Goal: Task Accomplishment & Management: Use online tool/utility

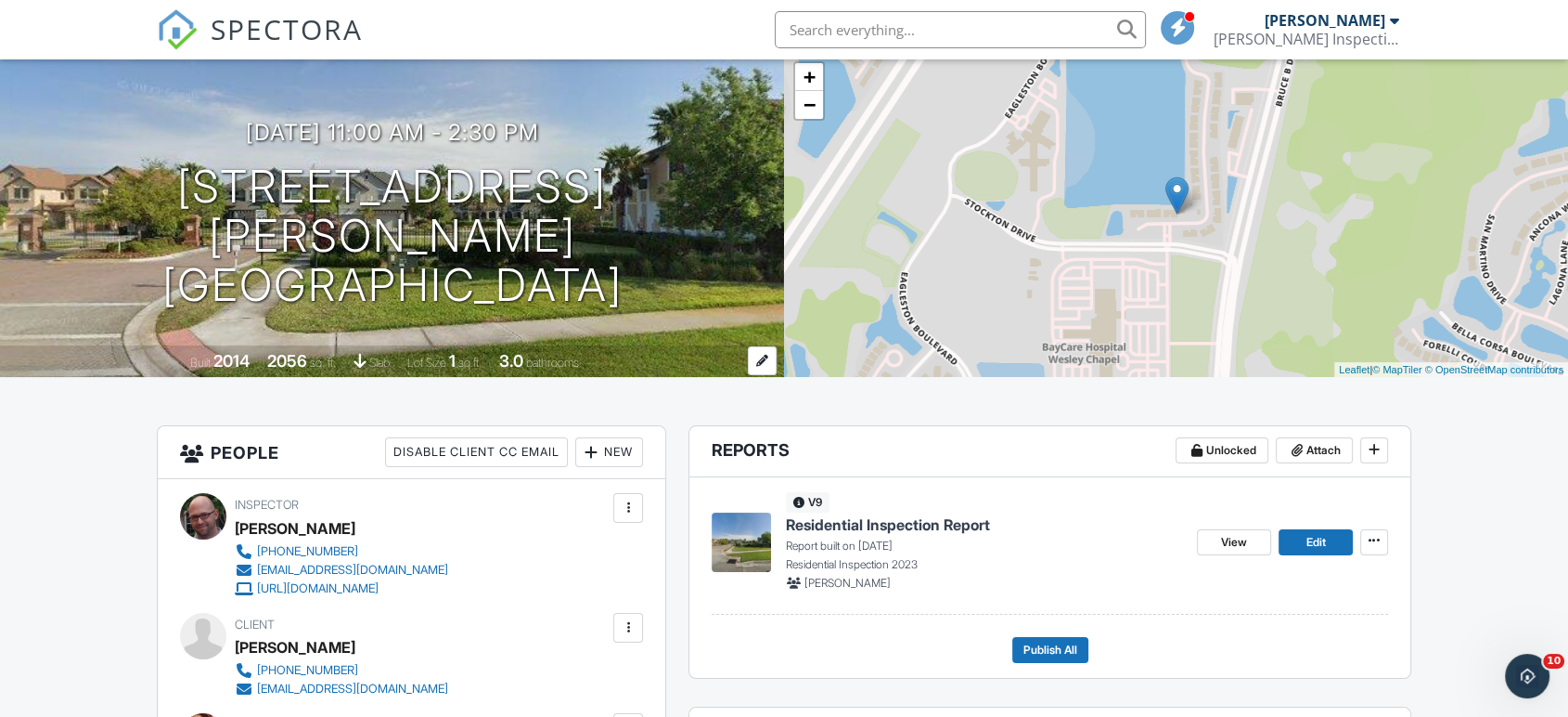
scroll to position [206, 0]
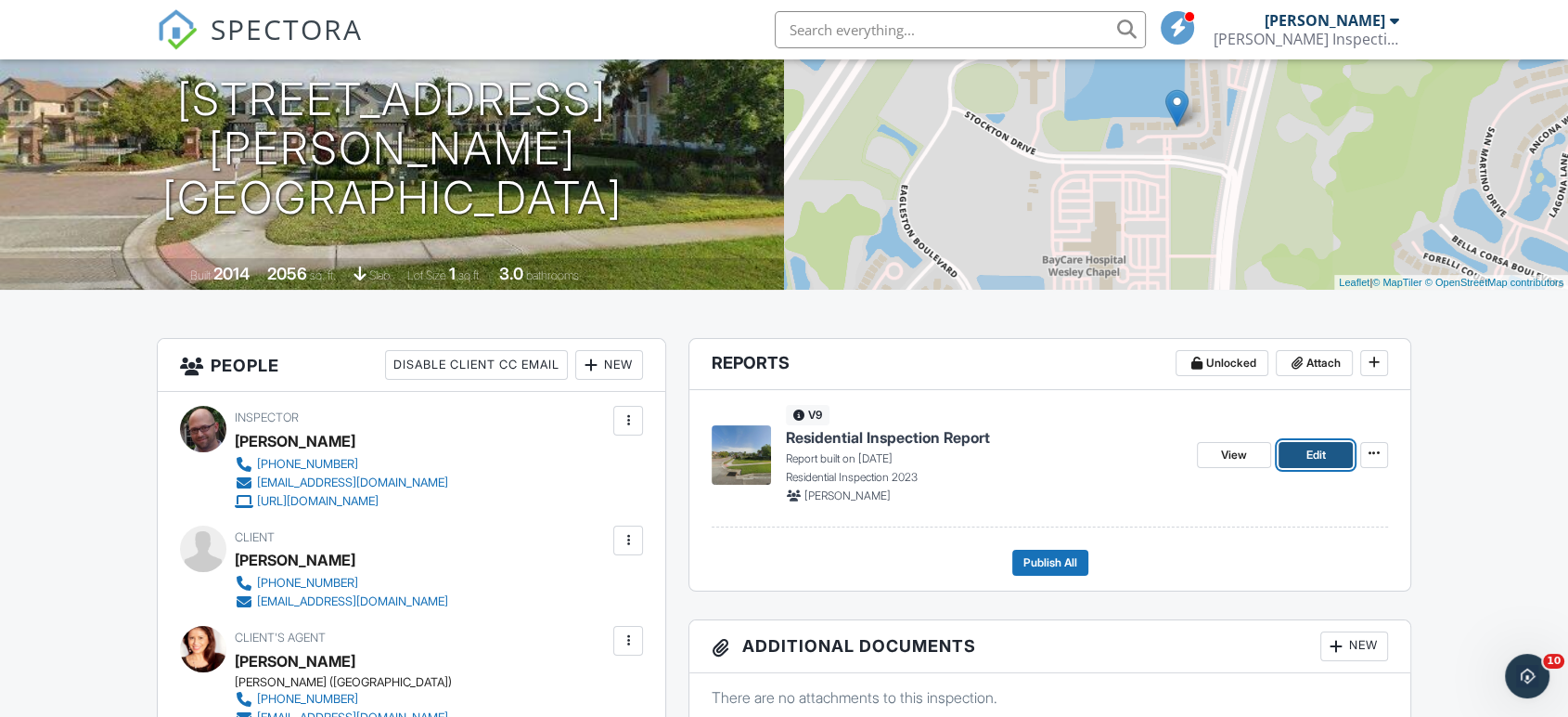
click at [1301, 447] on link "Edit" at bounding box center [1314, 455] width 74 height 26
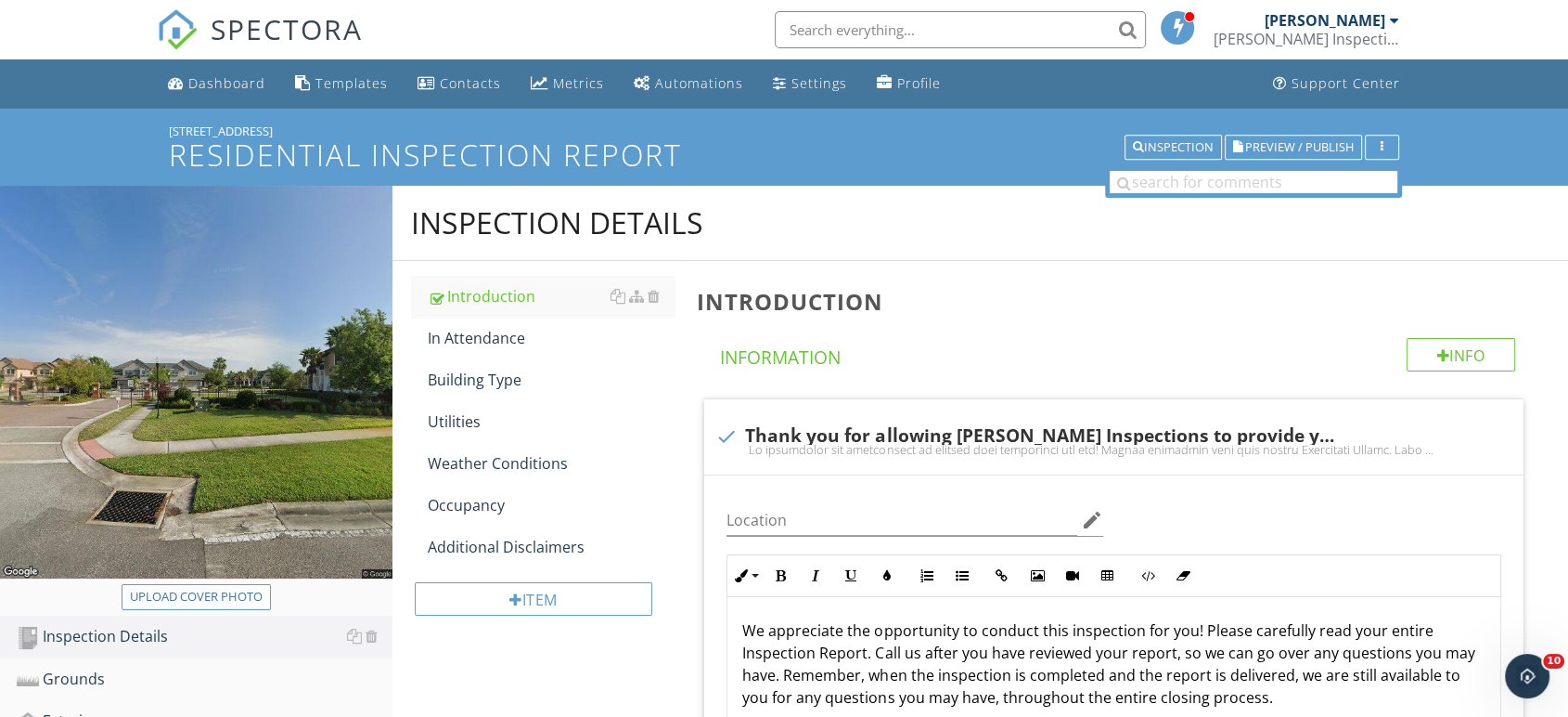
click at [213, 591] on div "Upload cover photo" at bounding box center [196, 597] width 133 height 19
type input "C:\fakepath\IMG_6604.JPG"
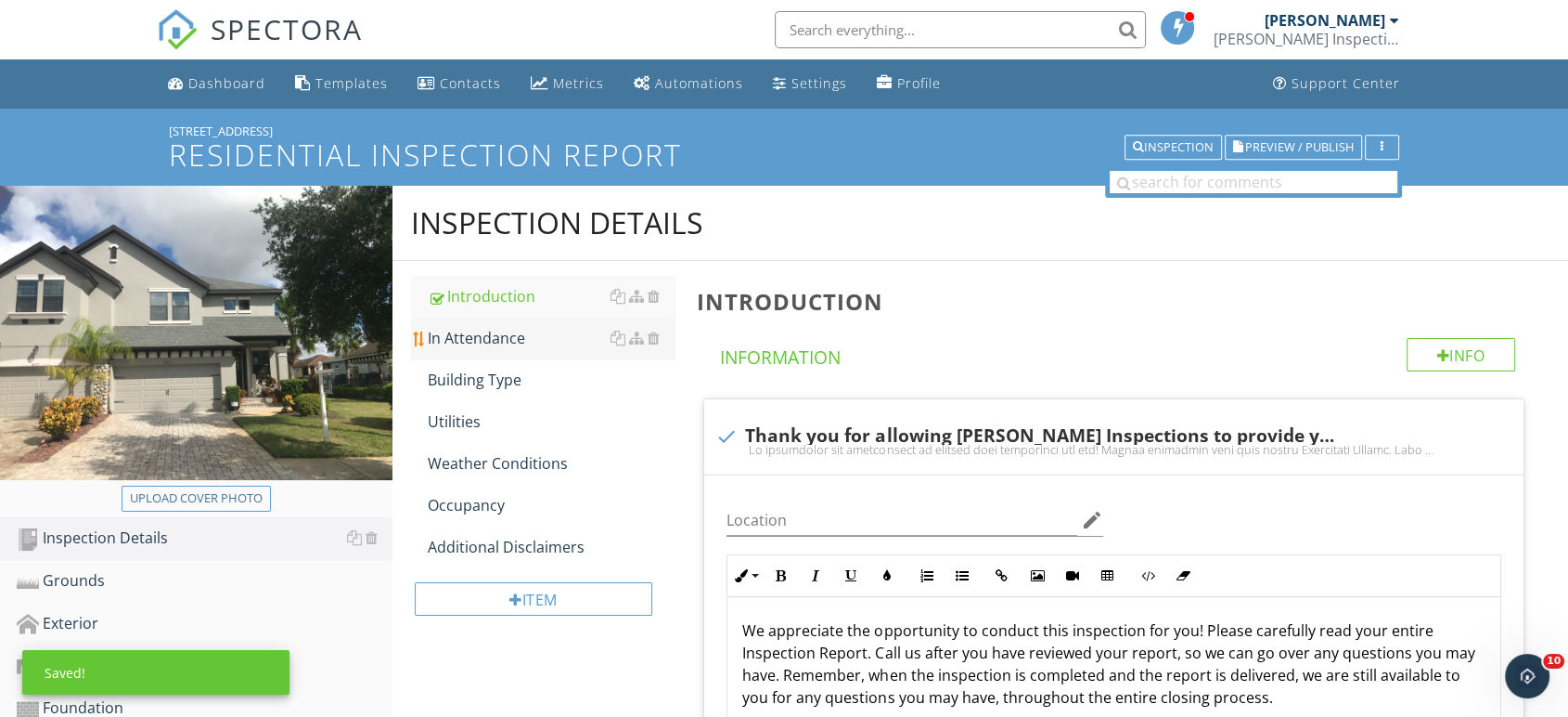
click at [494, 342] on div "In Attendance" at bounding box center [551, 338] width 248 height 22
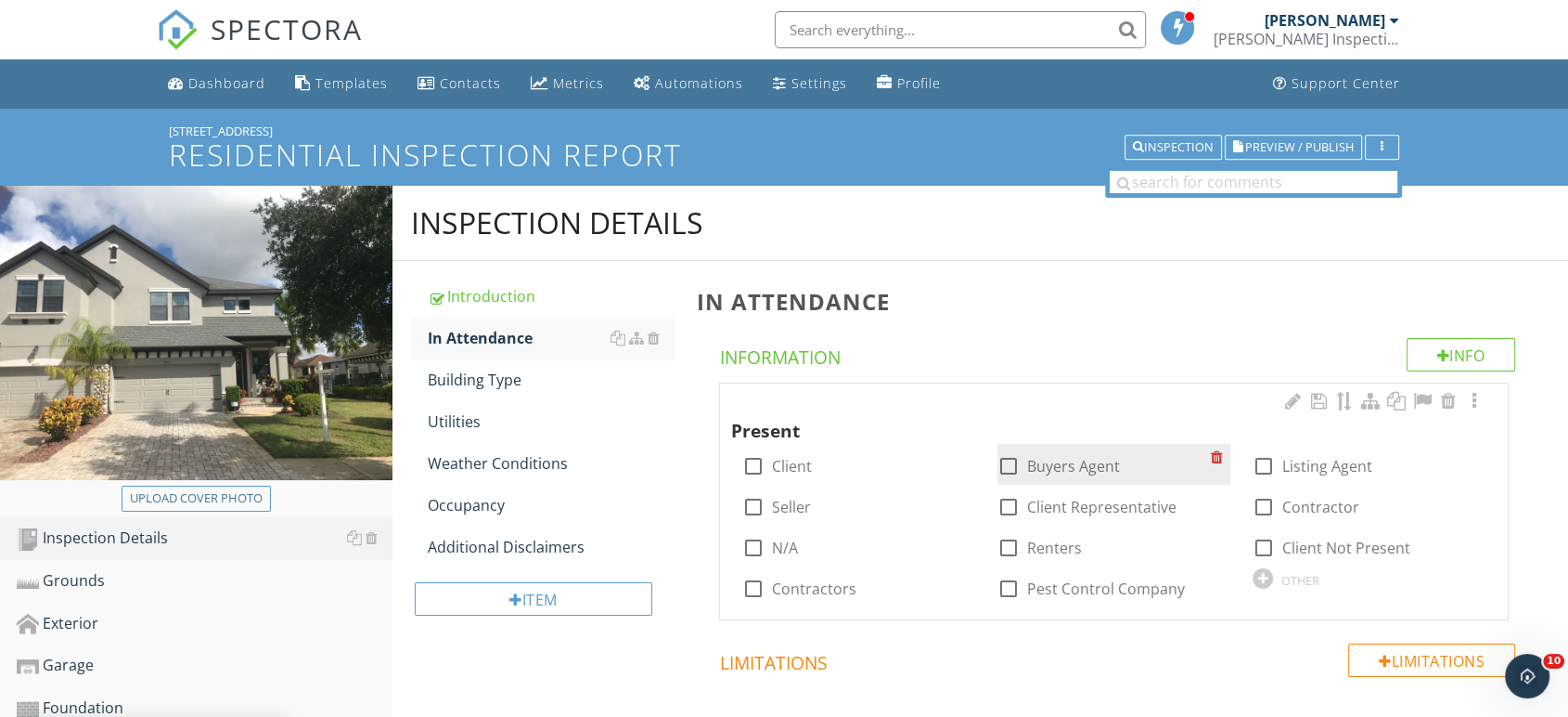
click at [1040, 466] on label "Buyers Agent" at bounding box center [1073, 466] width 93 height 19
checkbox input "true"
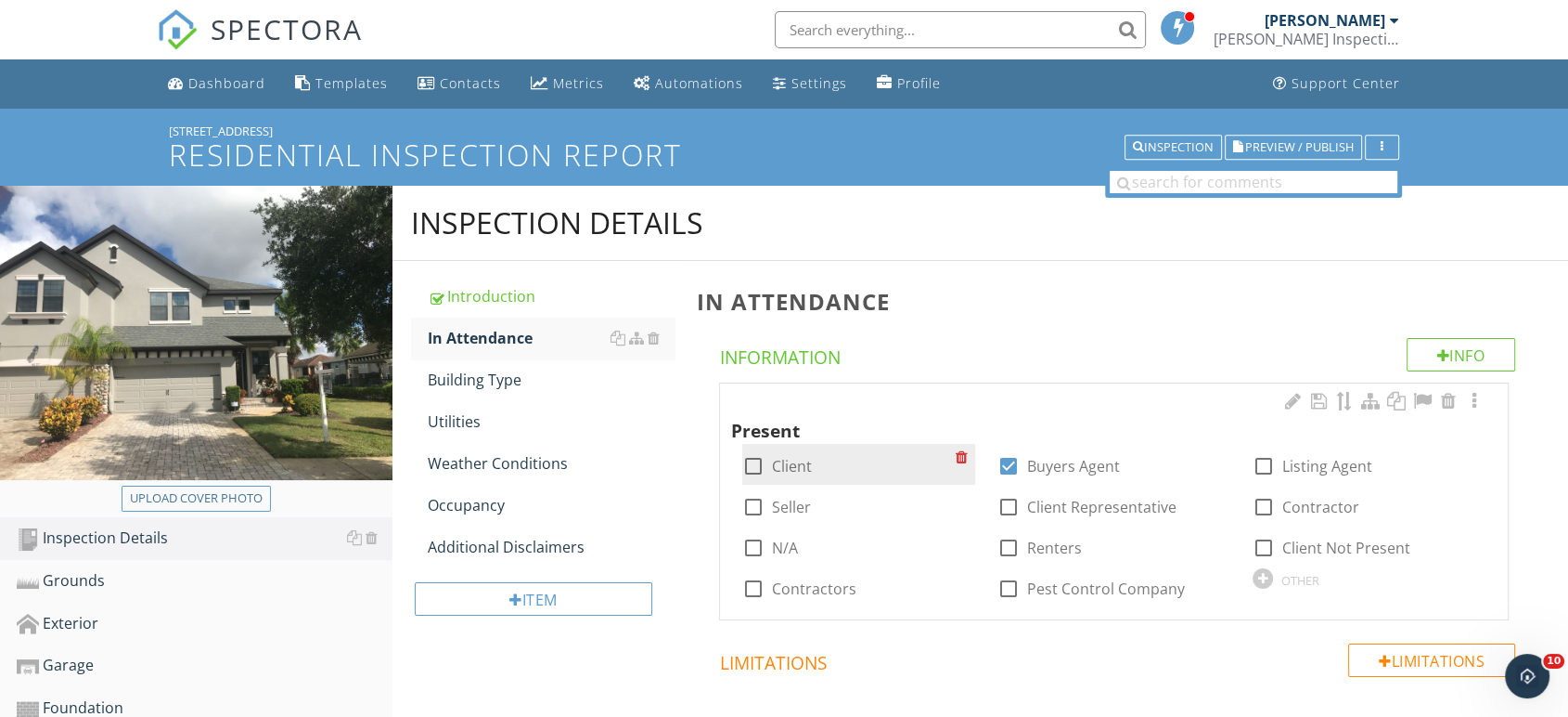
click at [792, 461] on label "Client" at bounding box center [791, 466] width 40 height 19
checkbox input "true"
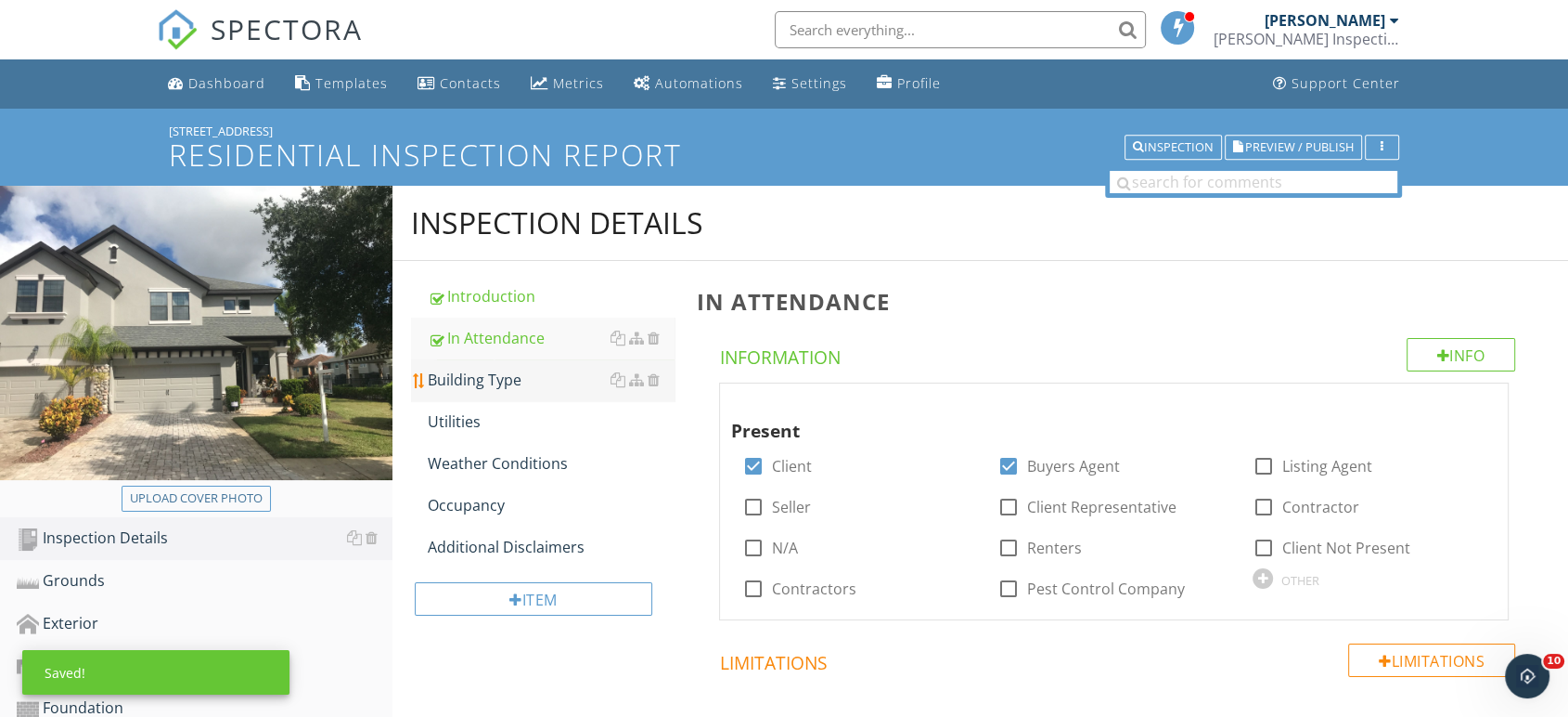
click at [479, 370] on div "Building Type" at bounding box center [551, 380] width 248 height 22
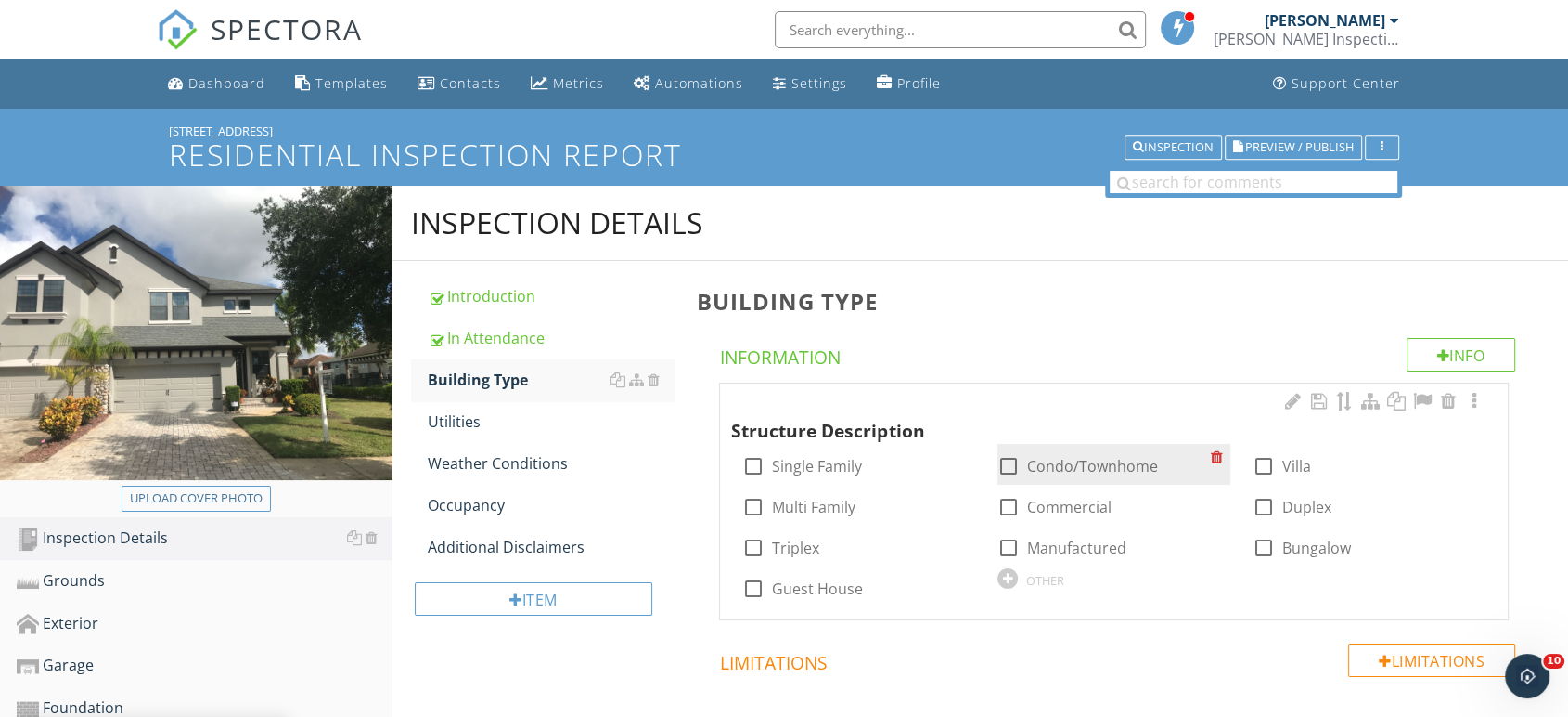
click at [1068, 468] on label "Condo/Townhome" at bounding box center [1093, 466] width 131 height 19
checkbox input "true"
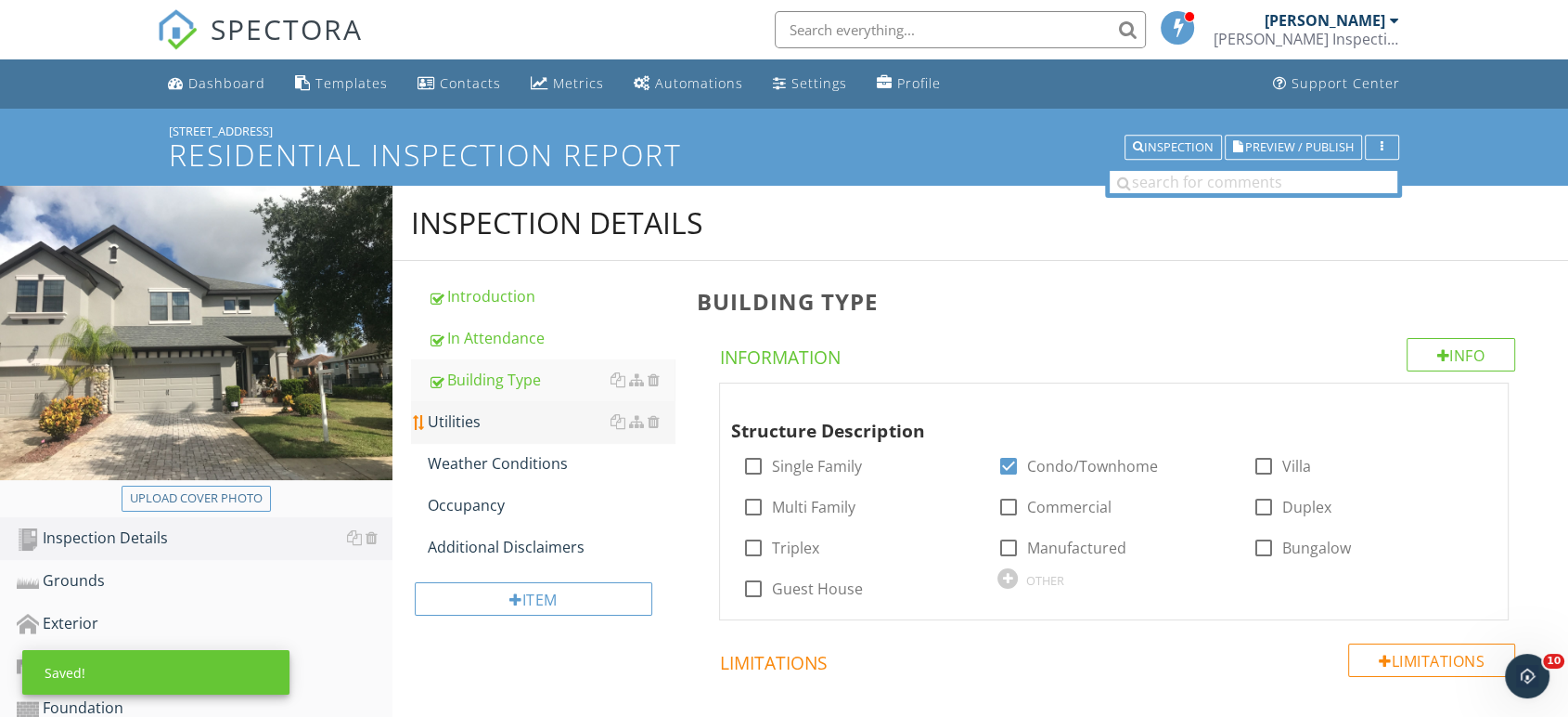
click at [454, 421] on div "Utilities" at bounding box center [551, 421] width 248 height 22
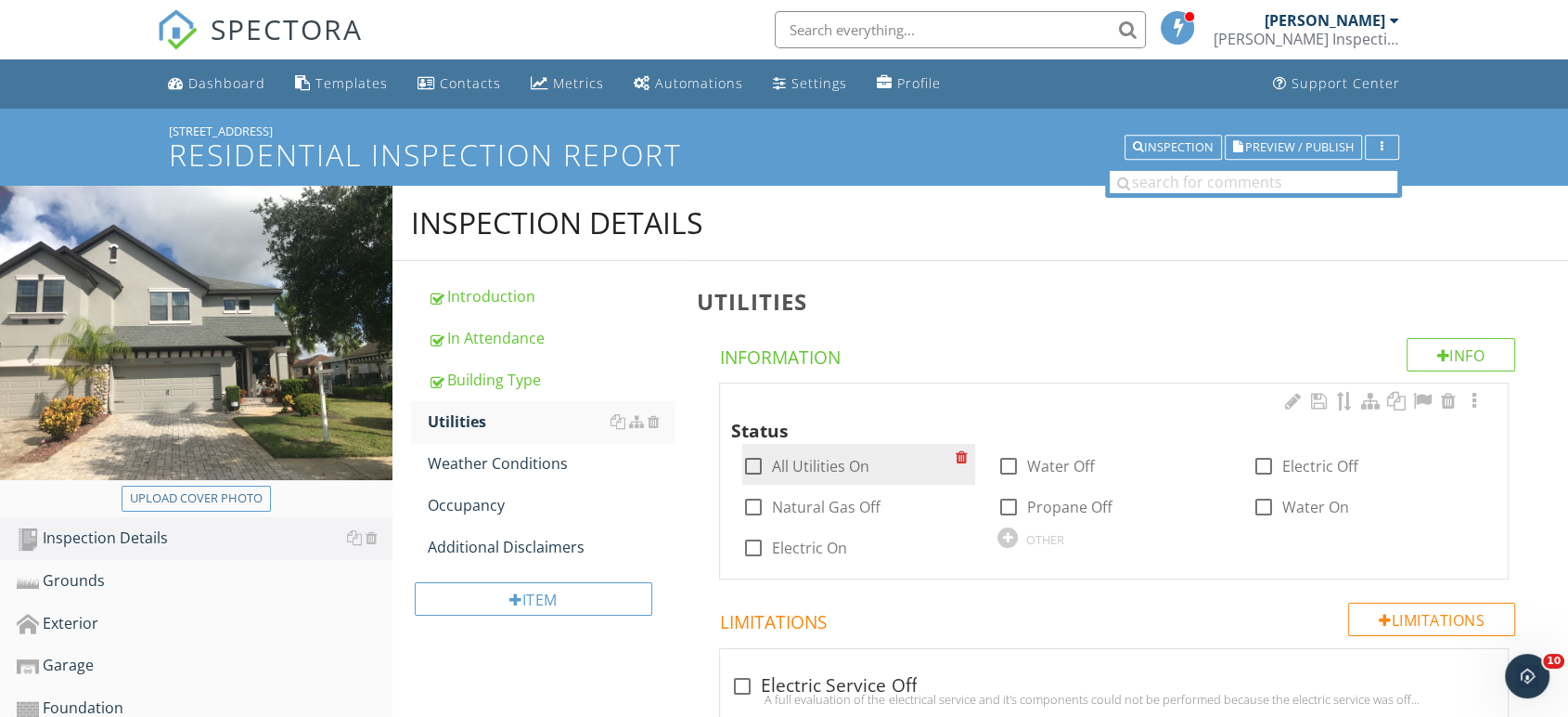
click at [837, 465] on label "All Utilities On" at bounding box center [820, 466] width 97 height 19
checkbox input "true"
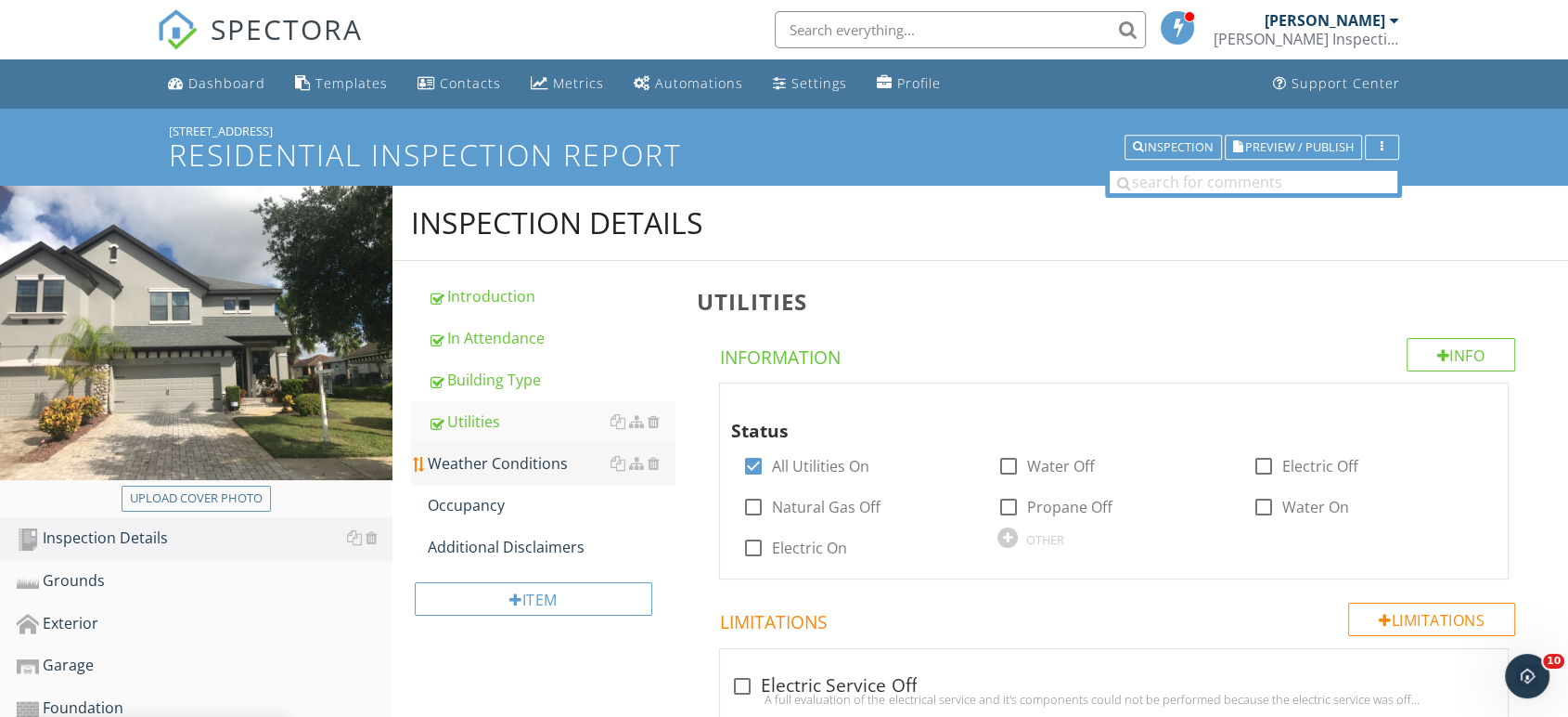
click at [513, 466] on div "Weather Conditions" at bounding box center [551, 463] width 248 height 22
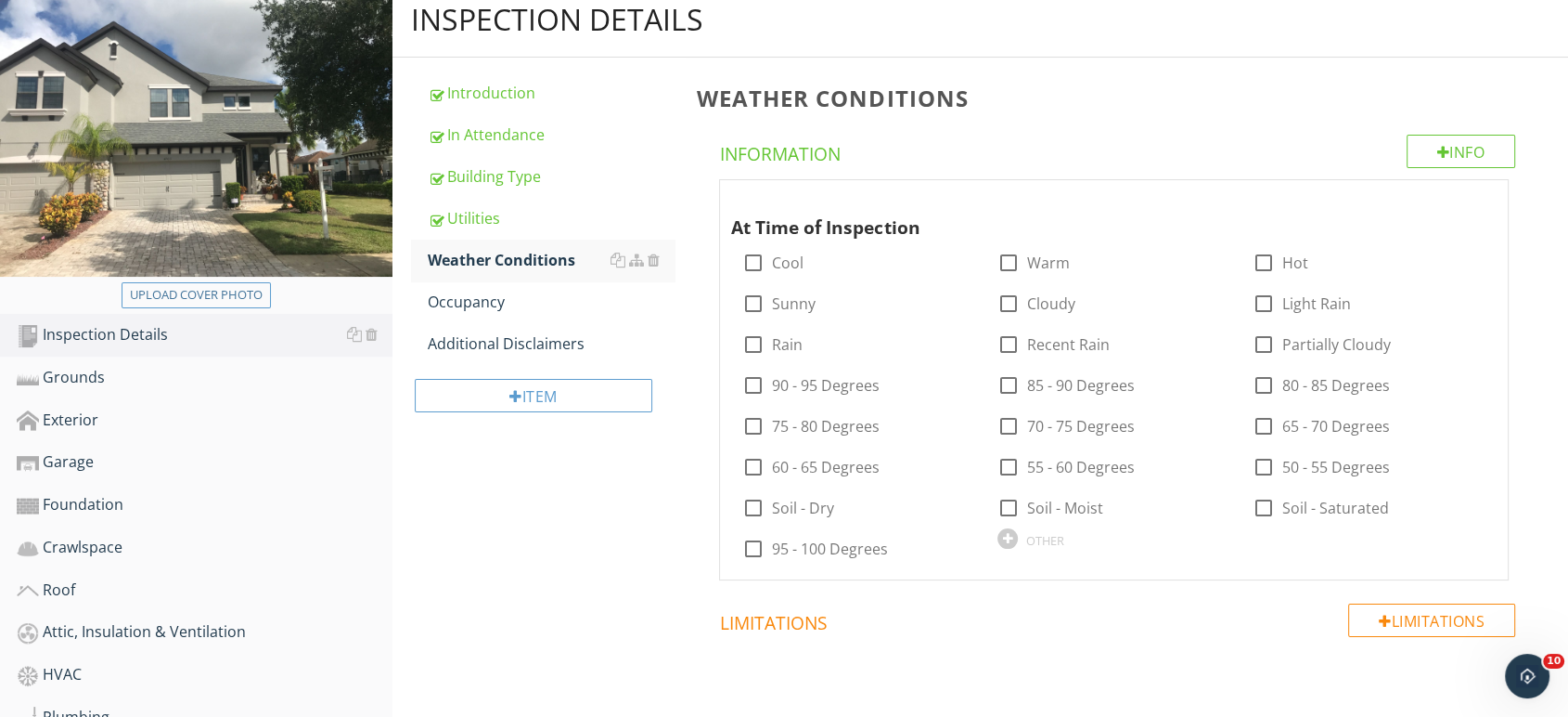
scroll to position [206, 0]
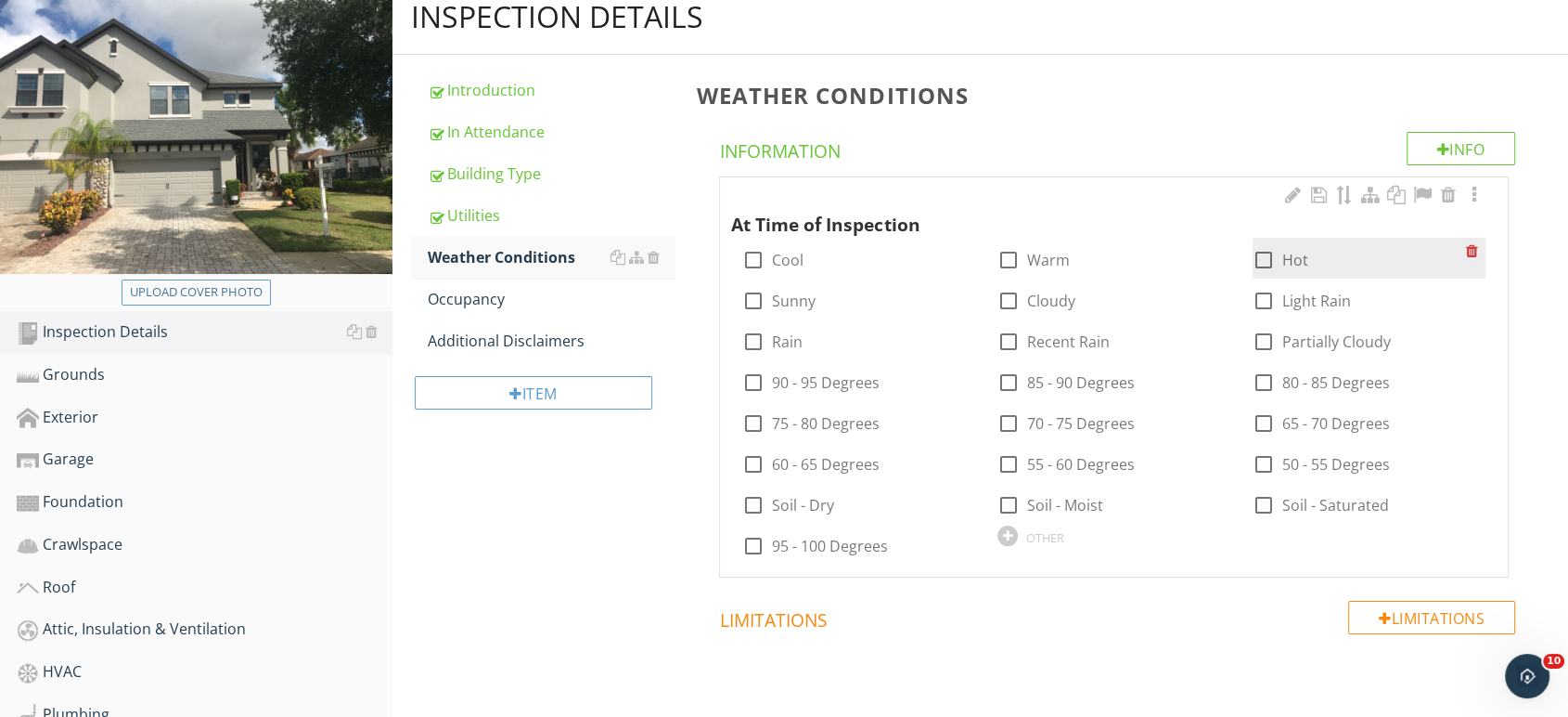
click at [1265, 263] on div at bounding box center [1264, 260] width 32 height 32
checkbox input "true"
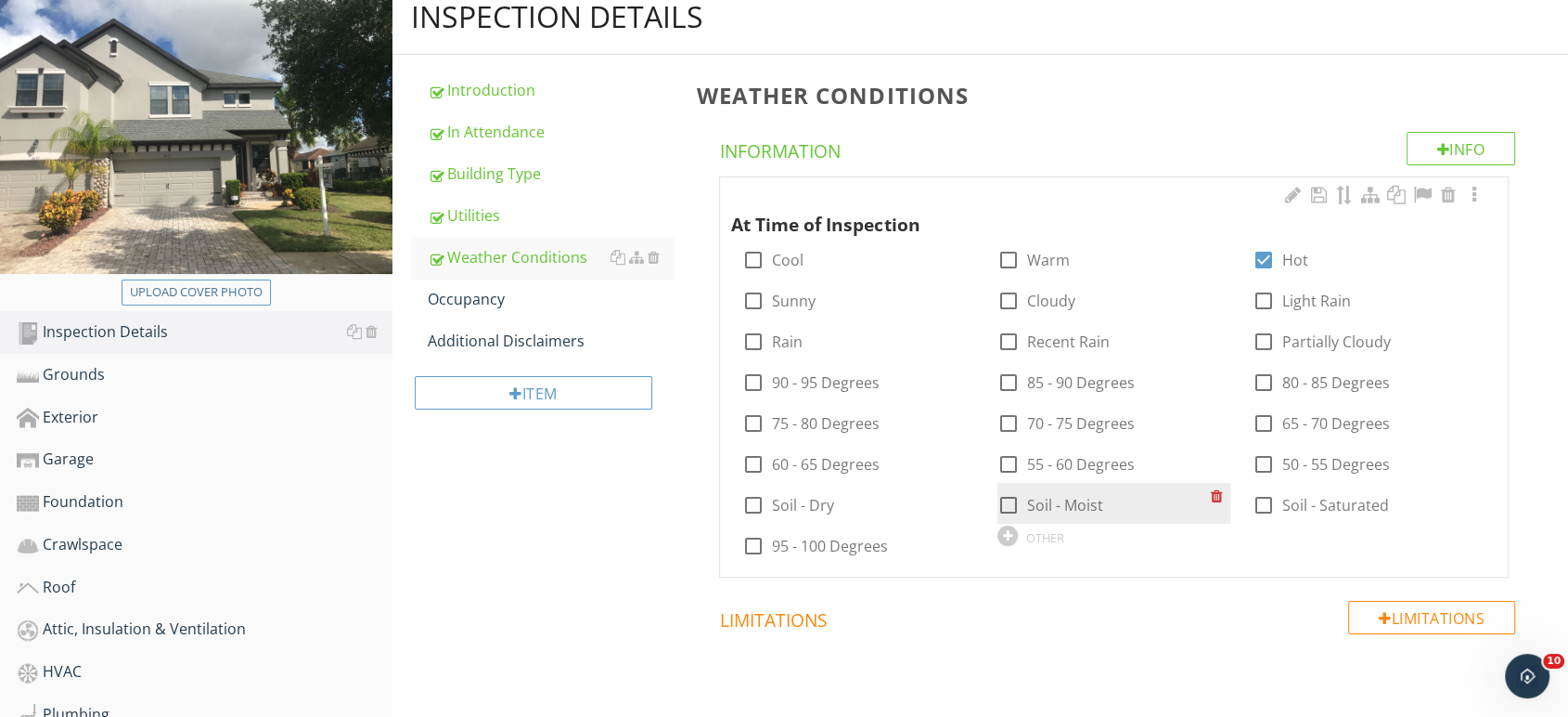
click at [1083, 505] on label "Soil - Moist" at bounding box center [1065, 505] width 76 height 19
checkbox input "true"
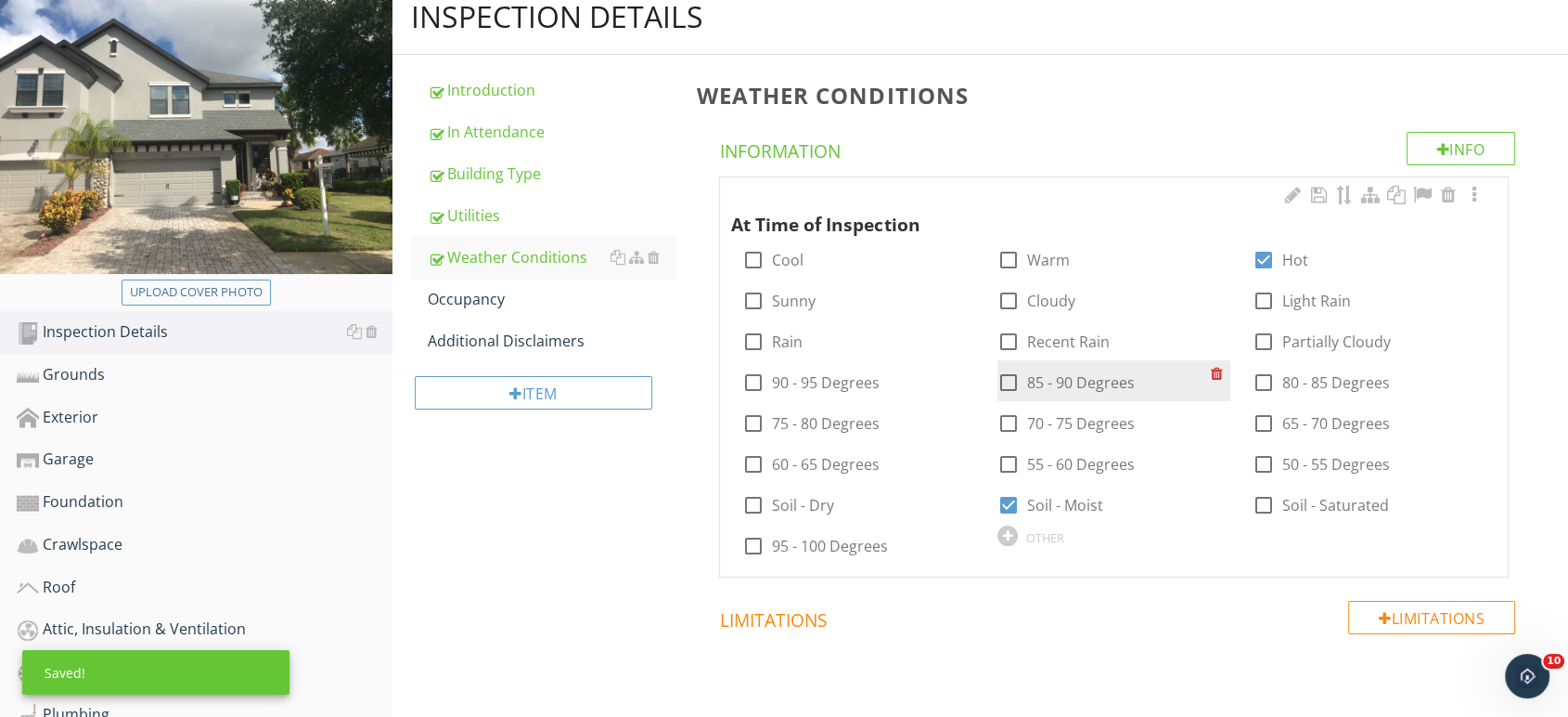
click at [1061, 376] on label "85 - 90 Degrees" at bounding box center [1081, 383] width 108 height 19
checkbox input "true"
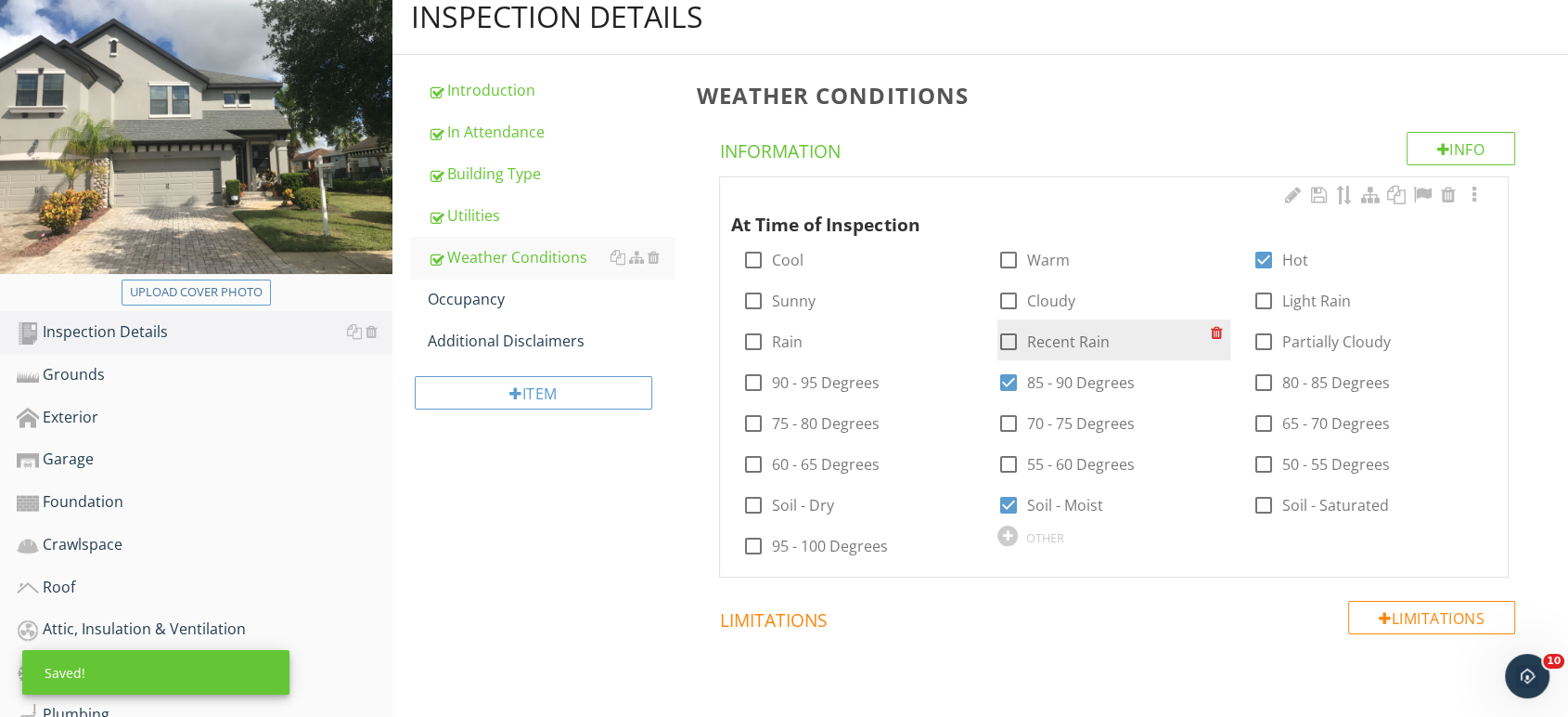
click at [1067, 333] on label "Recent Rain" at bounding box center [1068, 342] width 82 height 19
checkbox input "true"
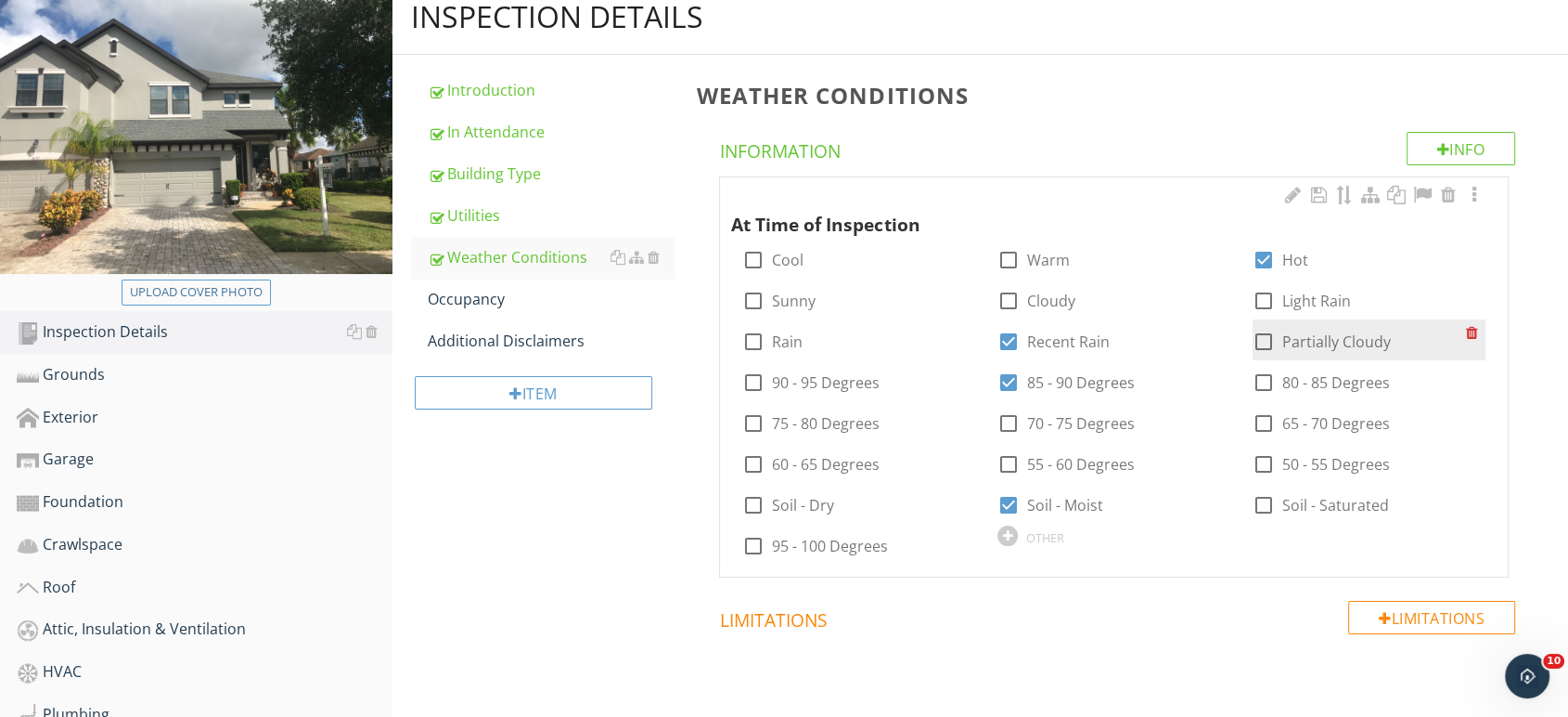
click at [1292, 344] on label "Partially Cloudy" at bounding box center [1336, 342] width 109 height 19
checkbox input "true"
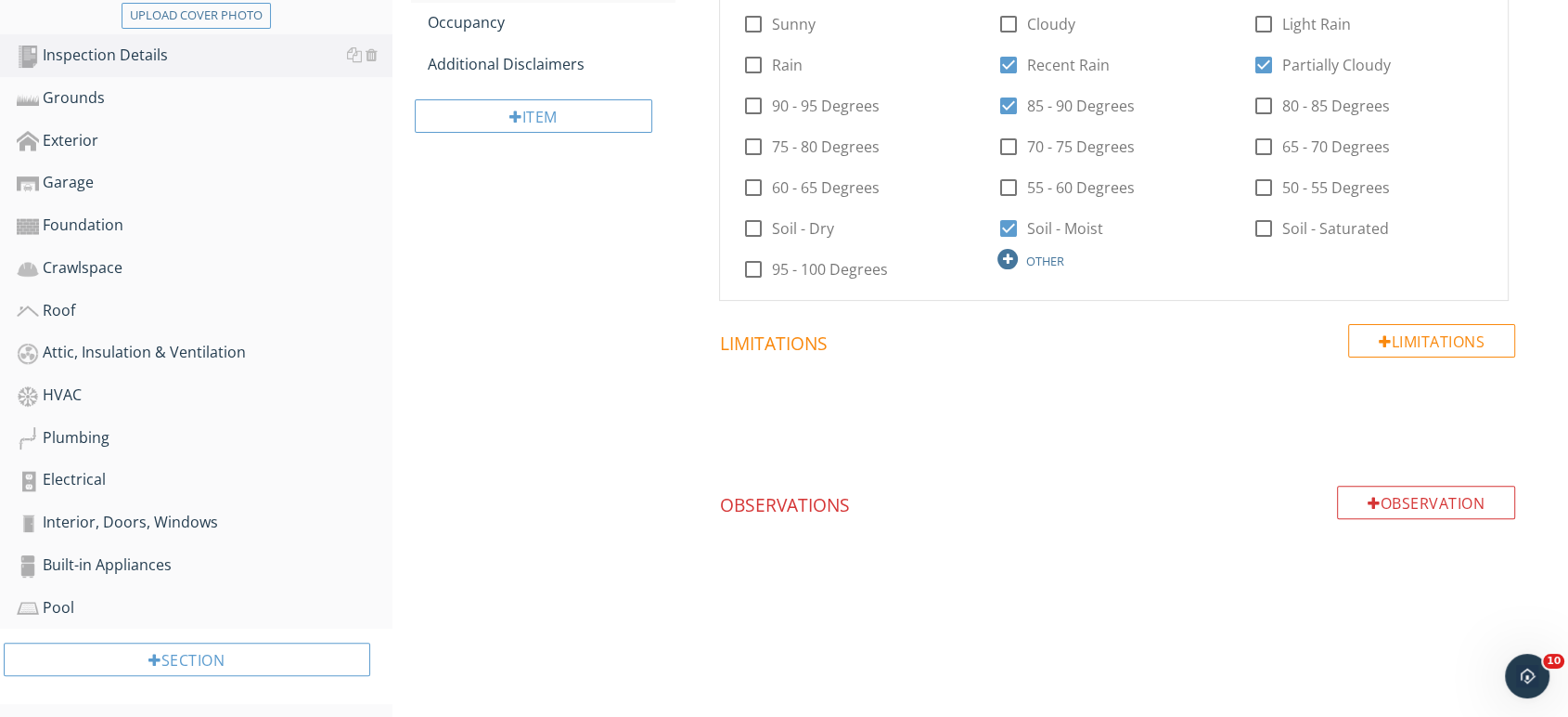
scroll to position [72, 0]
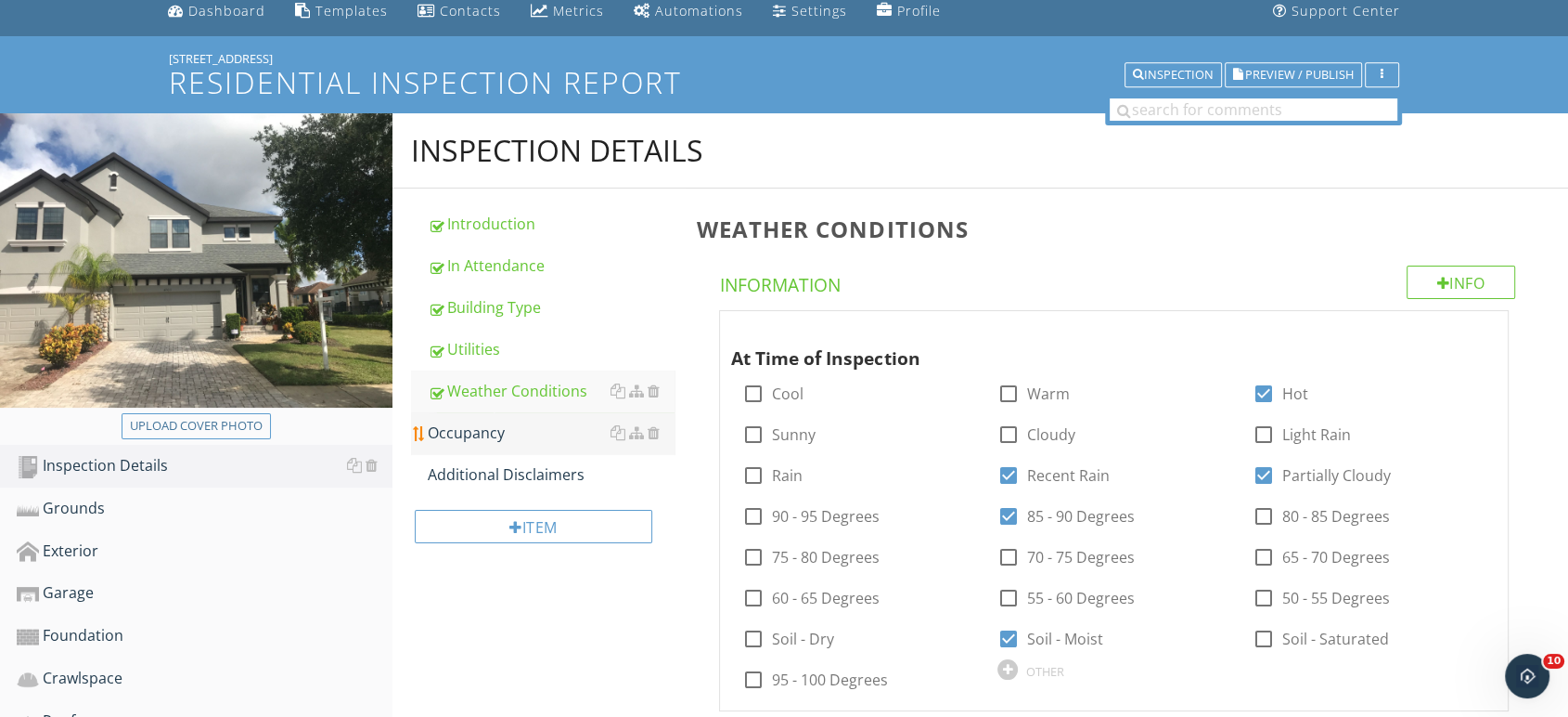
click at [467, 425] on div "Occupancy" at bounding box center [551, 432] width 248 height 22
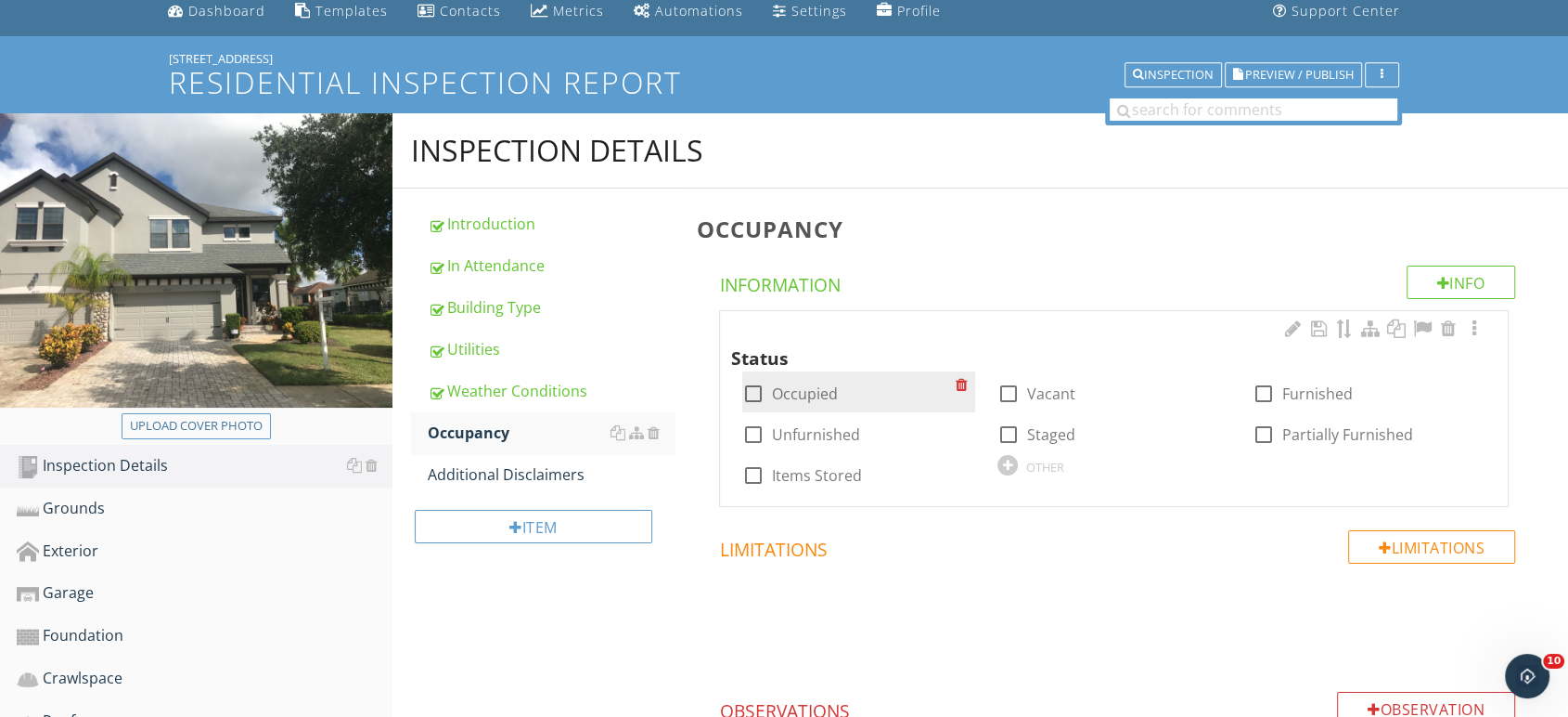
click at [821, 392] on label "Occupied" at bounding box center [805, 394] width 65 height 19
checkbox input "true"
click at [1272, 397] on div at bounding box center [1264, 394] width 32 height 32
checkbox input "true"
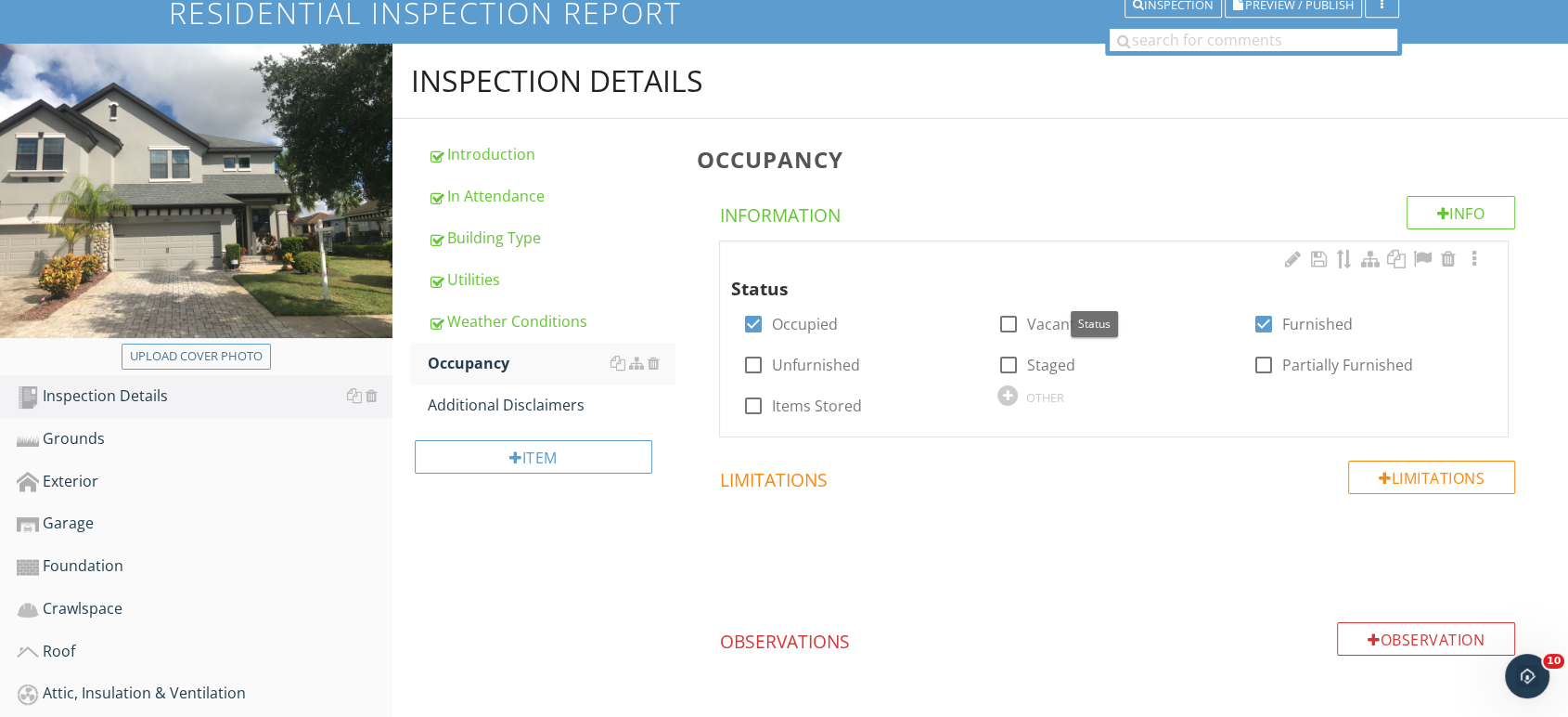
scroll to position [382, 0]
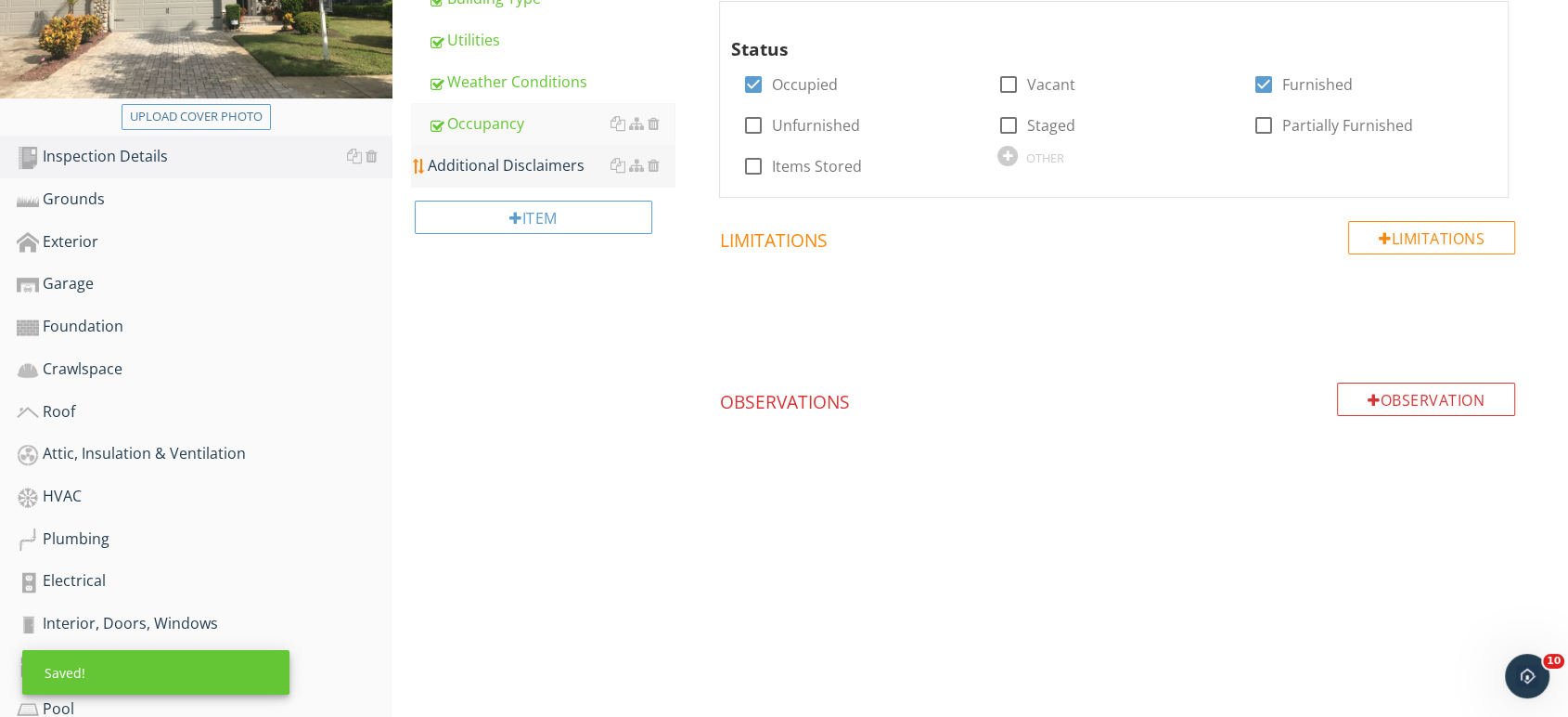
click at [491, 161] on div "Additional Disclaimers" at bounding box center [551, 166] width 248 height 22
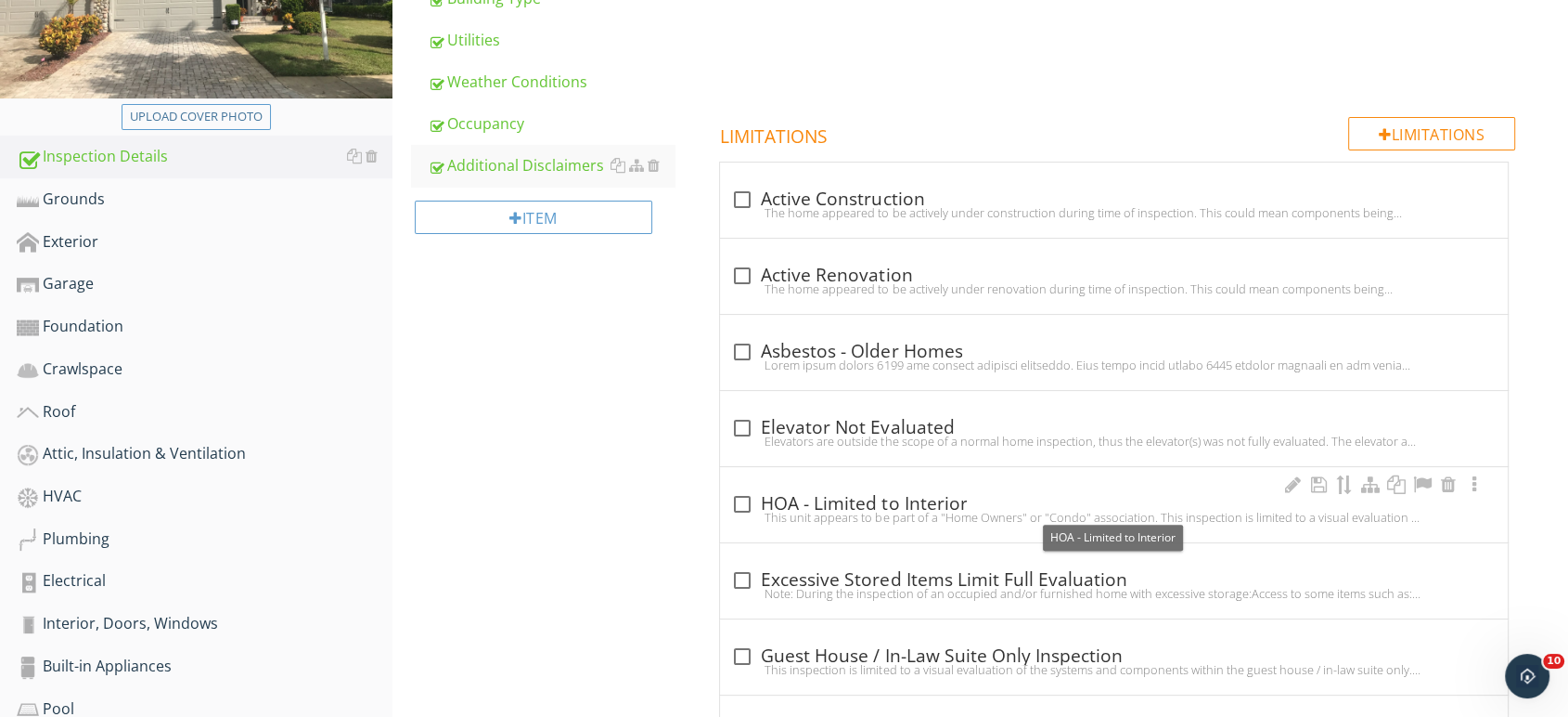
click at [892, 505] on div "check_box_outline_blank HOA - Limited to Interior" at bounding box center [1113, 505] width 765 height 22
checkbox input "true"
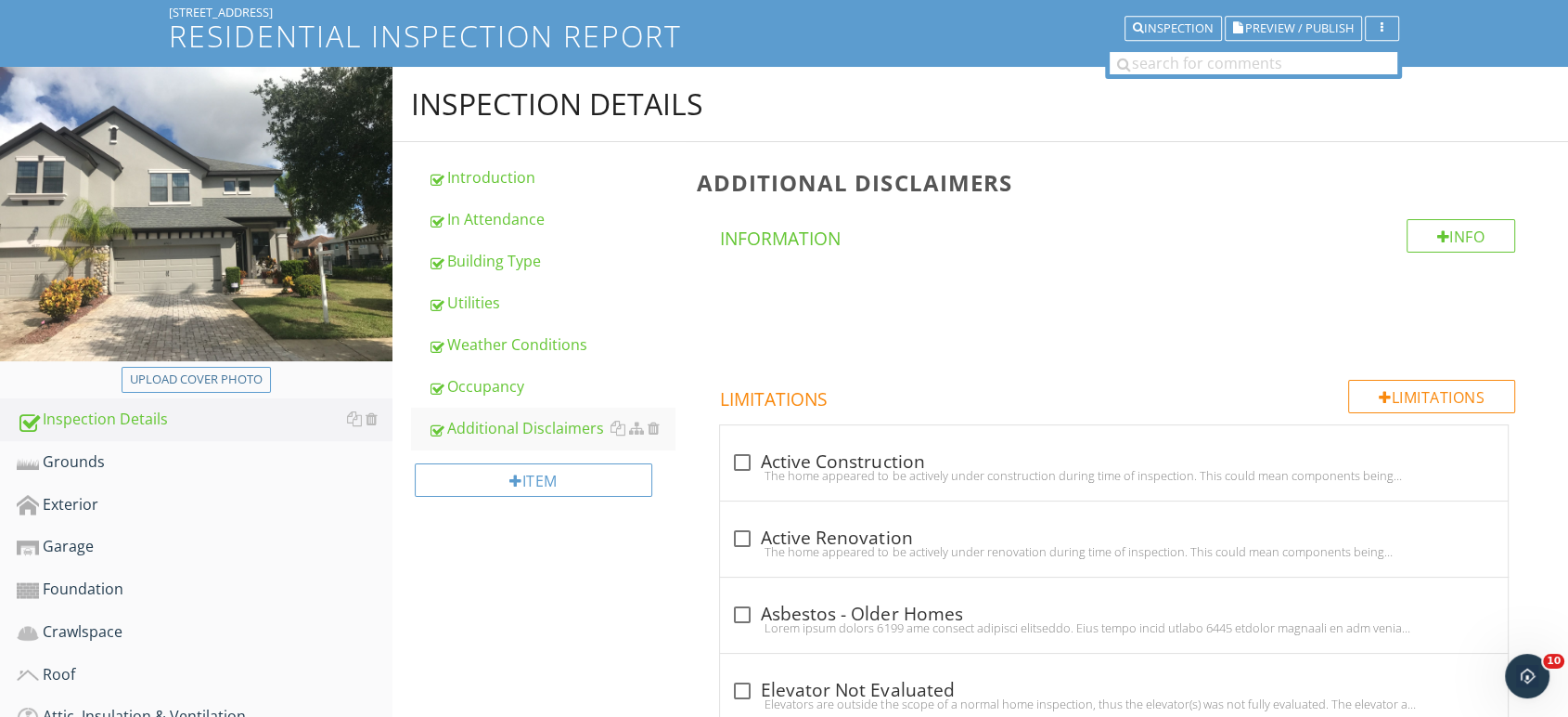
scroll to position [206, 0]
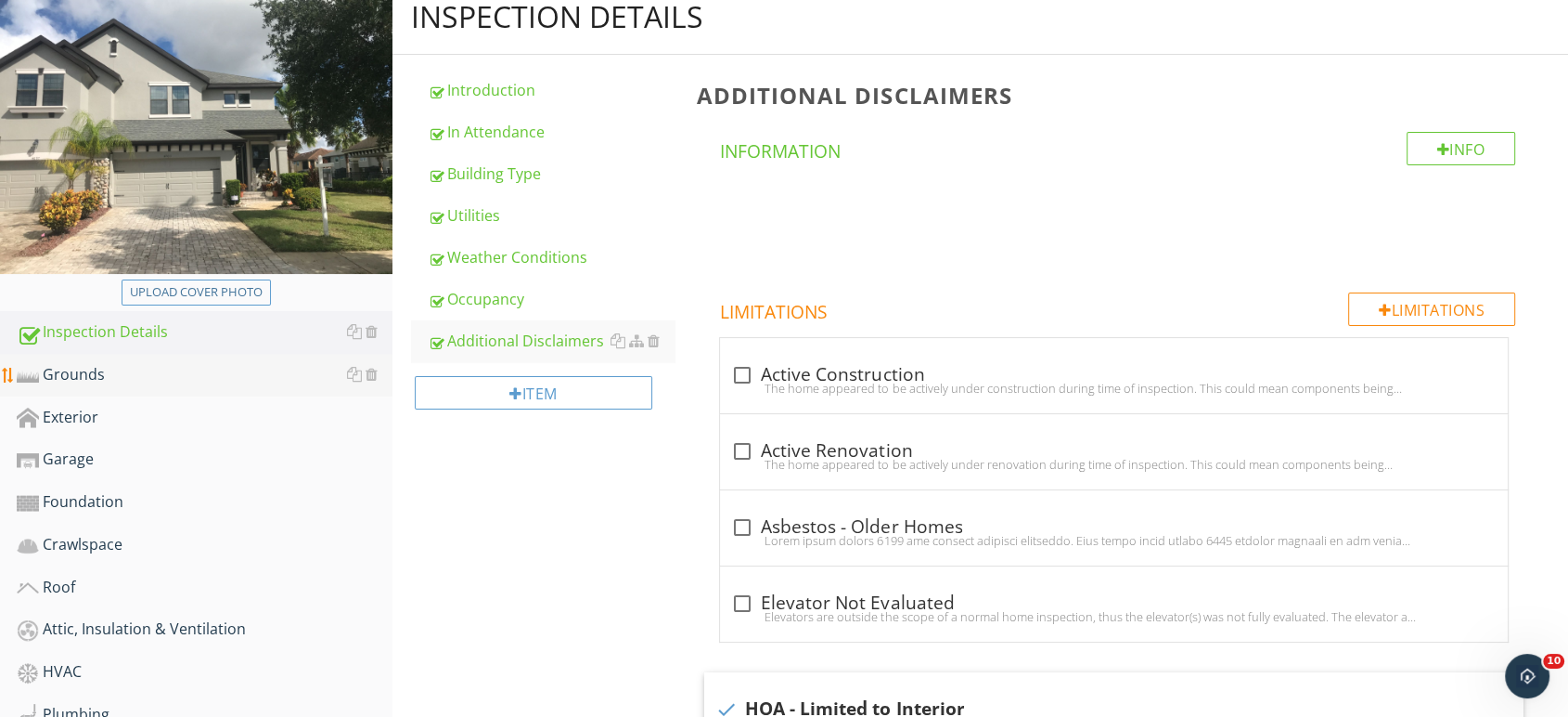
click at [78, 367] on div "Grounds" at bounding box center [205, 375] width 376 height 24
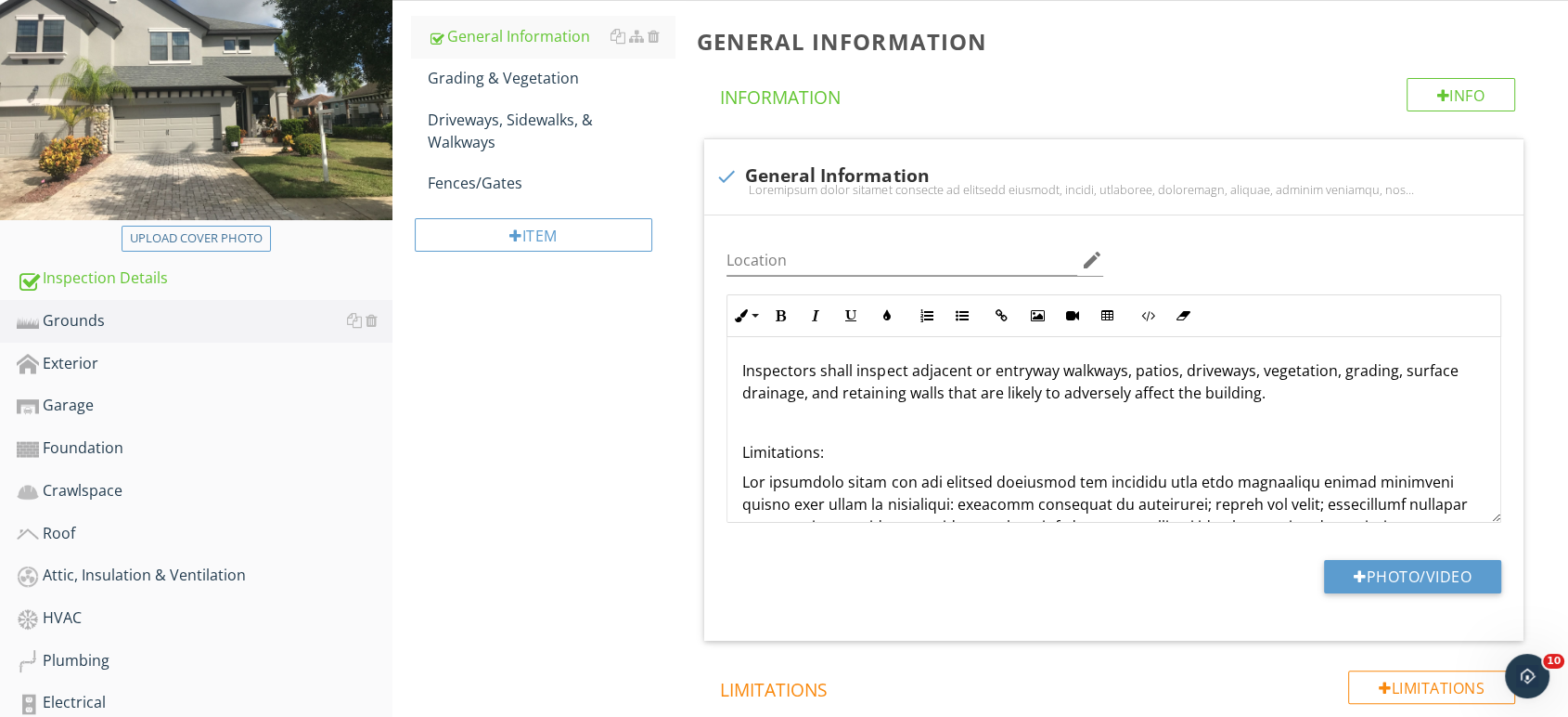
scroll to position [309, 0]
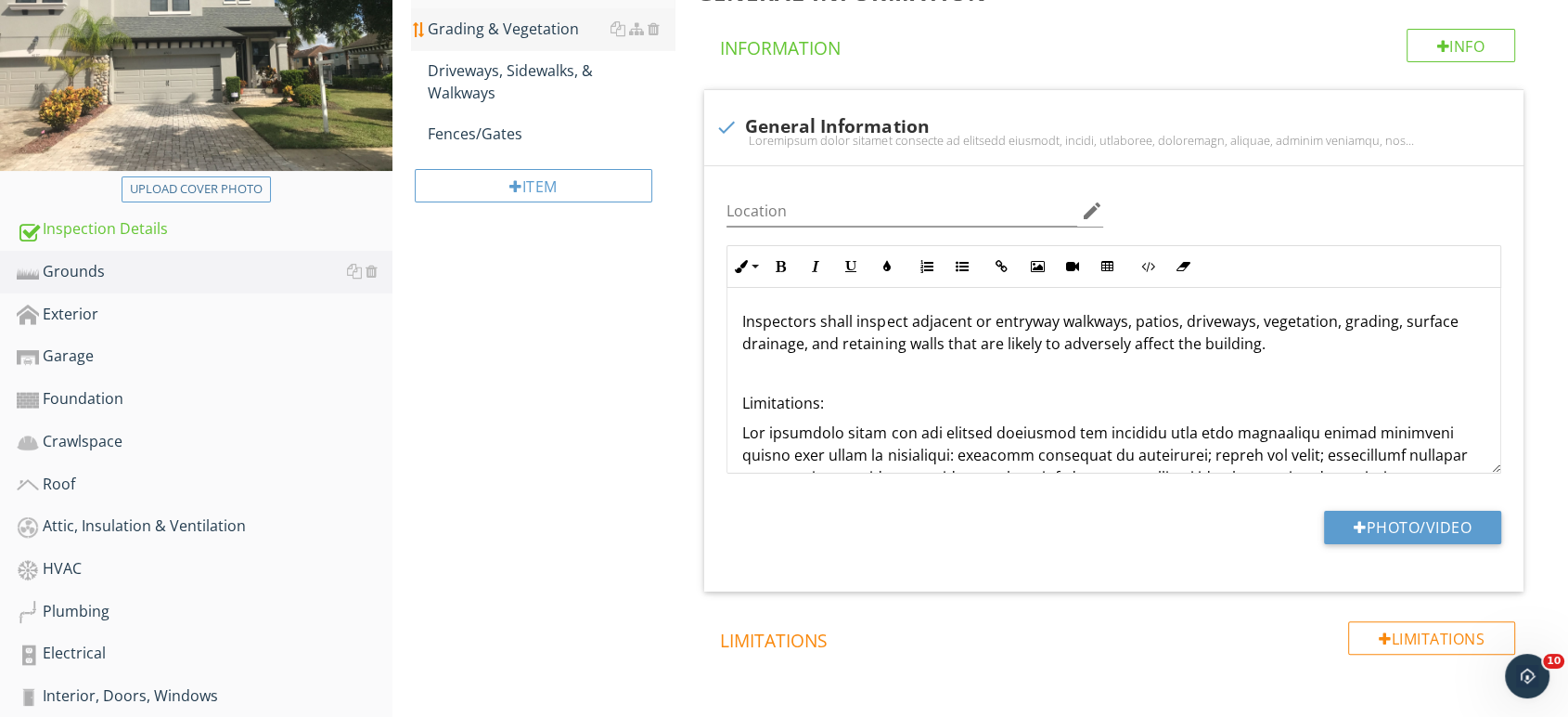
click at [512, 24] on div "Grading & Vegetation" at bounding box center [551, 29] width 248 height 22
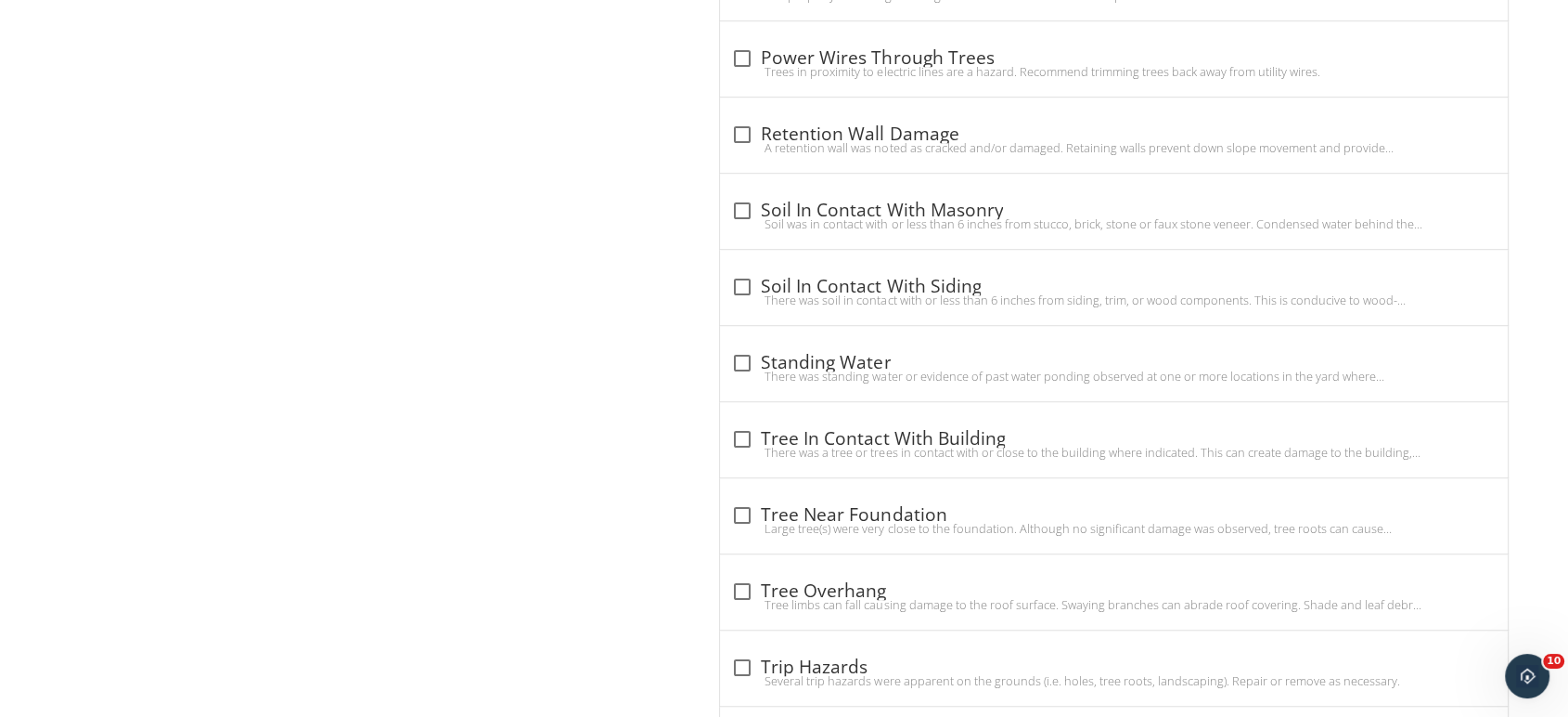
scroll to position [1237, 0]
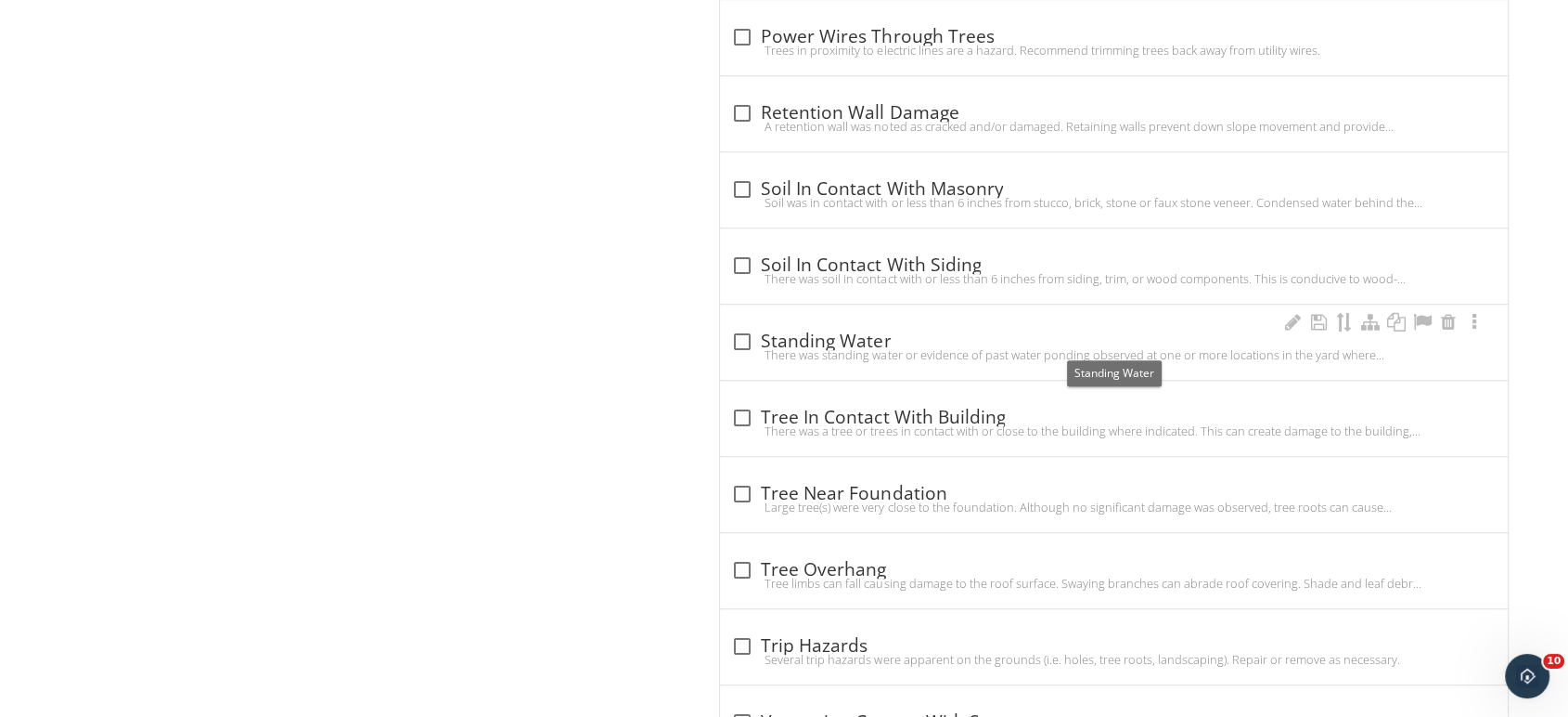
click at [883, 340] on div "check_box_outline_blank Standing Water" at bounding box center [1113, 342] width 765 height 22
checkbox input "true"
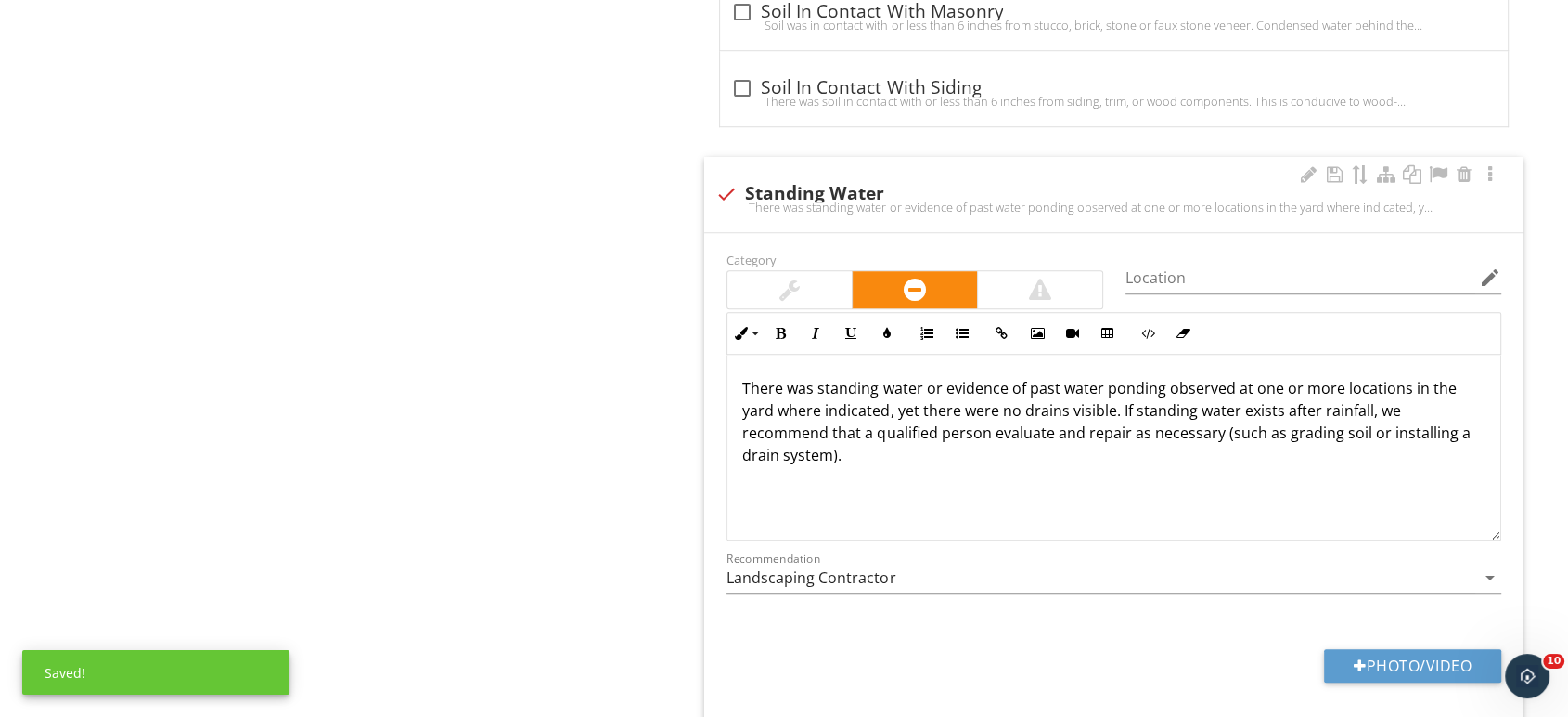
scroll to position [1443, 0]
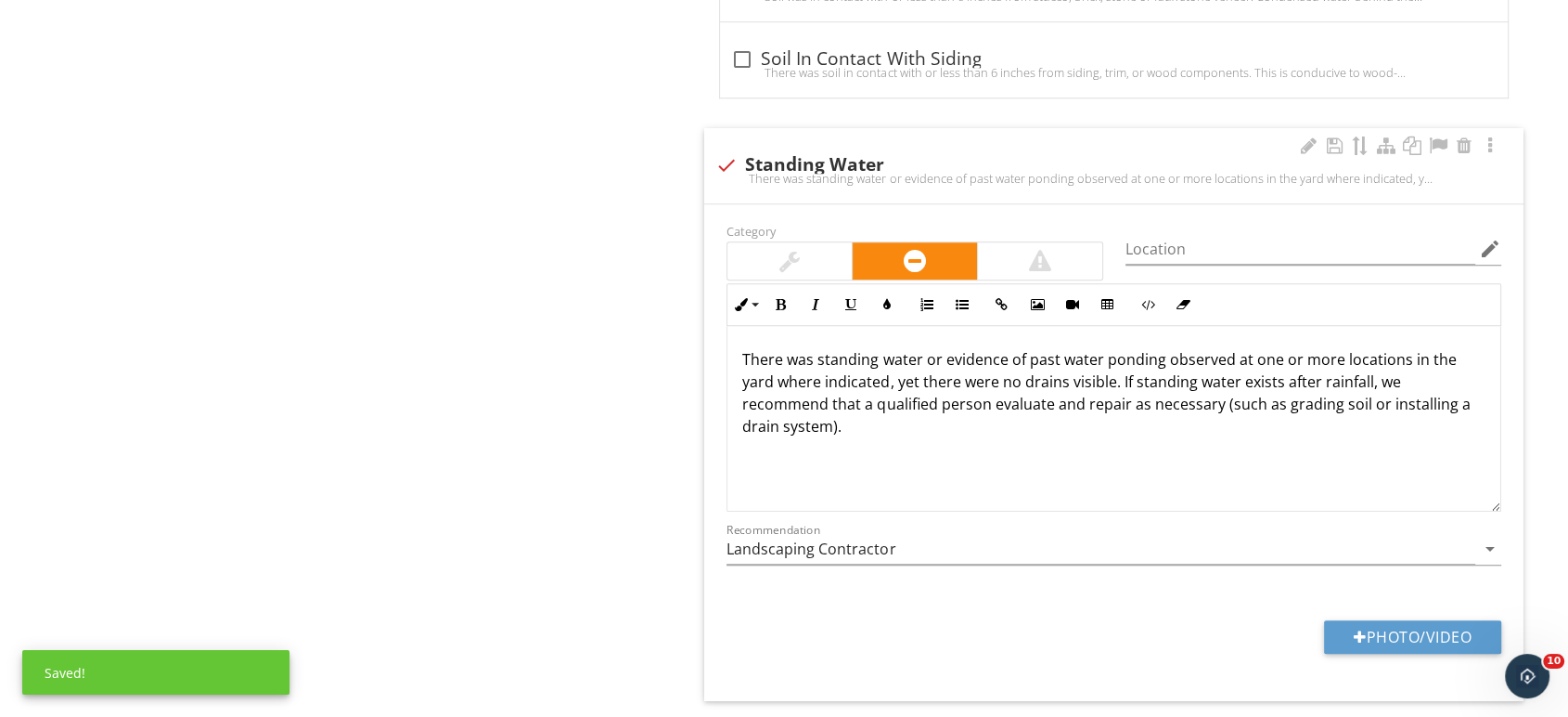
click at [783, 251] on div at bounding box center [790, 261] width 21 height 22
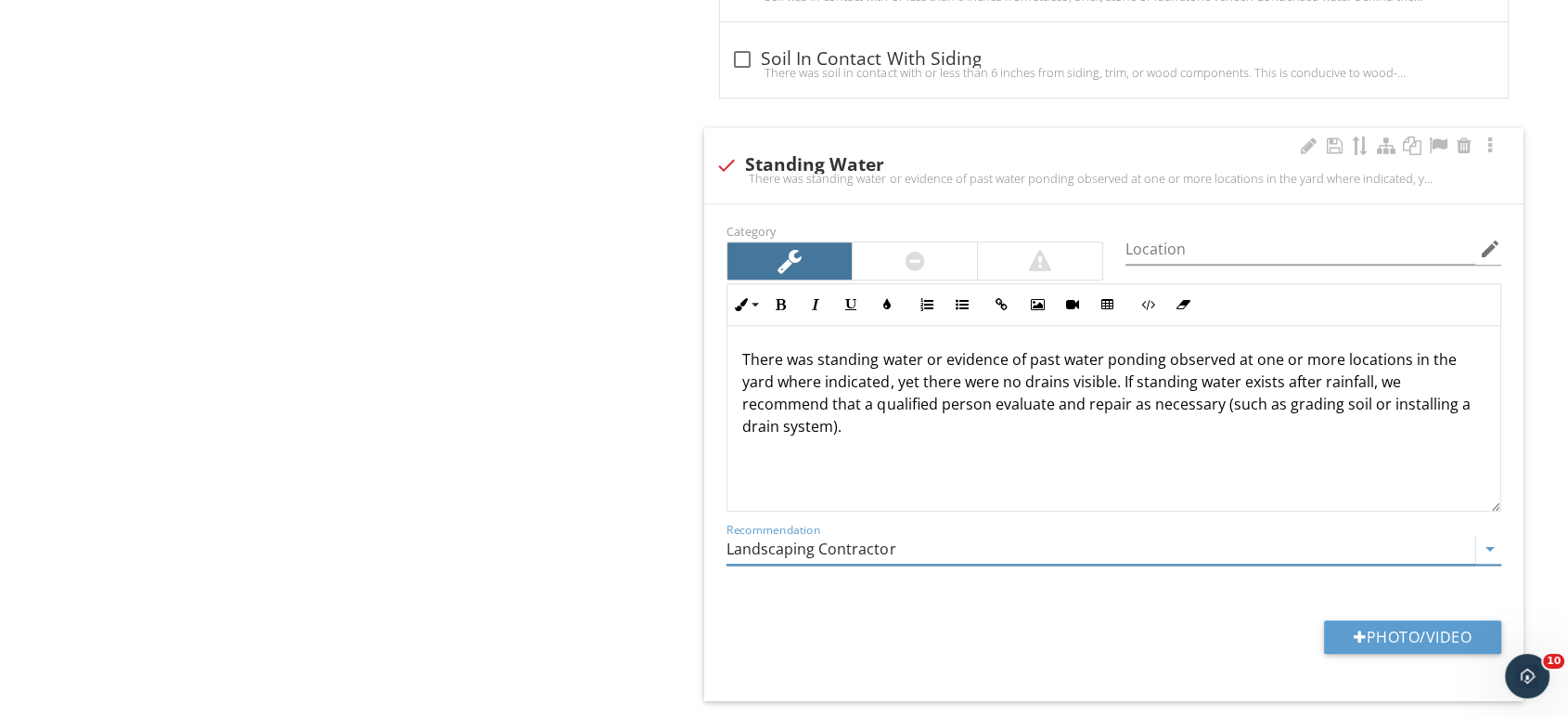
click at [913, 544] on input "Landscaping Contractor" at bounding box center [1100, 549] width 748 height 31
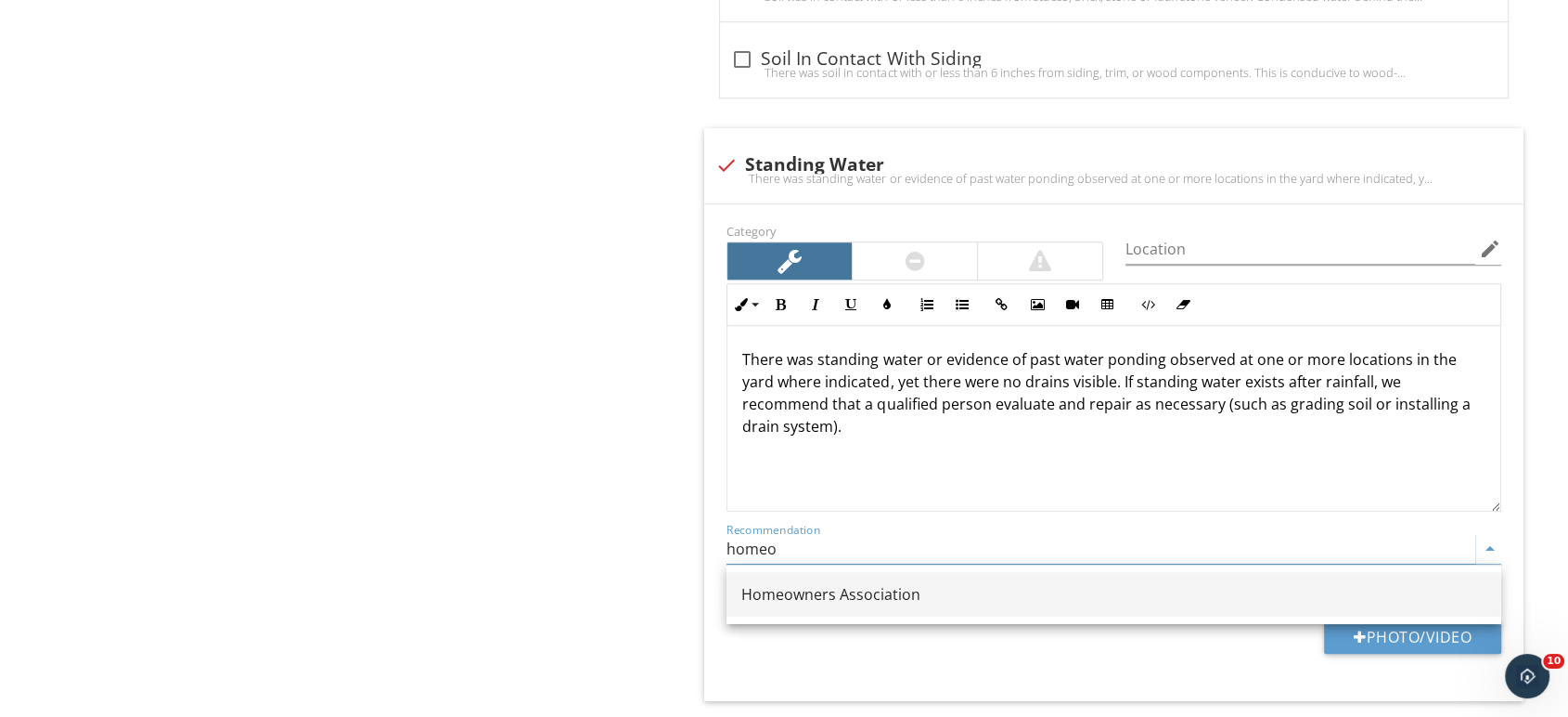
click at [911, 598] on div "Homeowners Association" at bounding box center [1113, 594] width 745 height 22
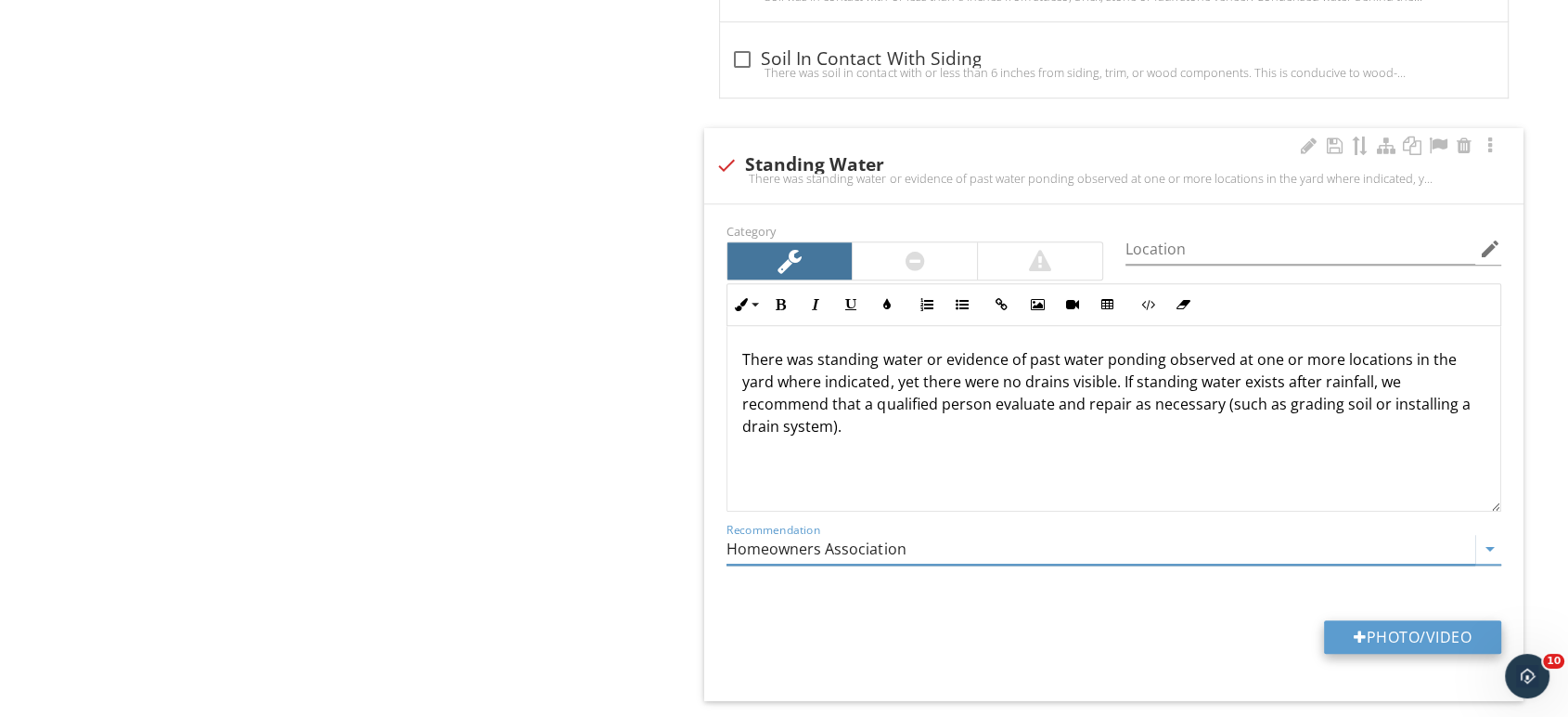
type input "Homeowners Association"
click at [1368, 636] on button "Photo/Video" at bounding box center [1412, 637] width 177 height 34
type input "C:\fakepath\IMG_6606.JPG"
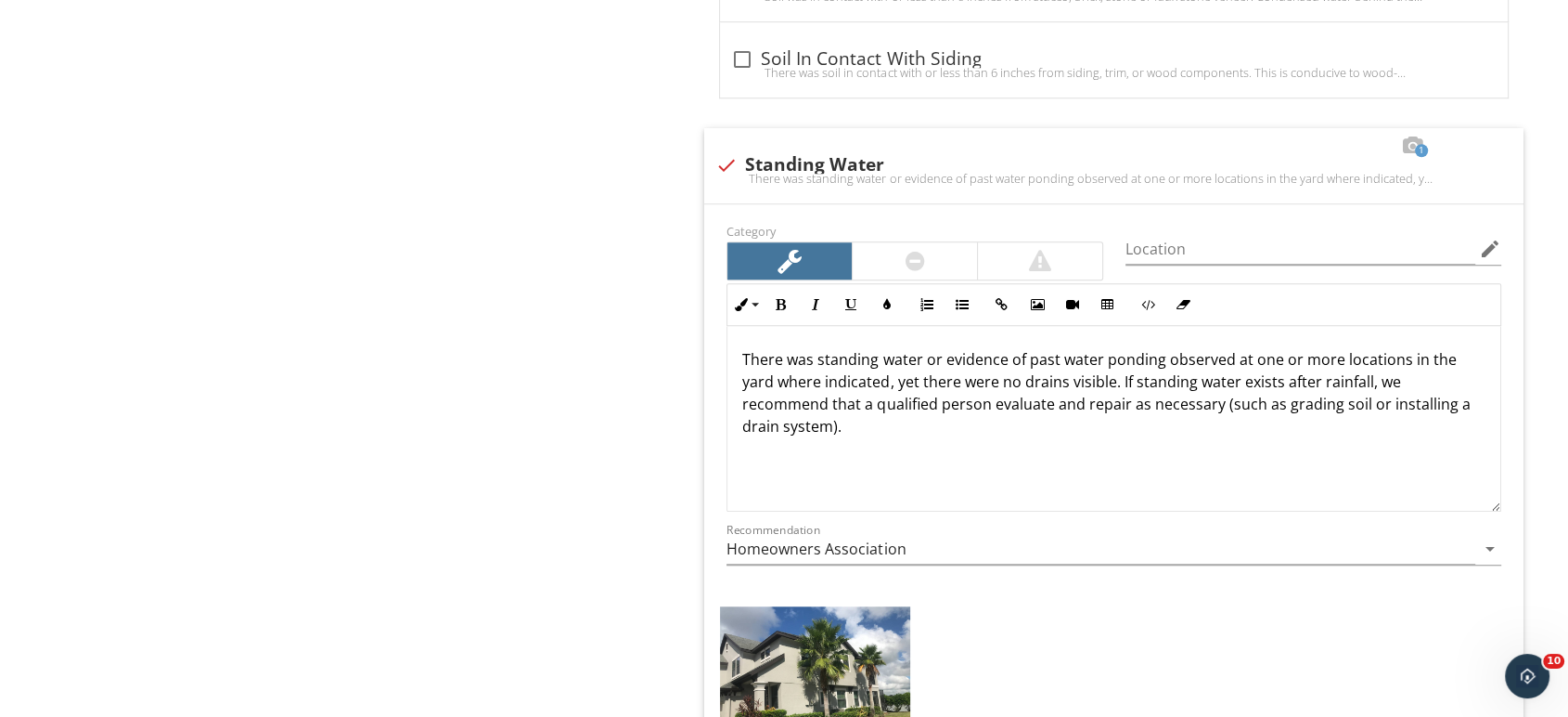
click at [832, 655] on img at bounding box center [814, 678] width 190 height 142
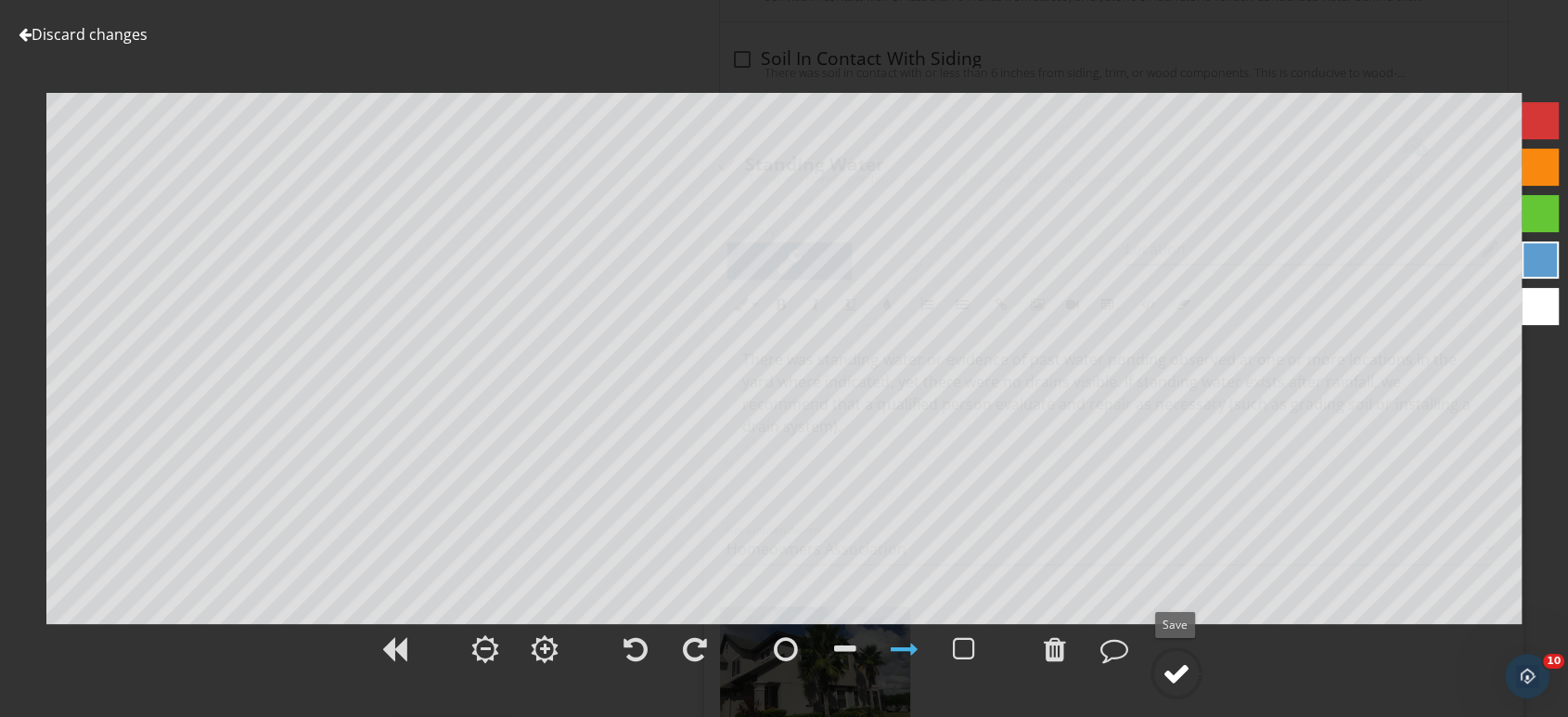
click at [1178, 664] on div at bounding box center [1176, 673] width 28 height 28
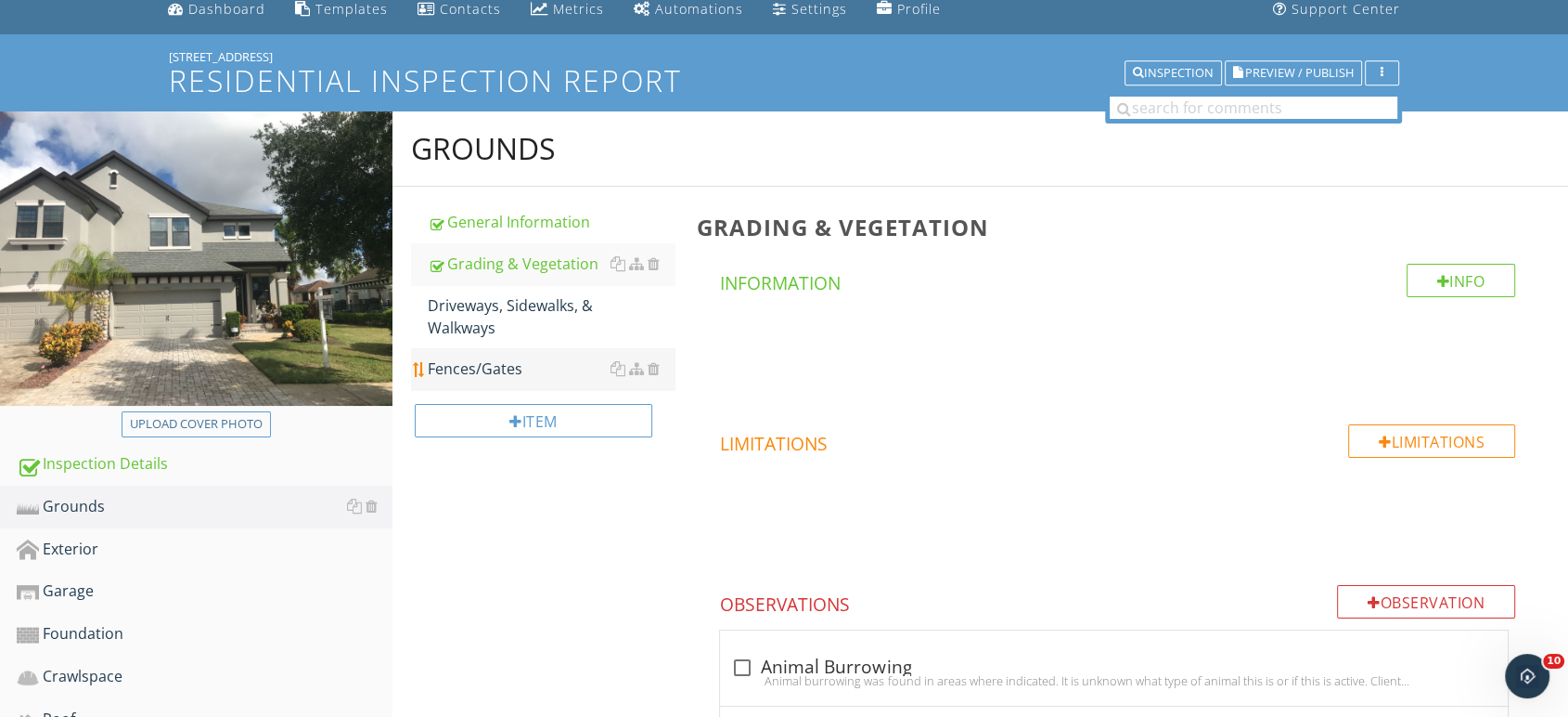
scroll to position [0, 0]
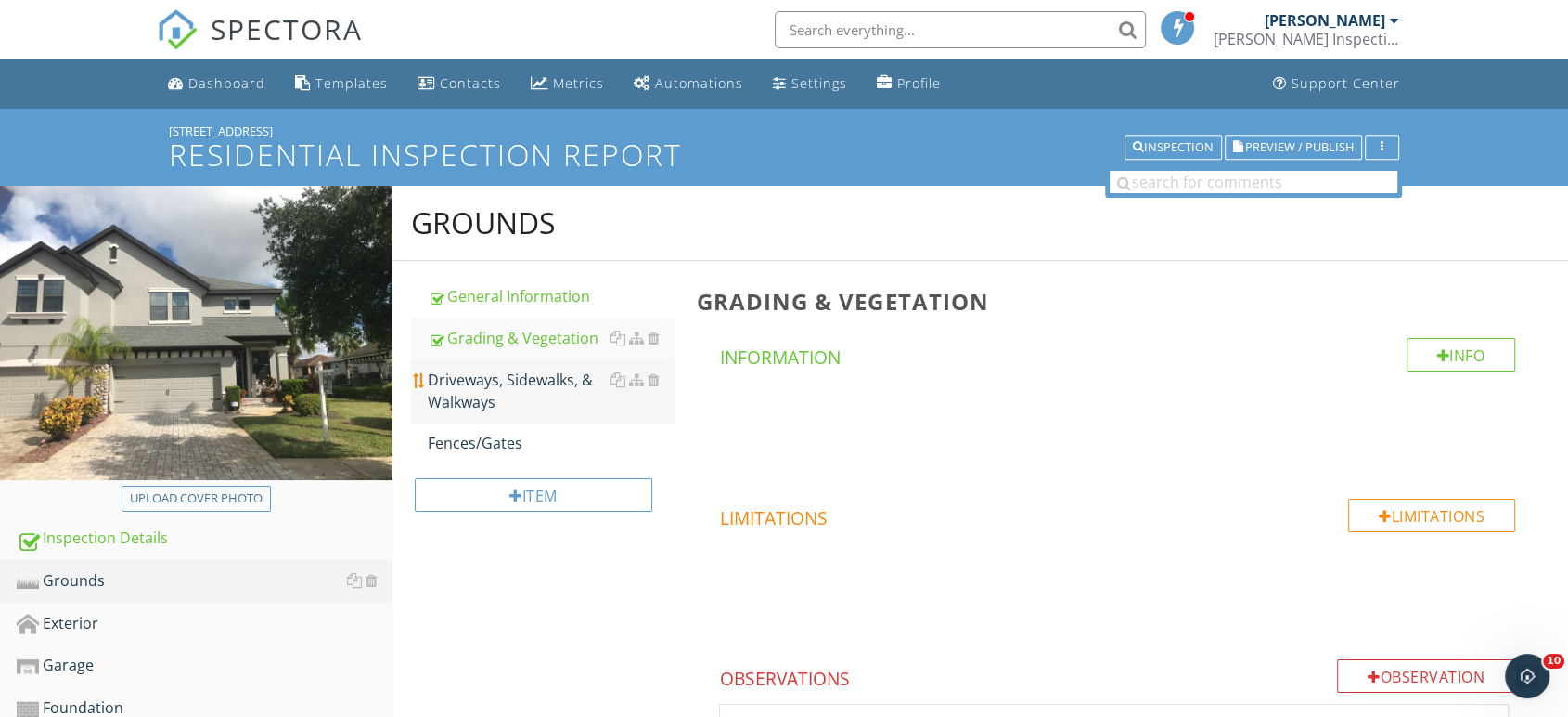
click at [490, 383] on div "Driveways, Sidewalks, & Walkways" at bounding box center [551, 391] width 248 height 45
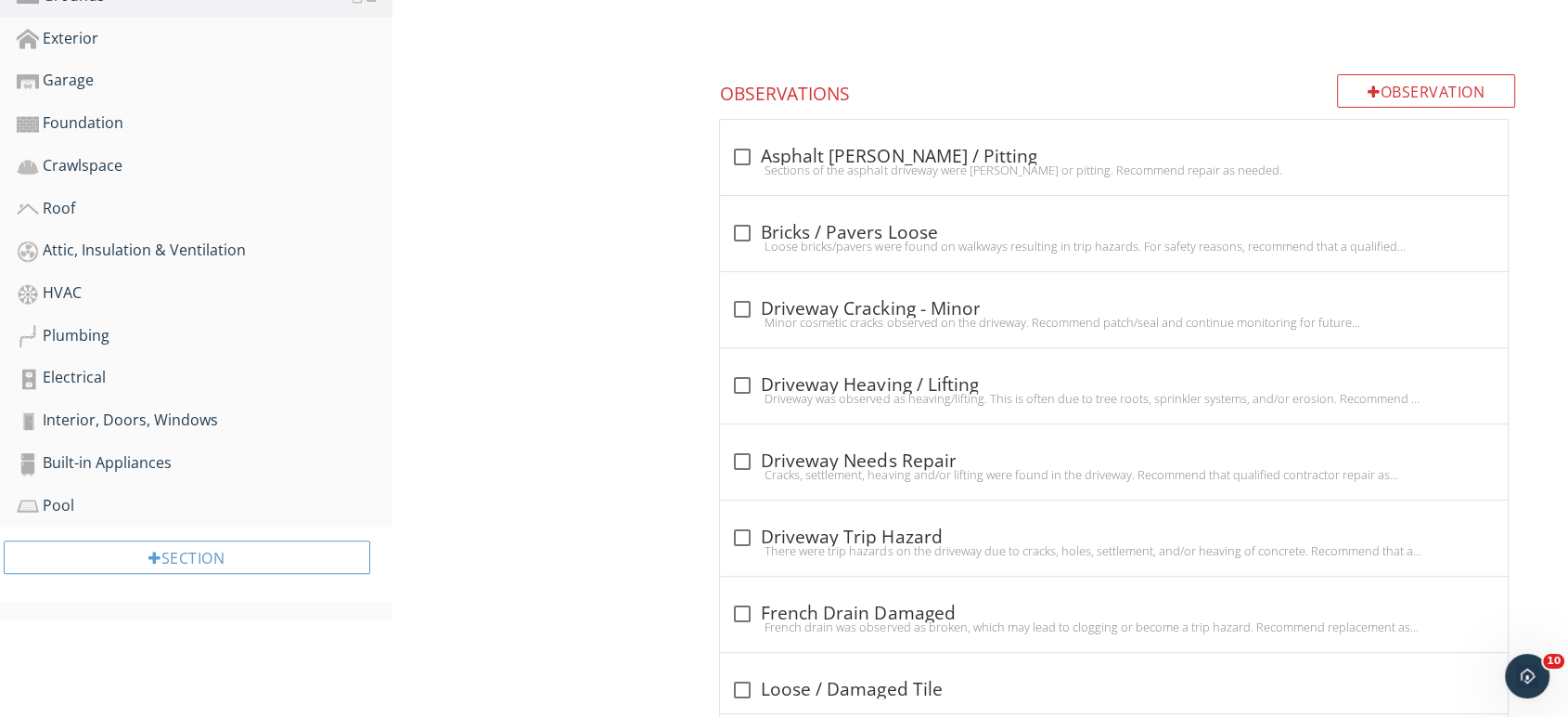
scroll to position [618, 0]
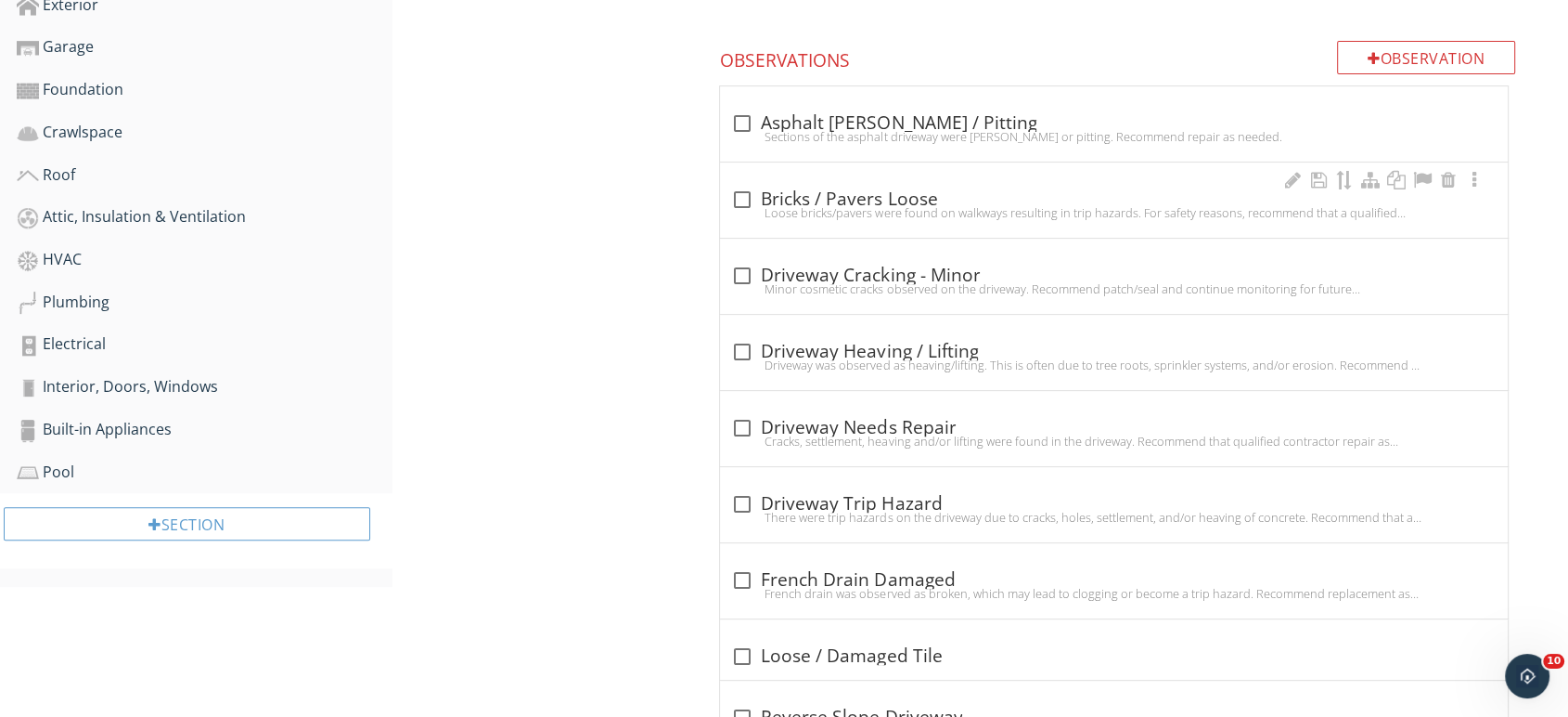
drag, startPoint x: 891, startPoint y: 190, endPoint x: 881, endPoint y: 194, distance: 10.8
click at [893, 189] on div "check_box_outline_blank Bricks / Pavers Loose" at bounding box center [1113, 199] width 765 height 22
checkbox input "true"
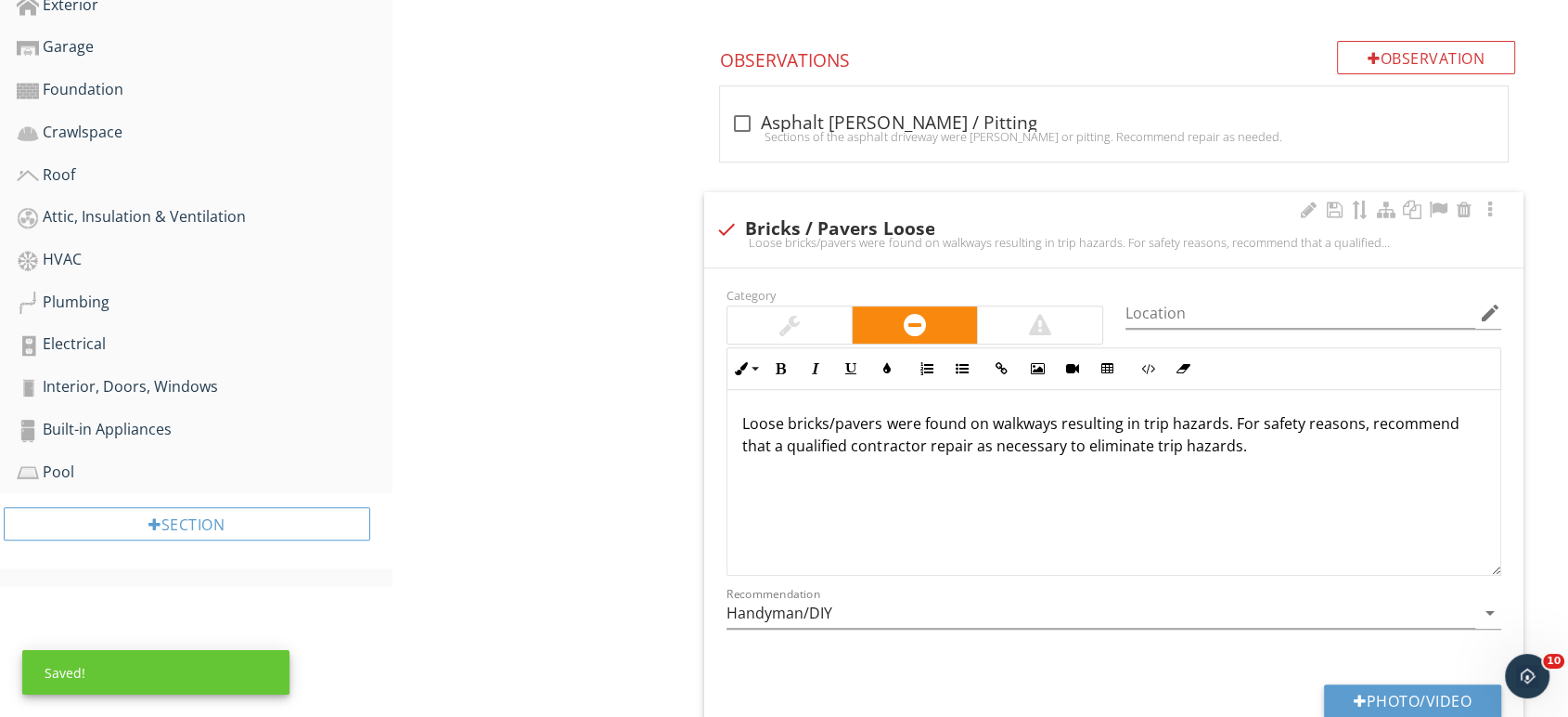
click at [811, 315] on div at bounding box center [789, 325] width 124 height 37
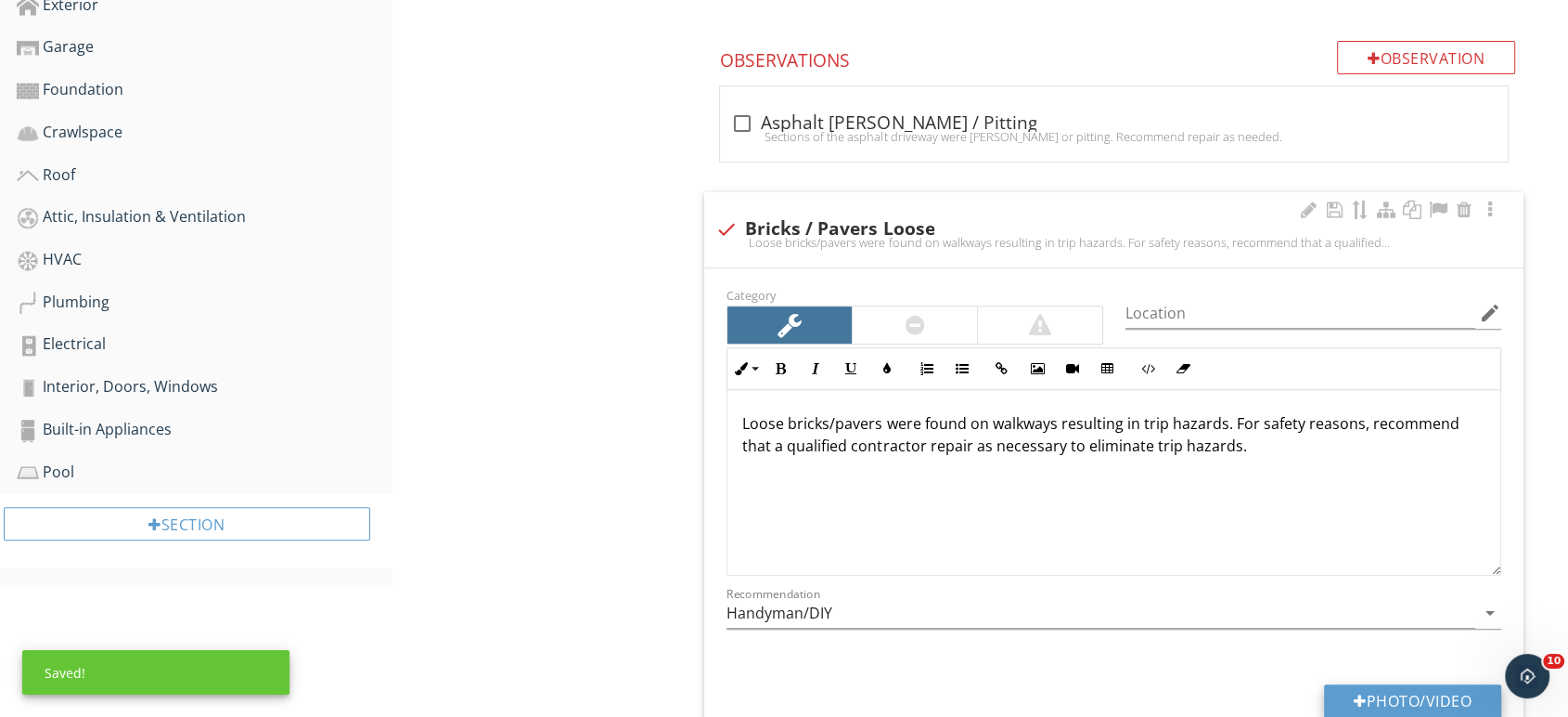
click at [1415, 694] on button "Photo/Video" at bounding box center [1412, 701] width 177 height 34
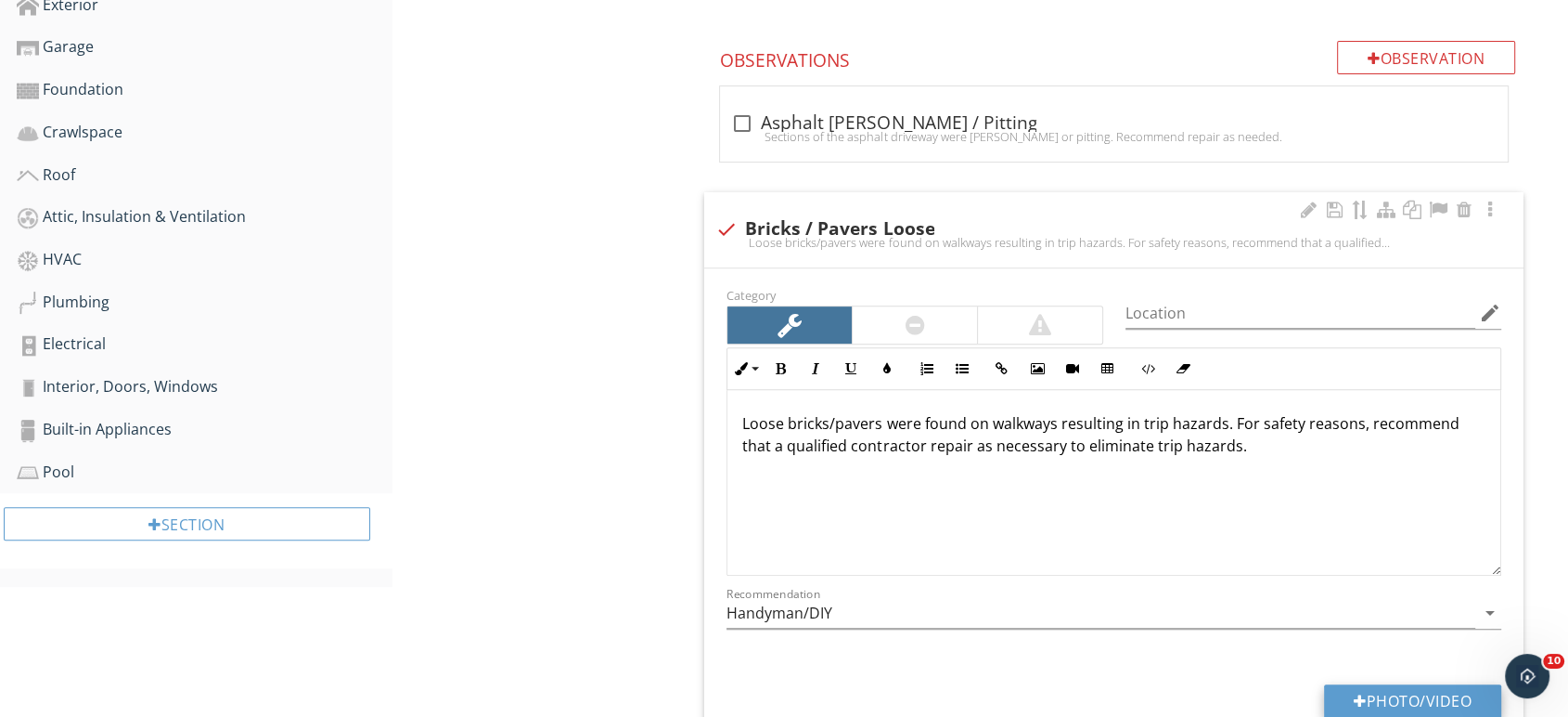
type input "C:\fakepath\IMG_6617.JPG"
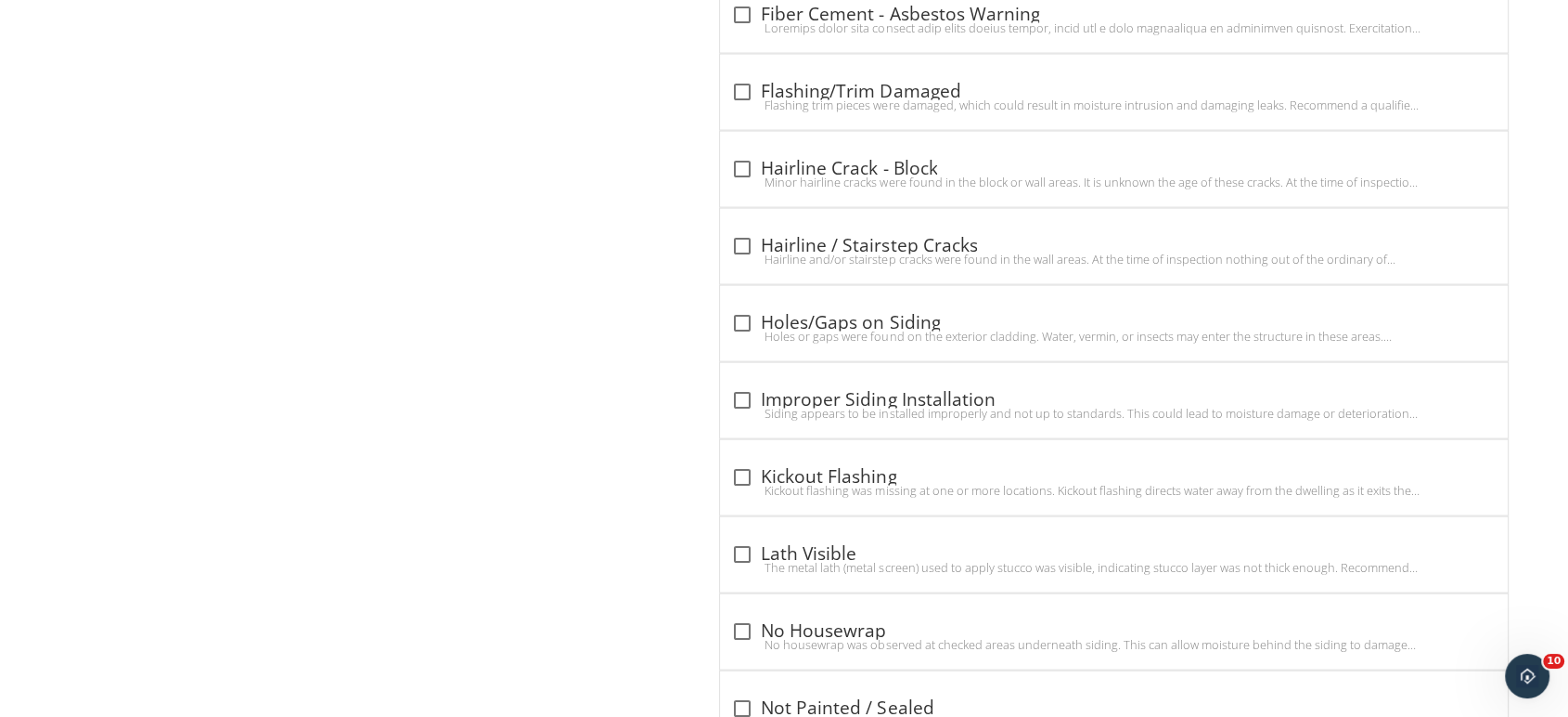
scroll to position [4076, 0]
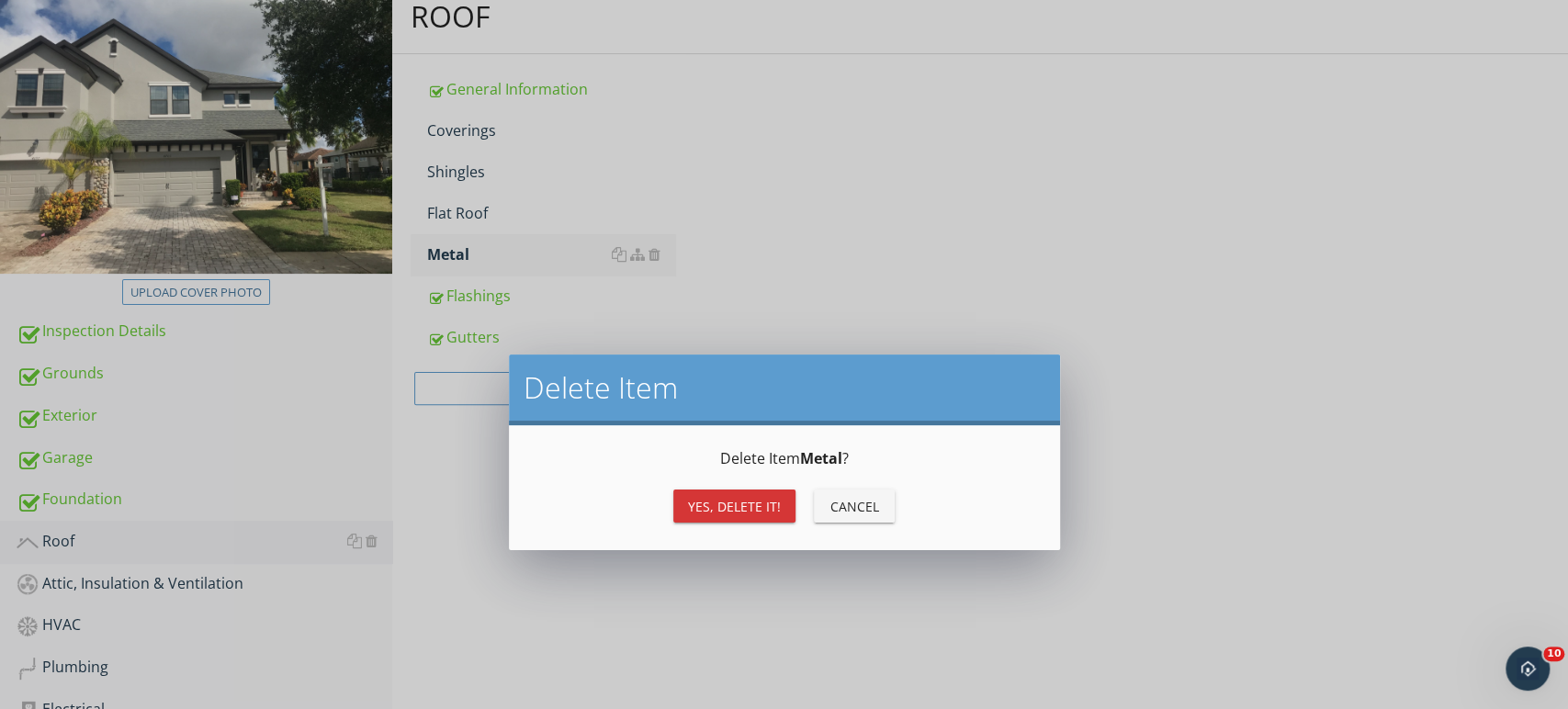
scroll to position [204, 0]
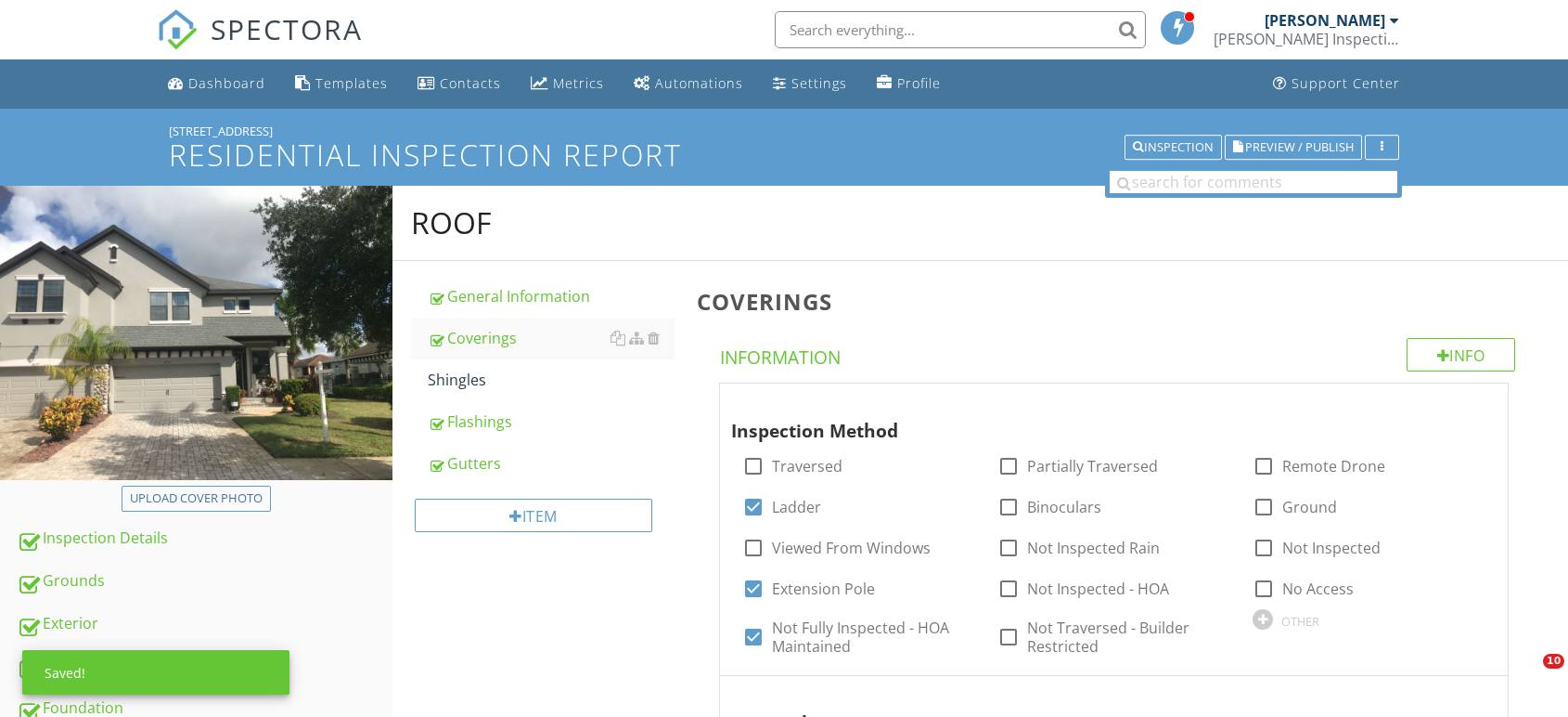
scroll to position [1443, 0]
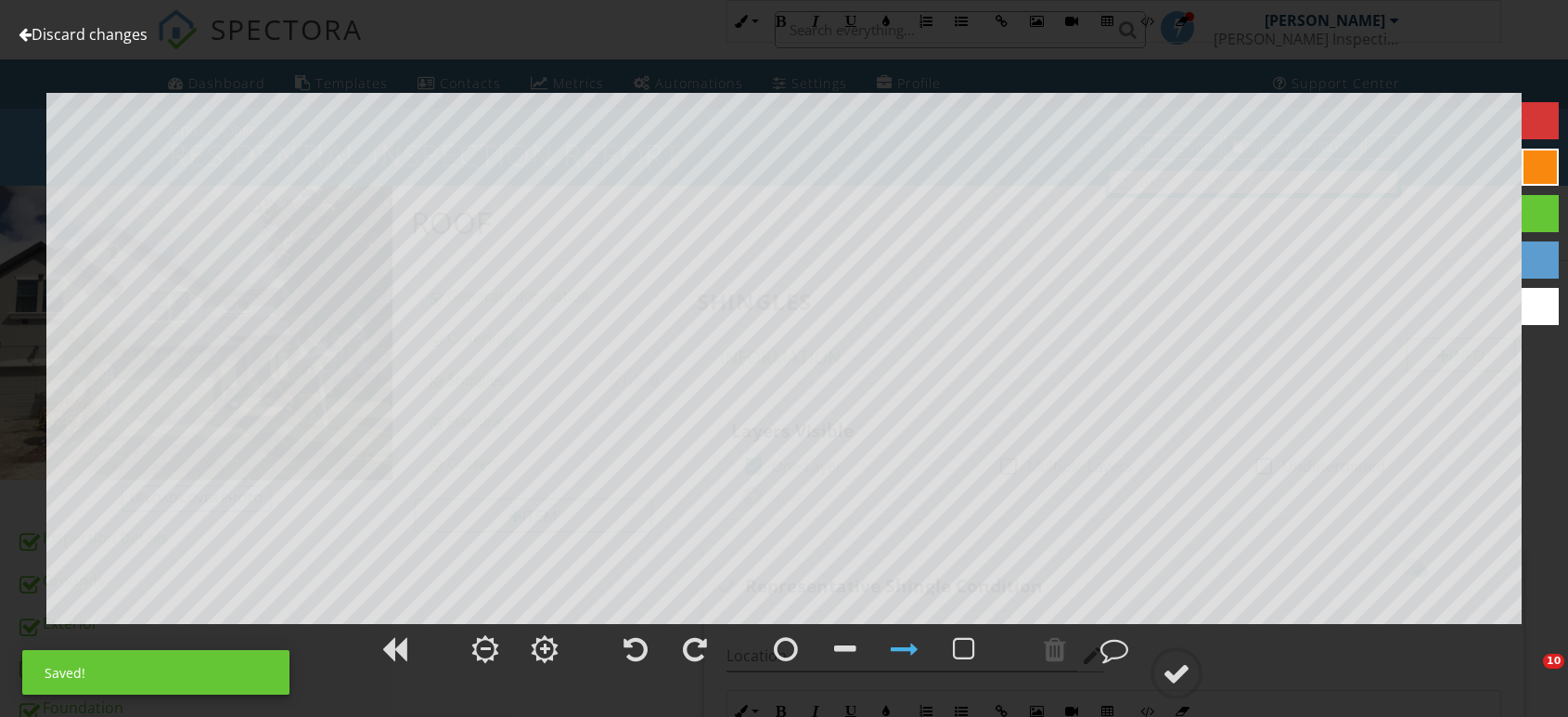
scroll to position [2211, 0]
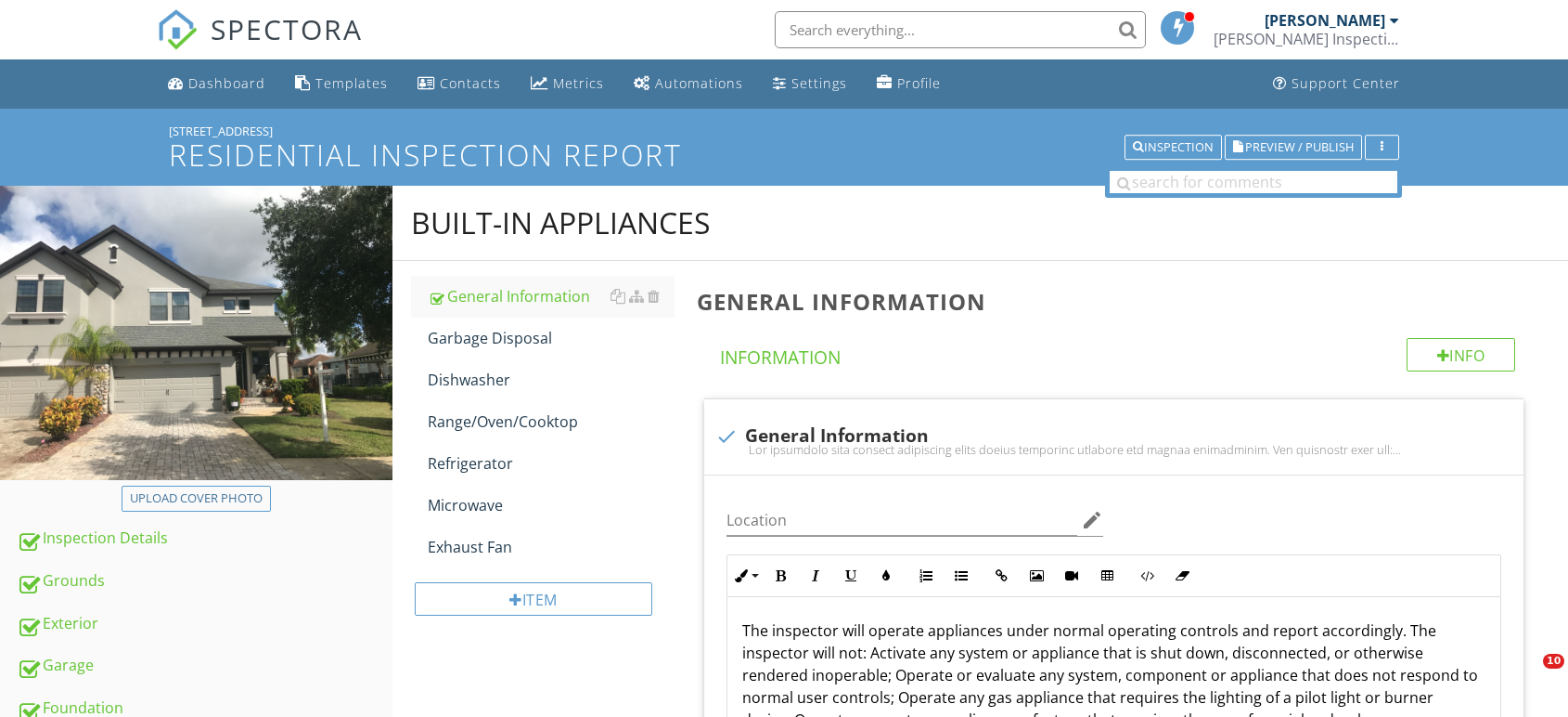
scroll to position [458, 0]
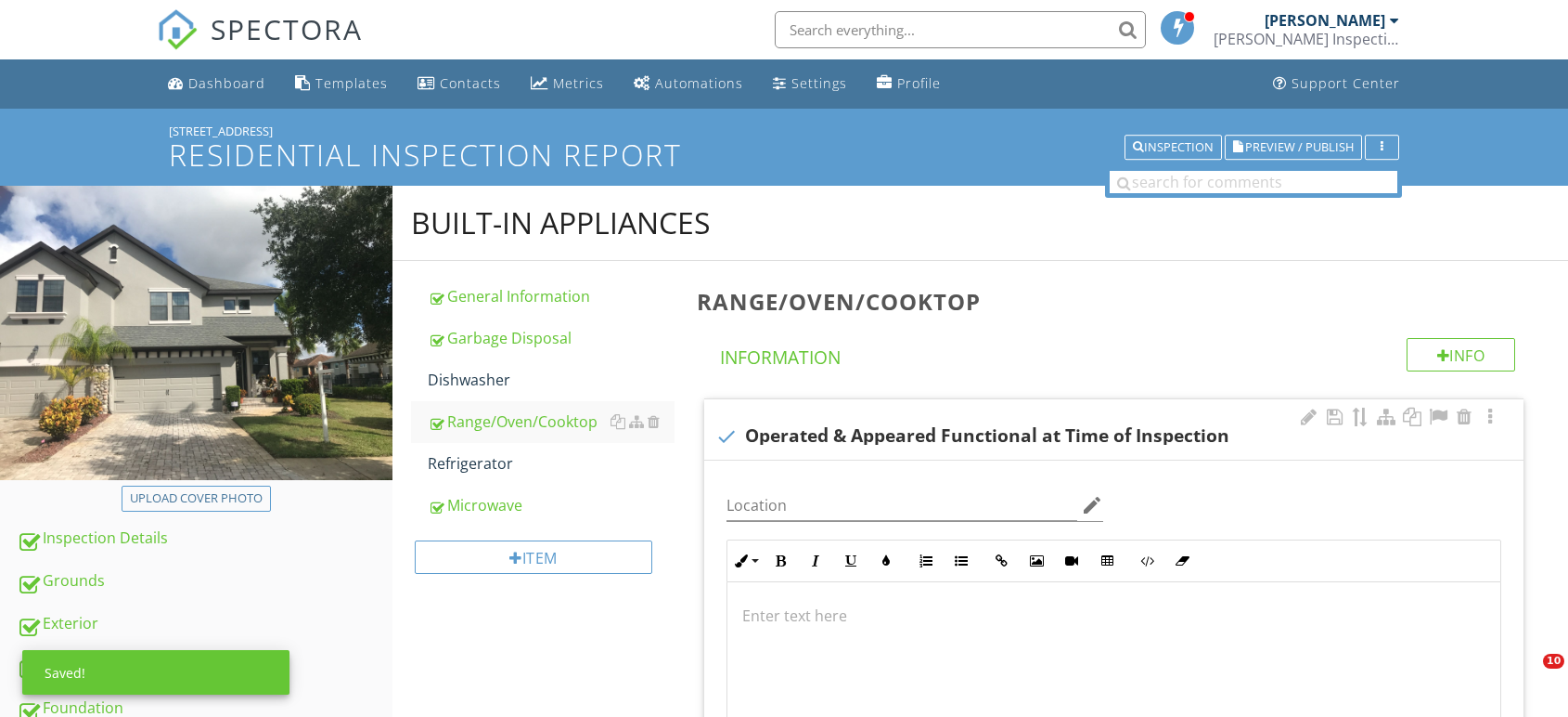
scroll to position [350, 0]
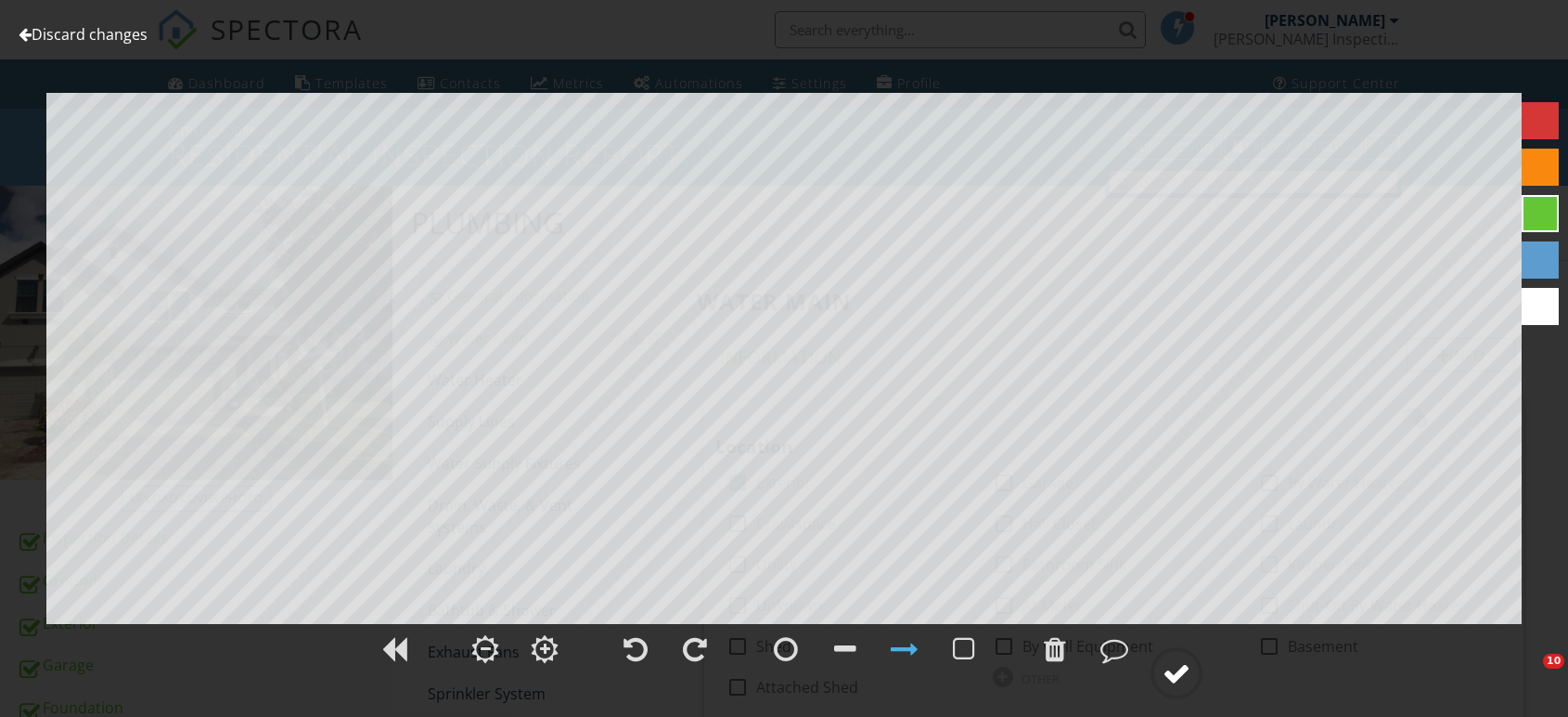
scroll to position [618, 0]
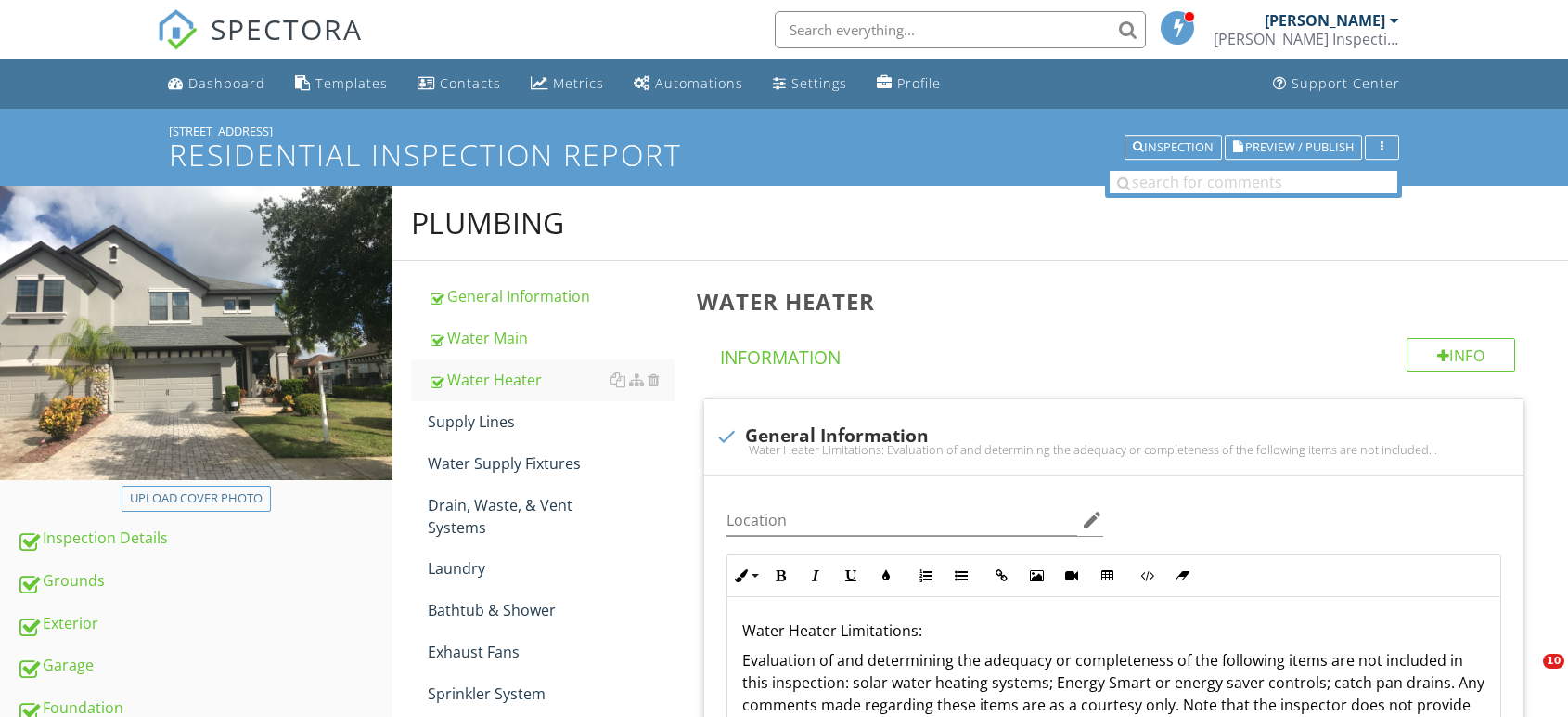
scroll to position [1546, 0]
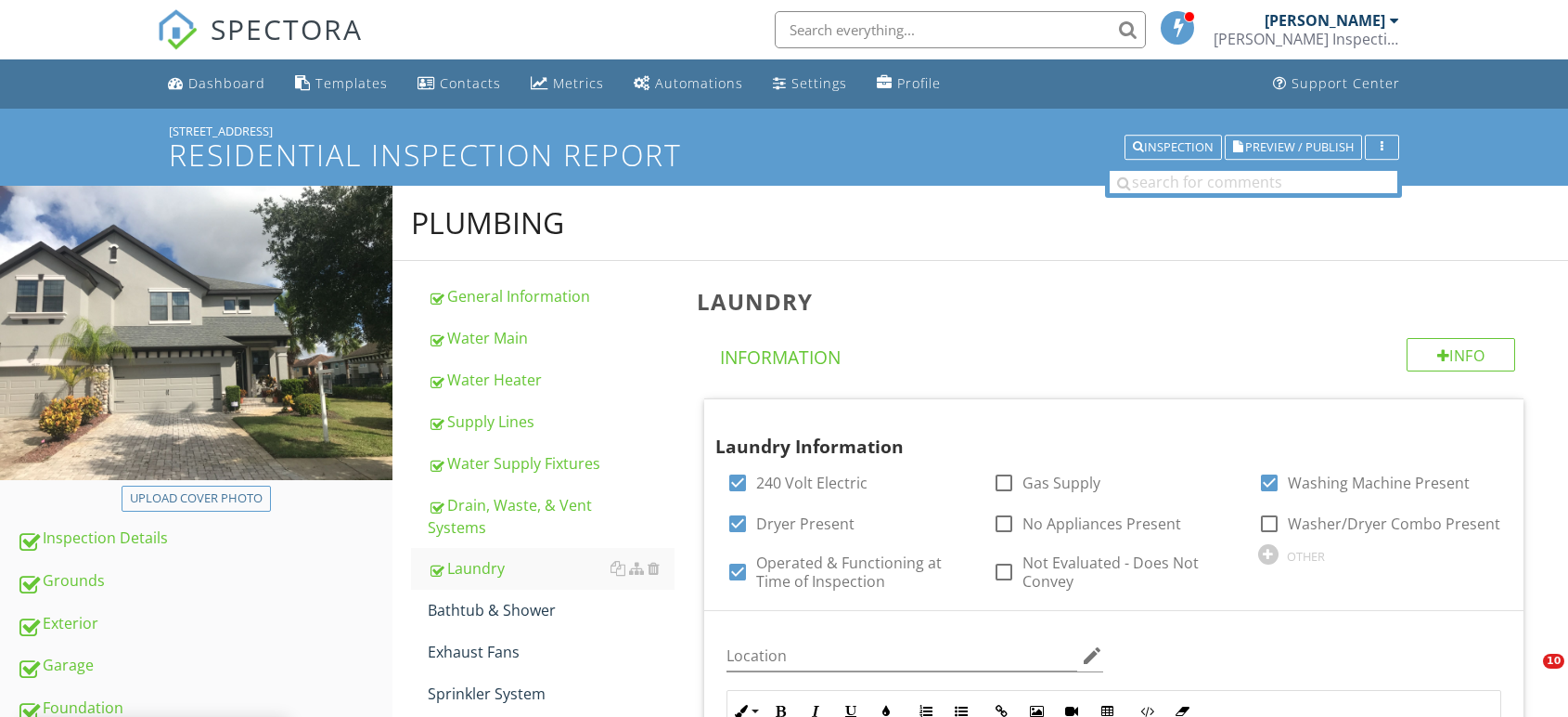
scroll to position [515, 0]
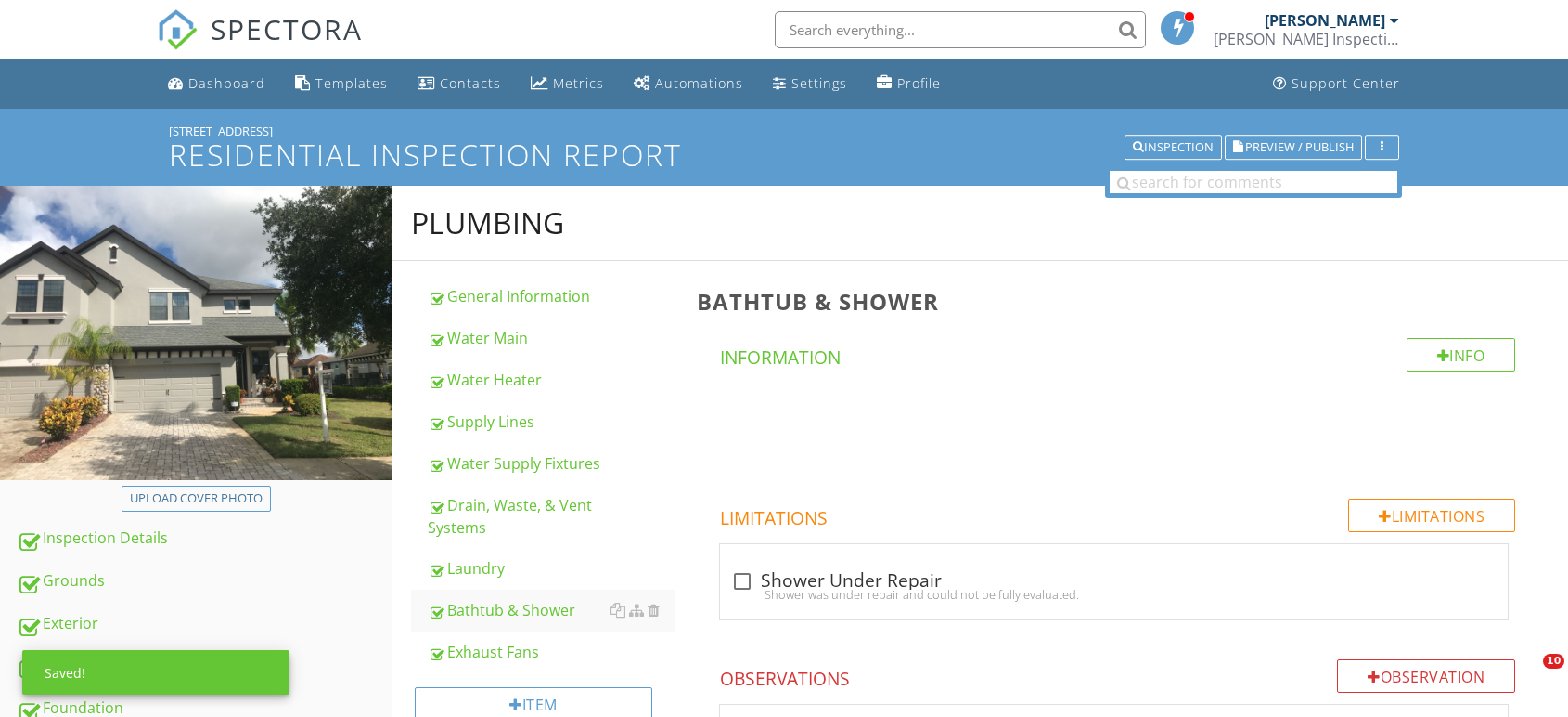
scroll to position [5259, 0]
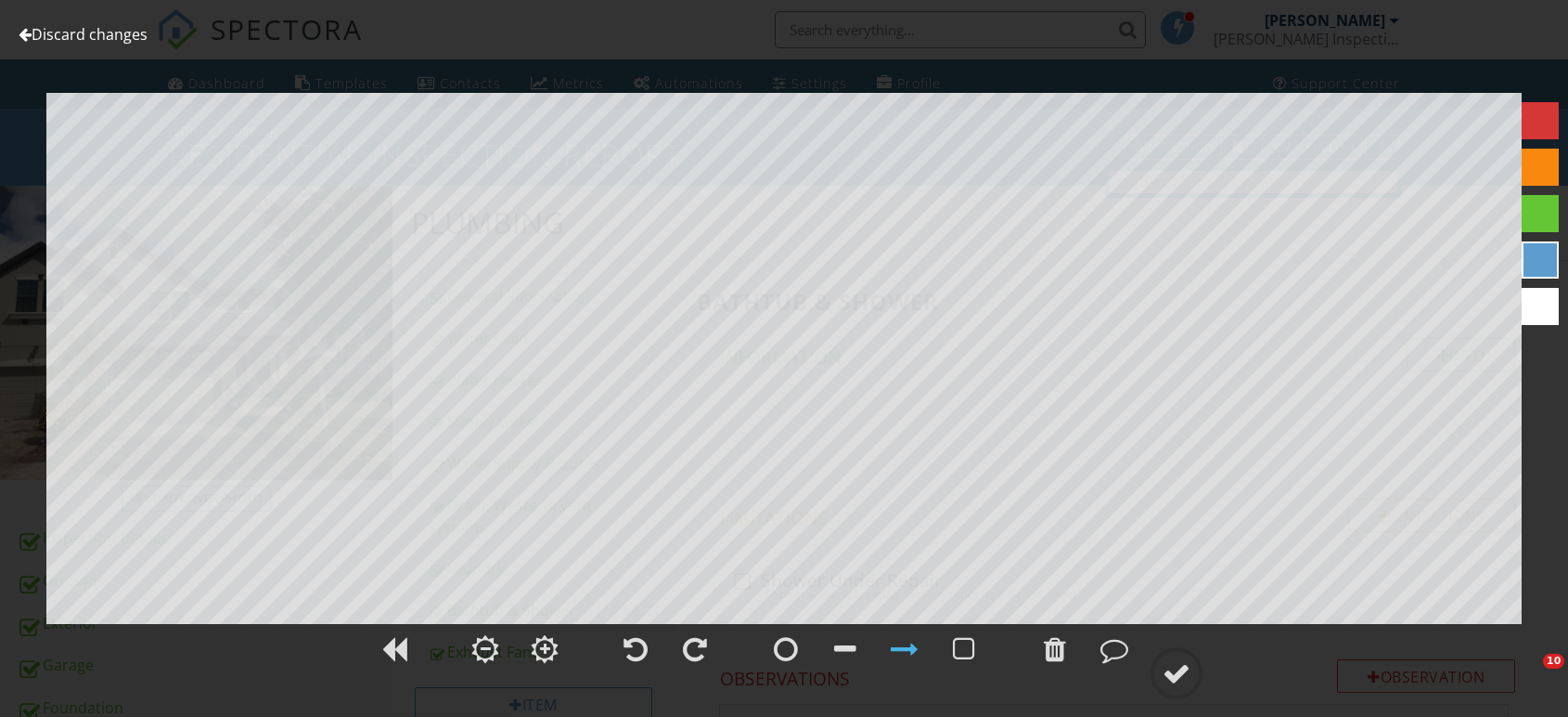
scroll to position [2525, 0]
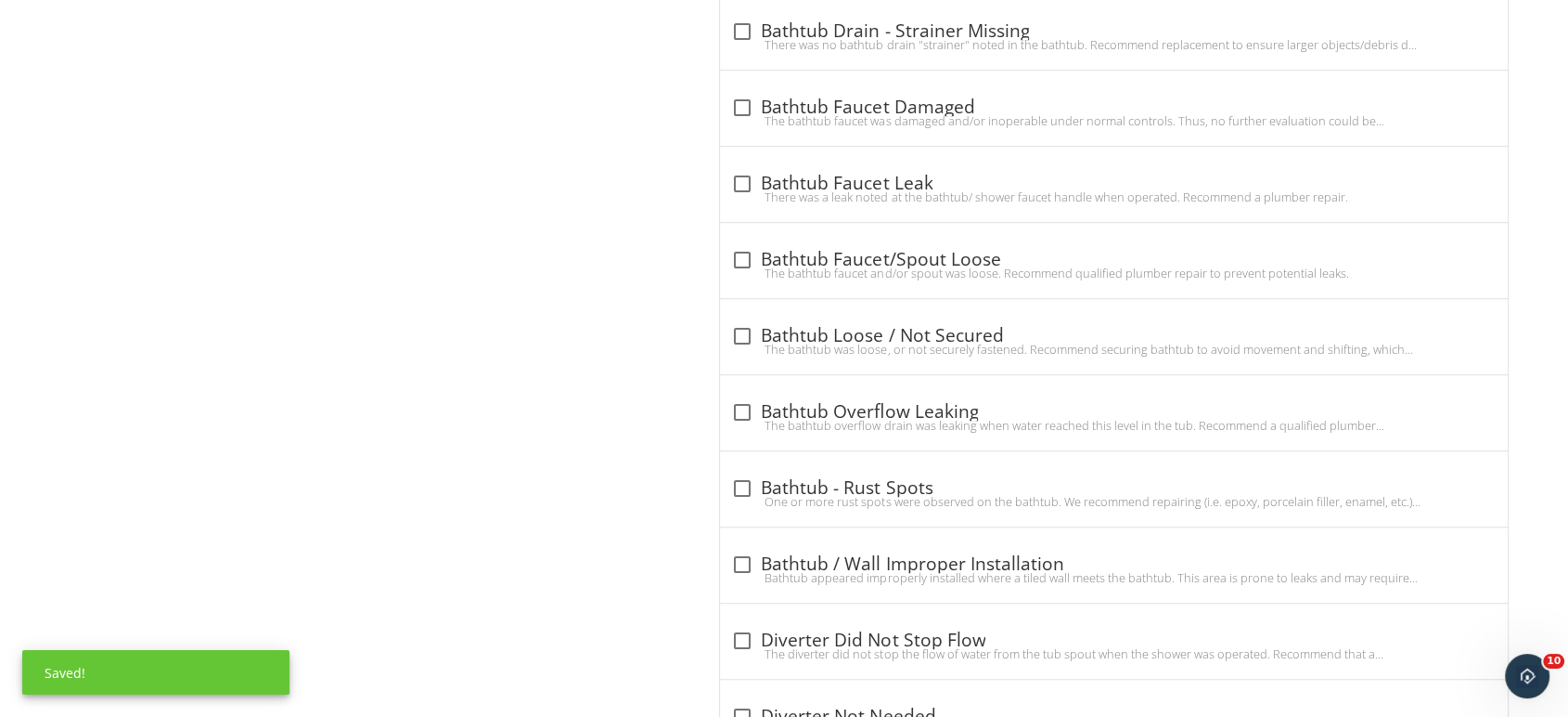
scroll to position [979, 0]
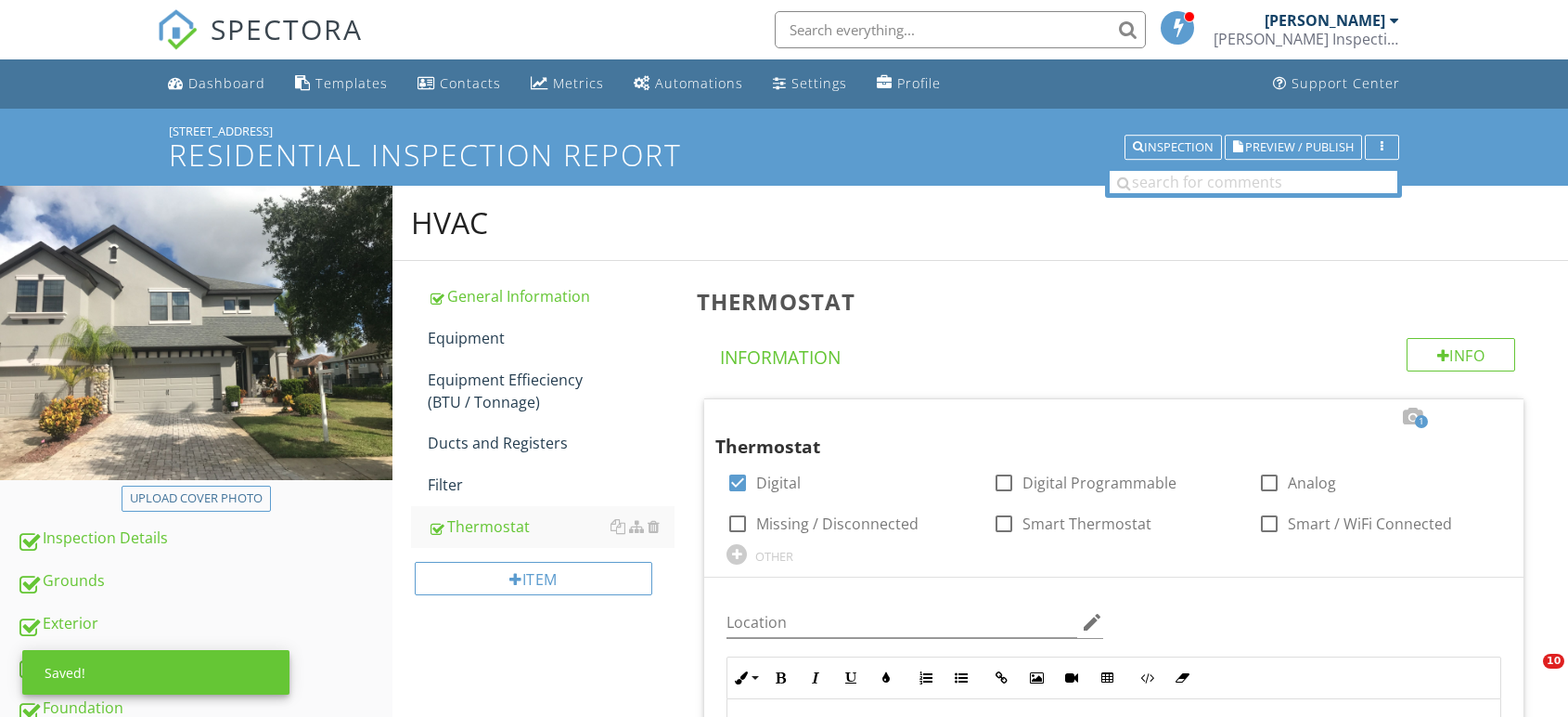
scroll to position [329, 0]
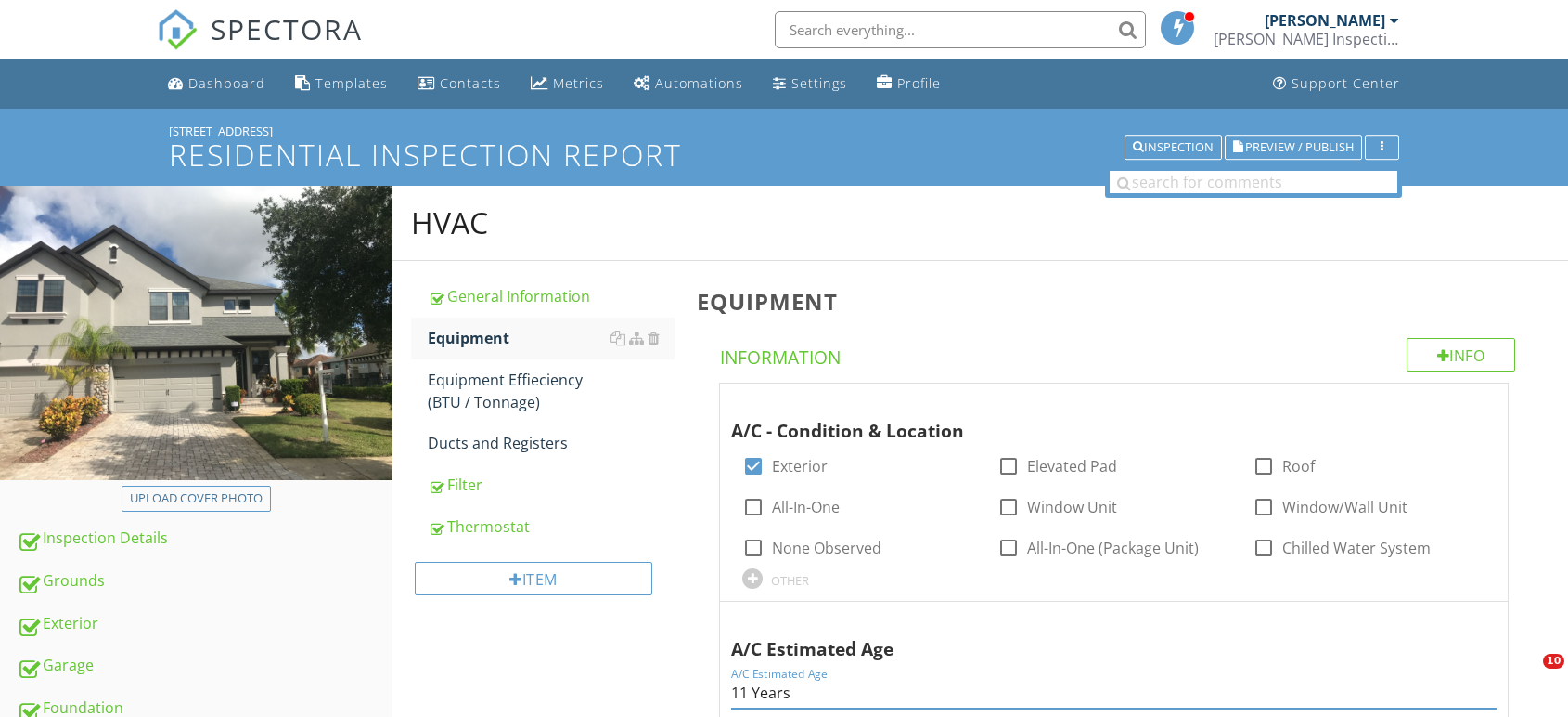
scroll to position [322, 0]
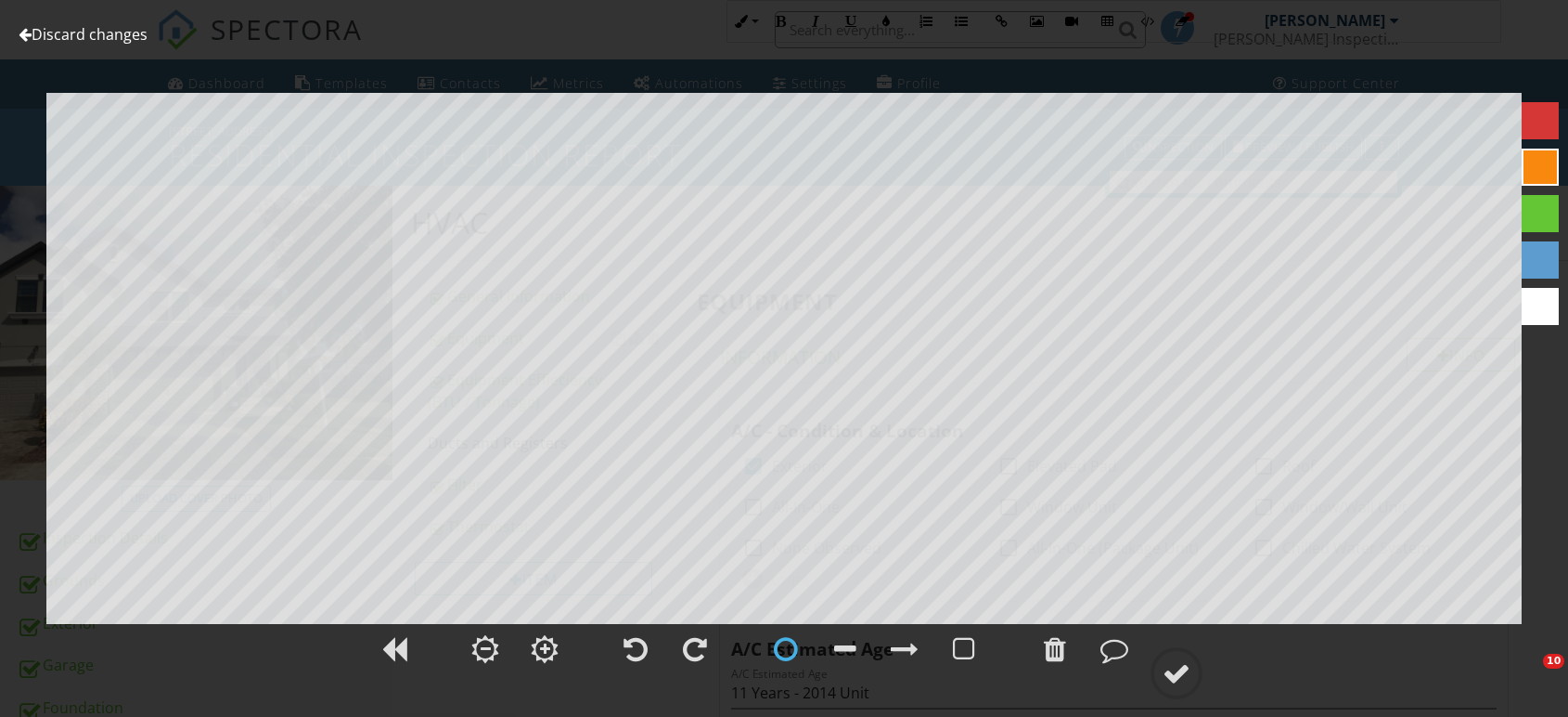
scroll to position [3210, 0]
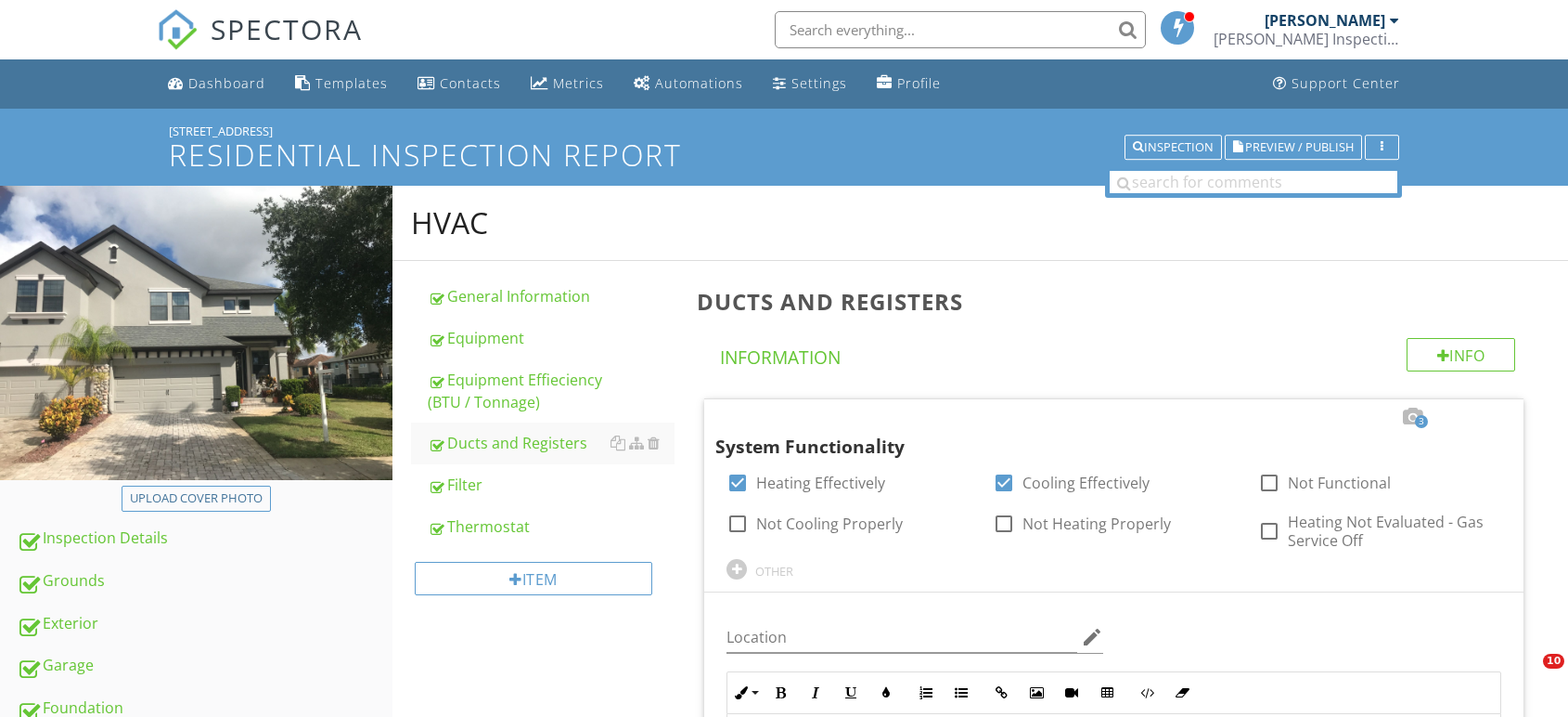
scroll to position [425, 0]
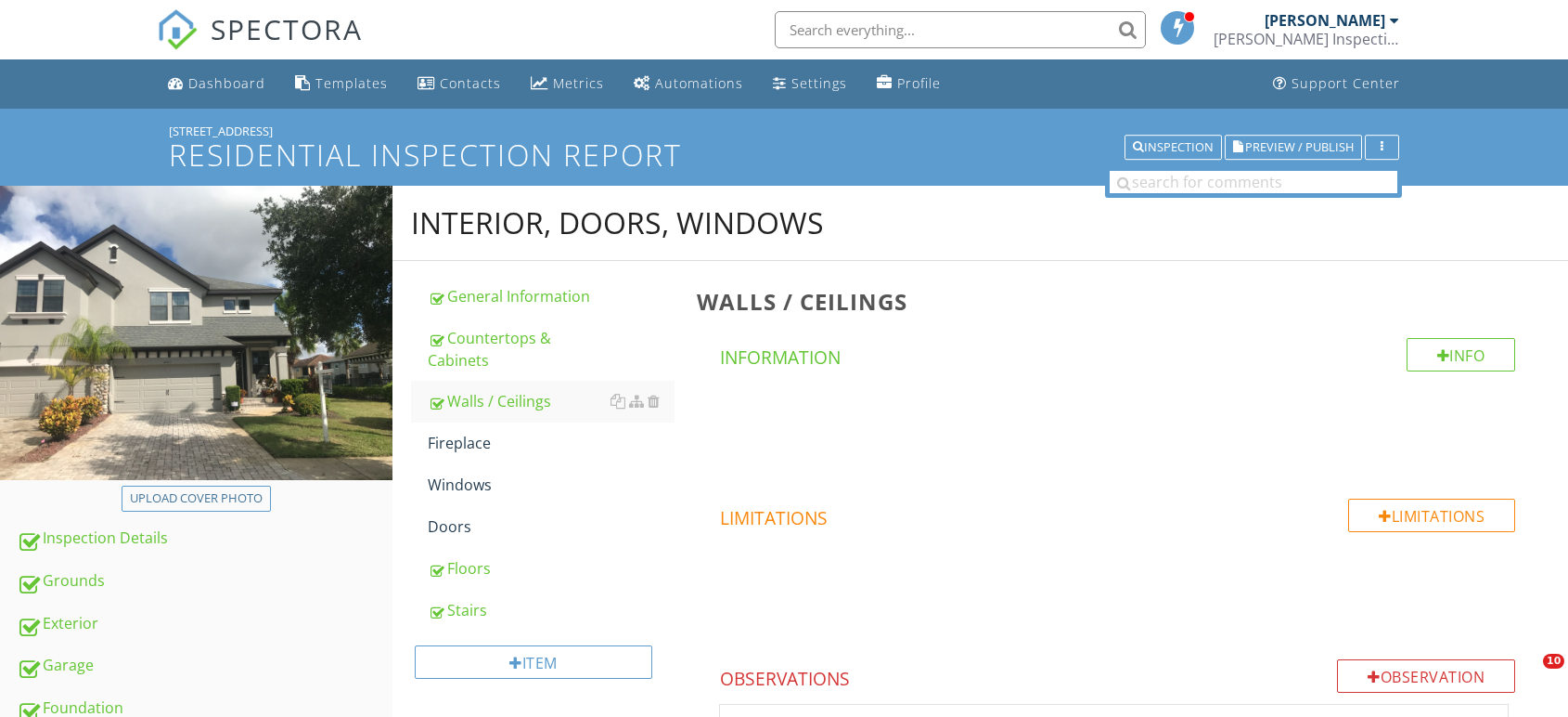
scroll to position [929, 0]
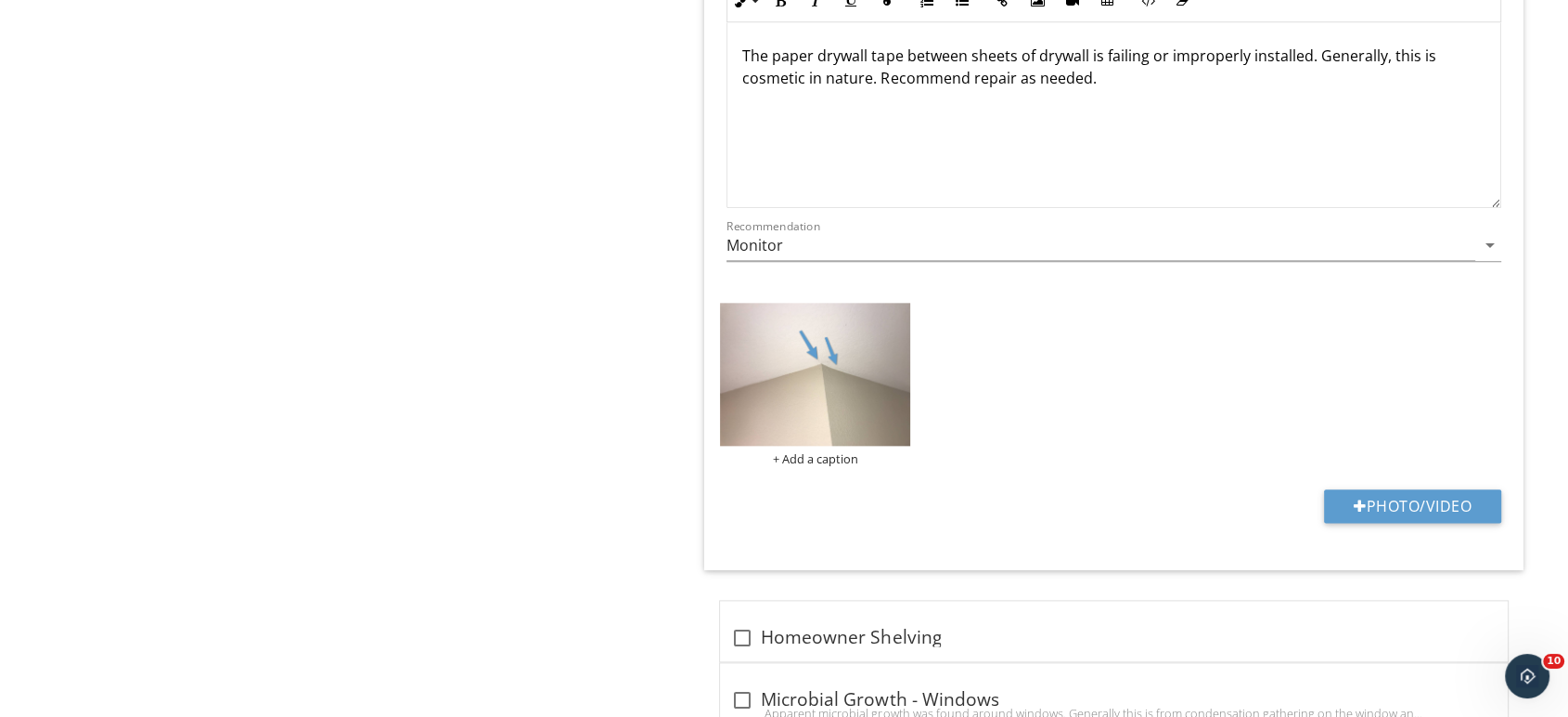
scroll to position [2372, 0]
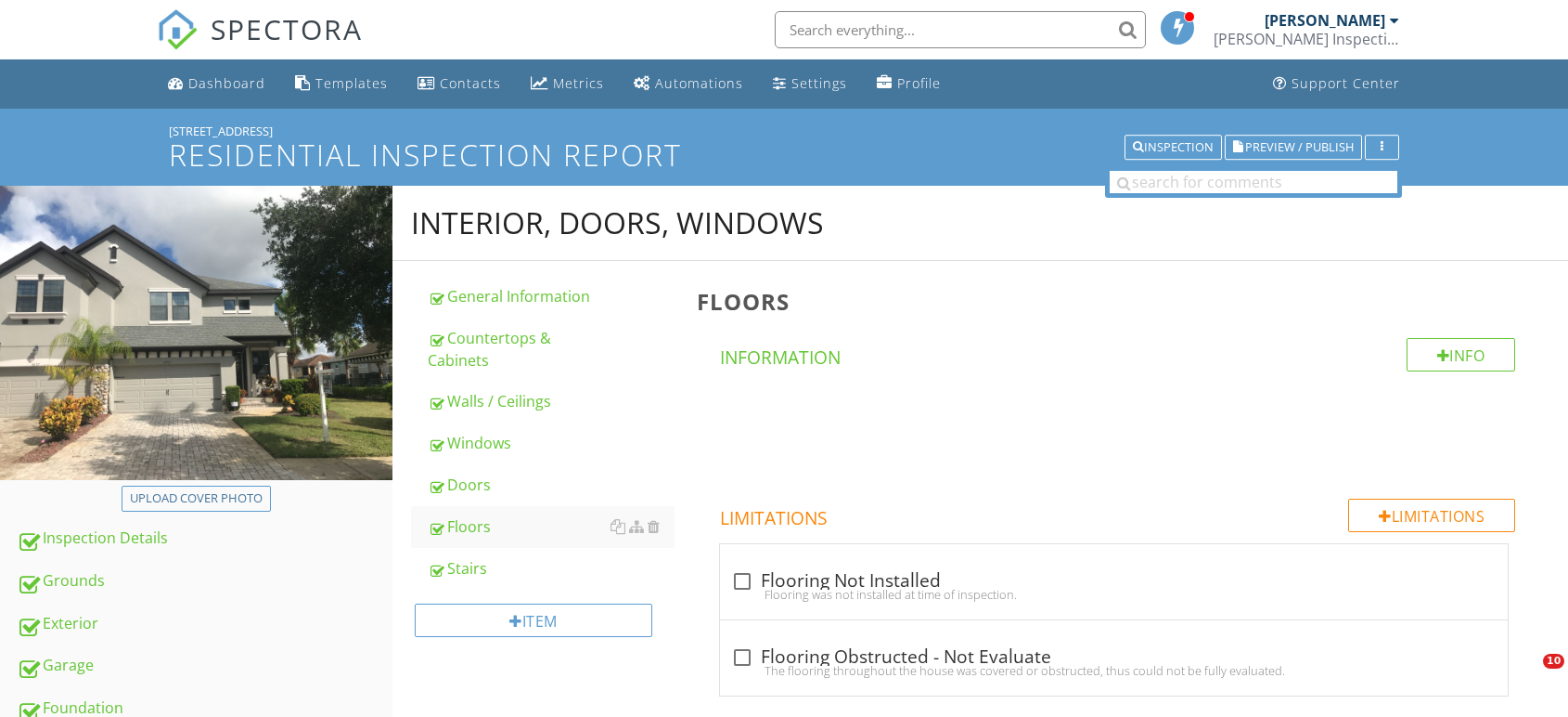
scroll to position [2580, 0]
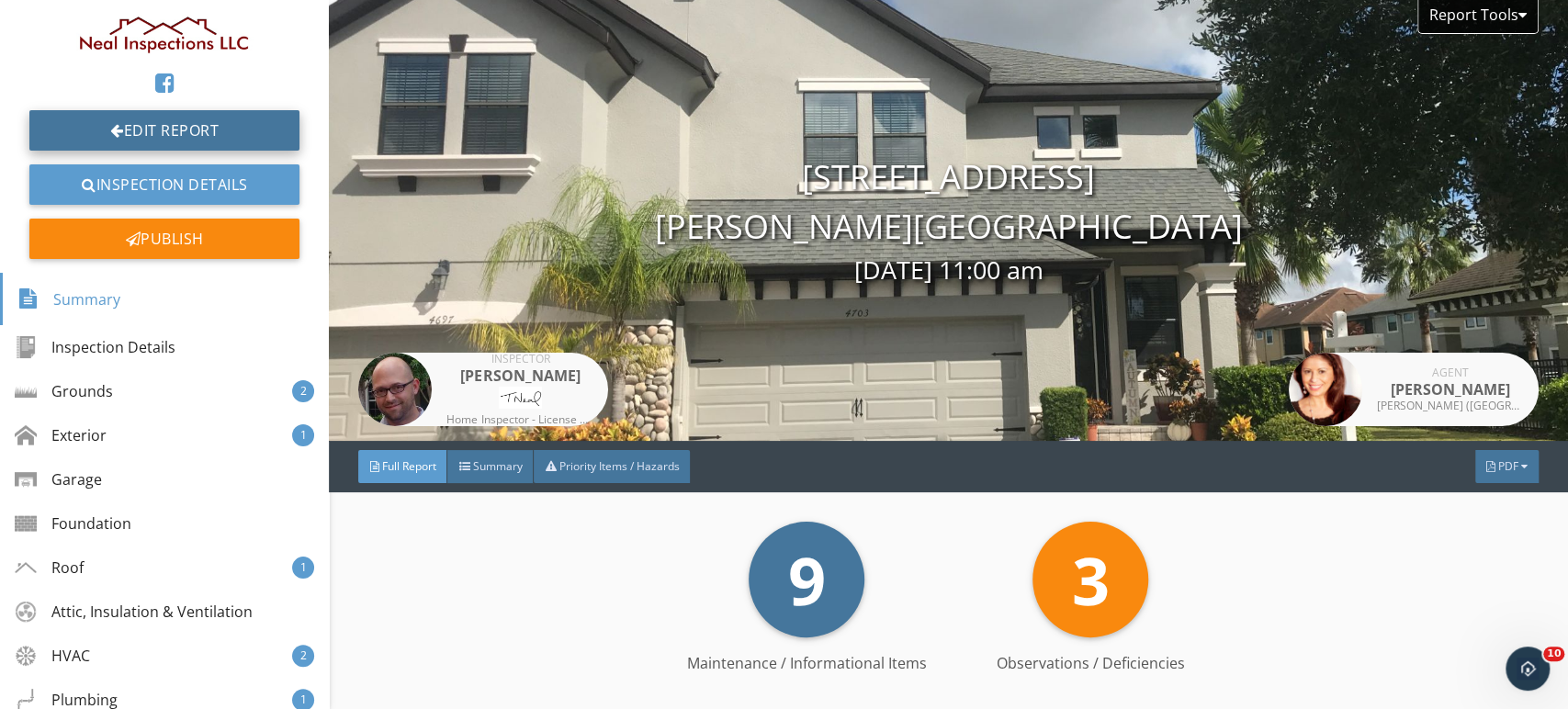
click at [162, 131] on link "Edit Report" at bounding box center [165, 131] width 270 height 41
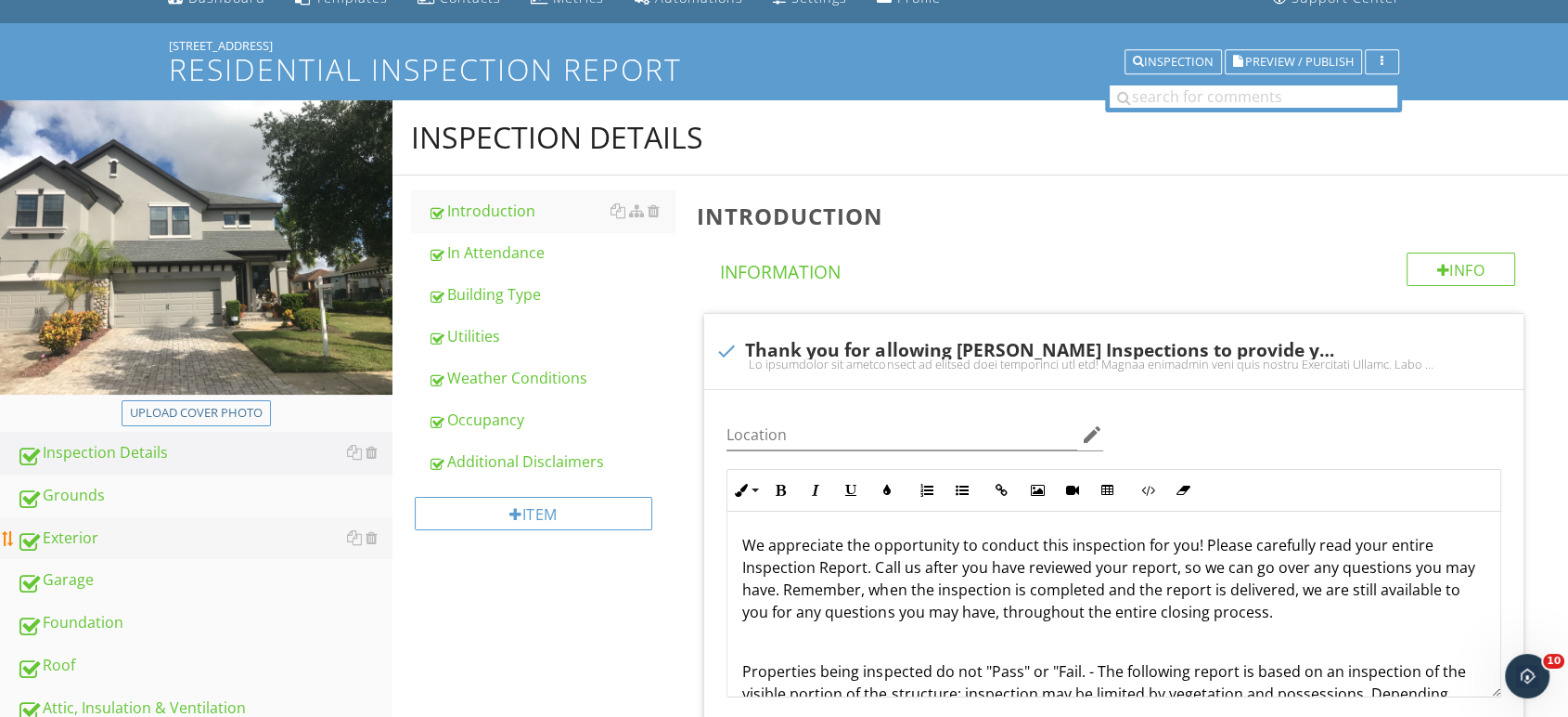
scroll to position [206, 0]
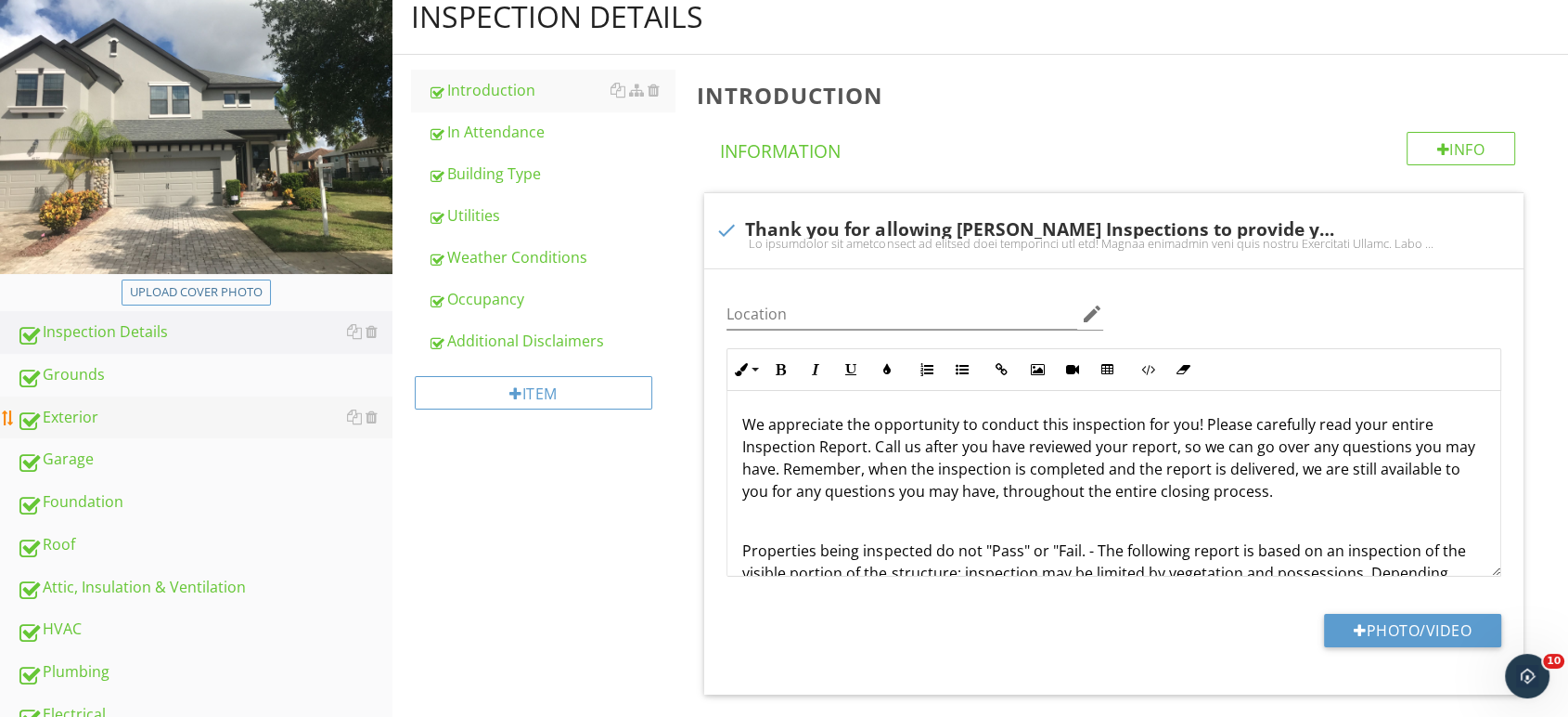
click at [95, 412] on div "Exterior" at bounding box center [205, 417] width 376 height 24
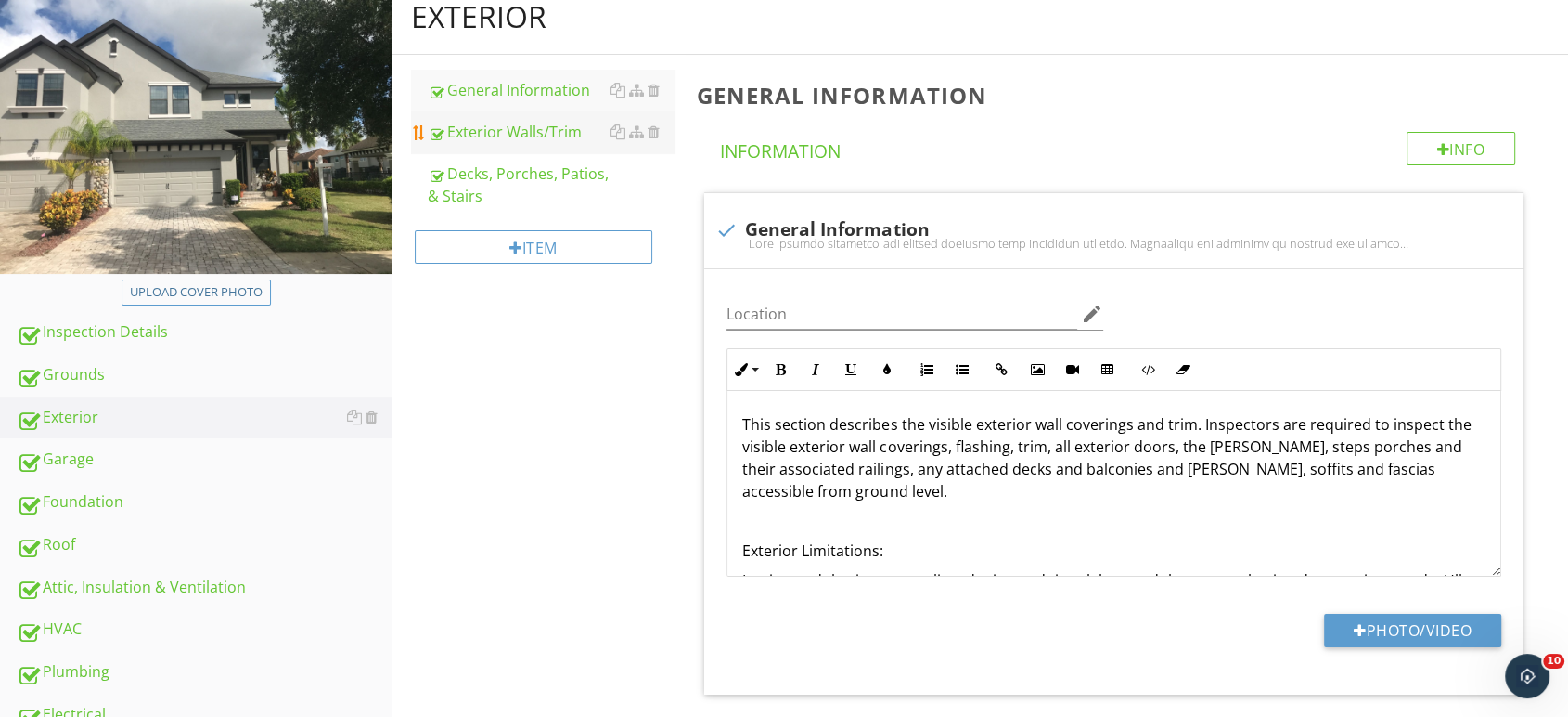
click at [504, 131] on div "Exterior Walls/Trim" at bounding box center [551, 132] width 248 height 22
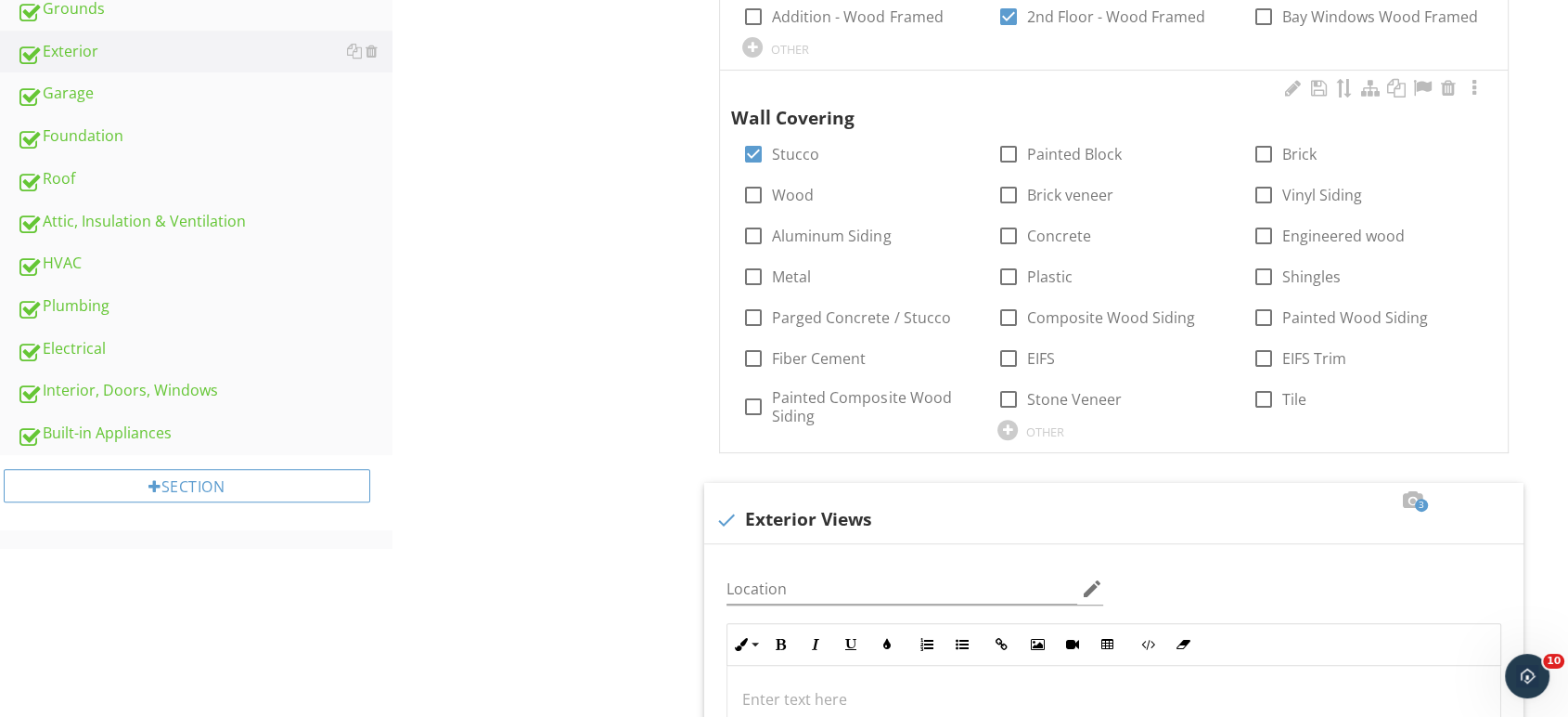
scroll to position [140, 0]
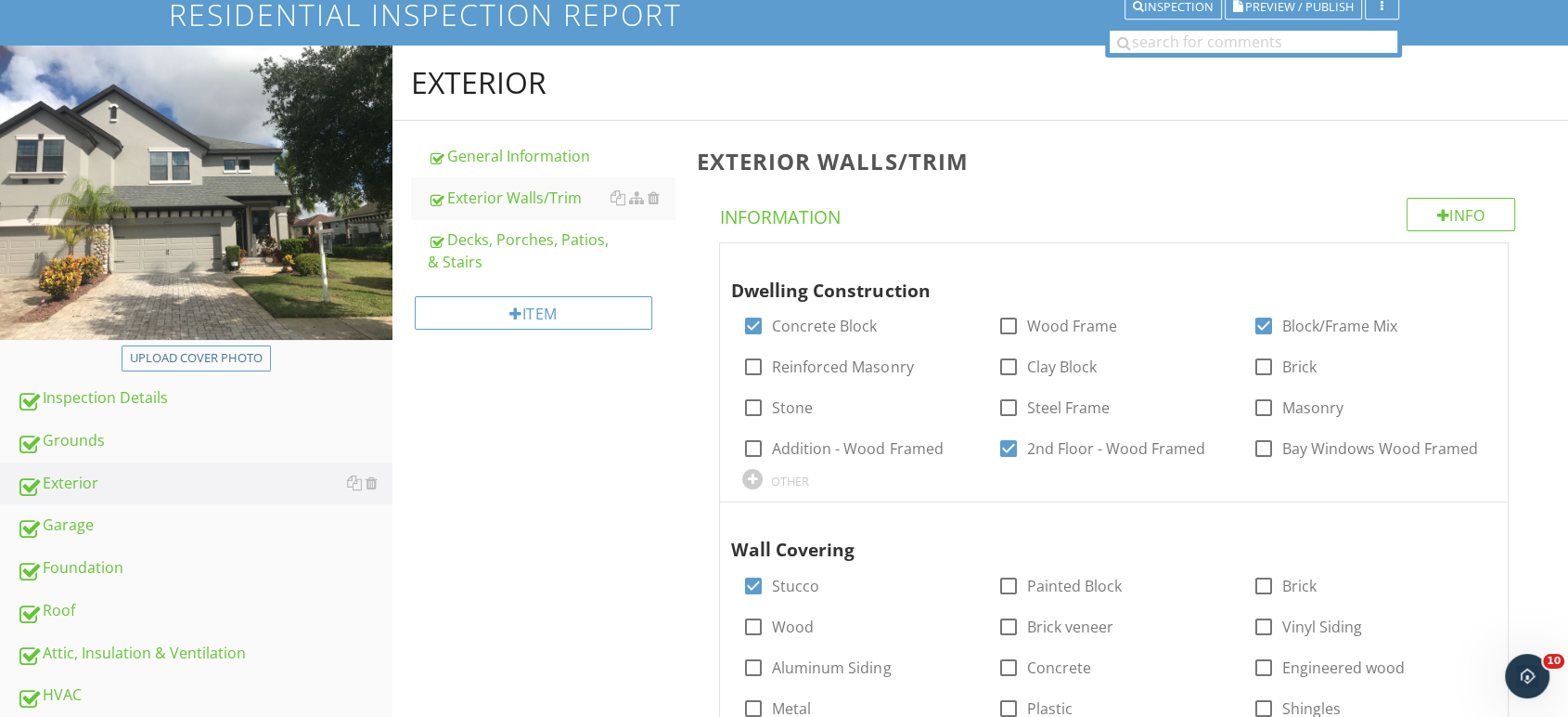
drag, startPoint x: 99, startPoint y: 439, endPoint x: 365, endPoint y: 353, distance: 279.6
click at [98, 439] on div "Grounds" at bounding box center [205, 441] width 376 height 24
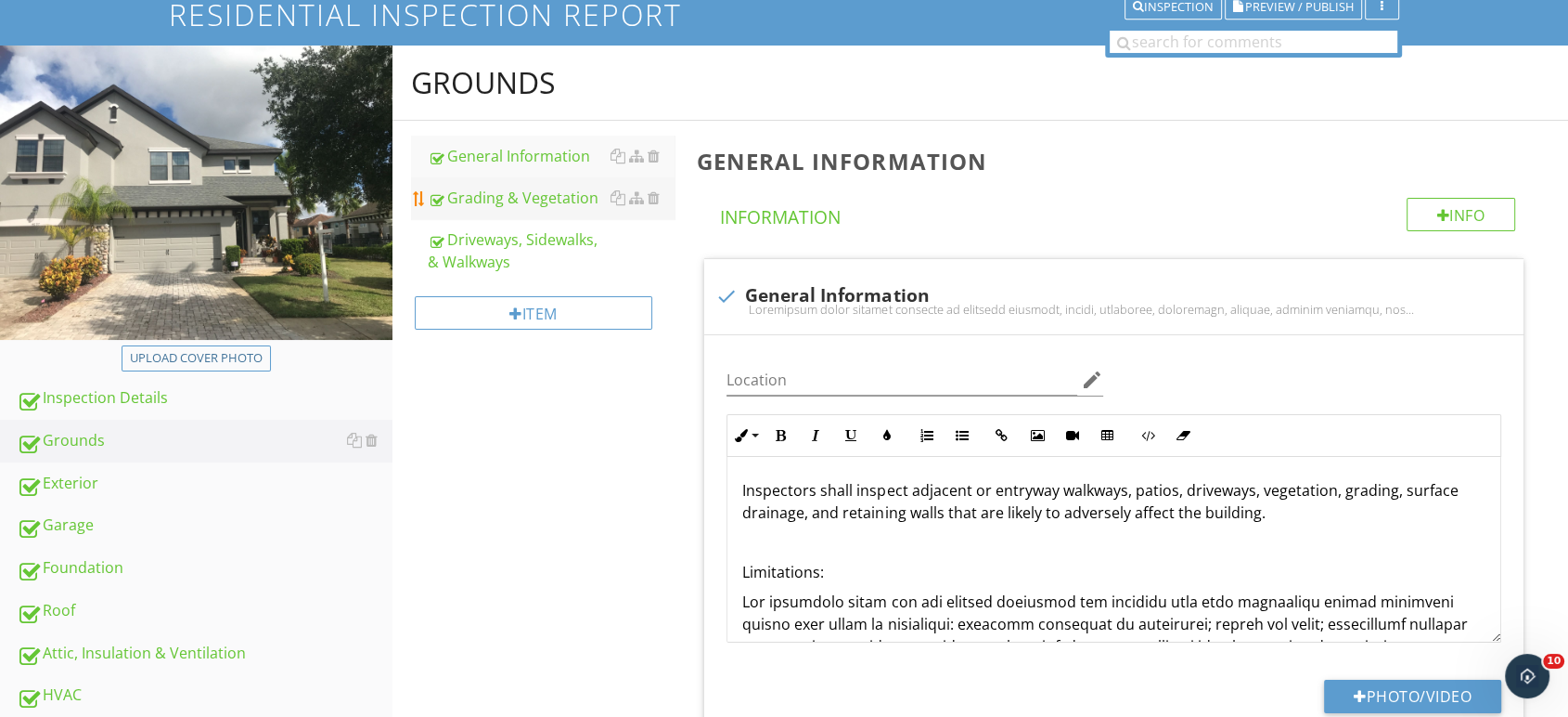
click at [543, 198] on div "Grading & Vegetation" at bounding box center [551, 198] width 248 height 22
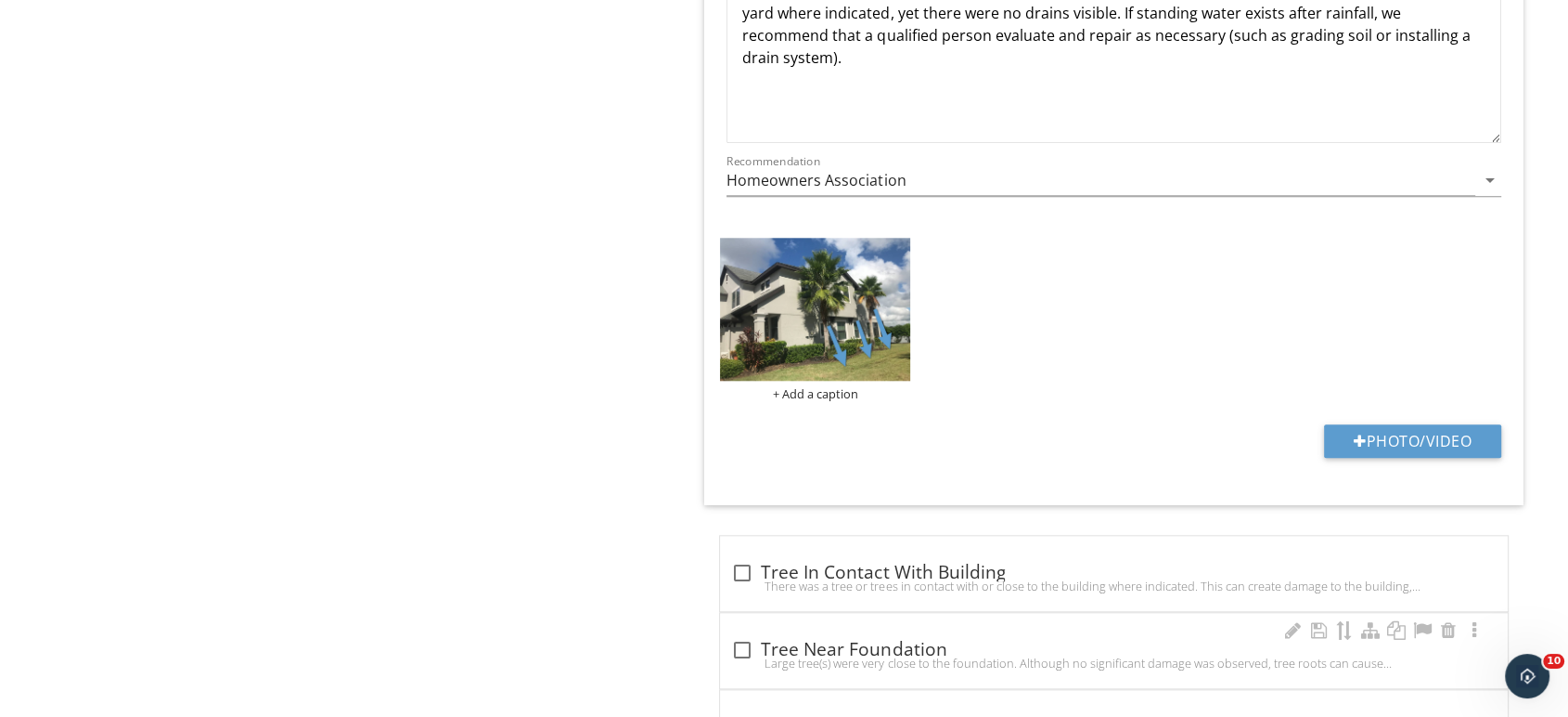
scroll to position [2056, 0]
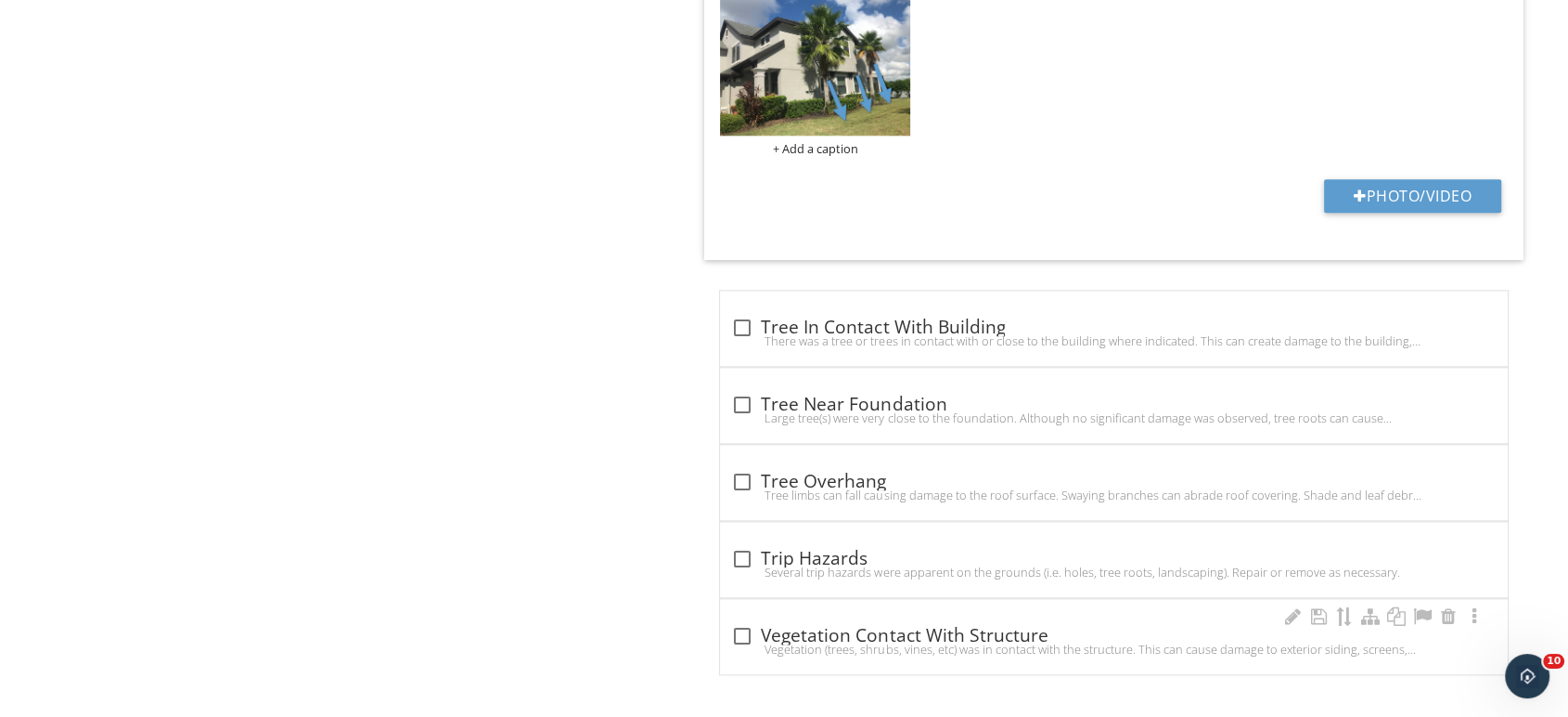
click at [906, 649] on div "Vegetation (trees, shrubs, vines, etc) was in contact with the structure. This …" at bounding box center [1113, 649] width 765 height 15
checkbox input "true"
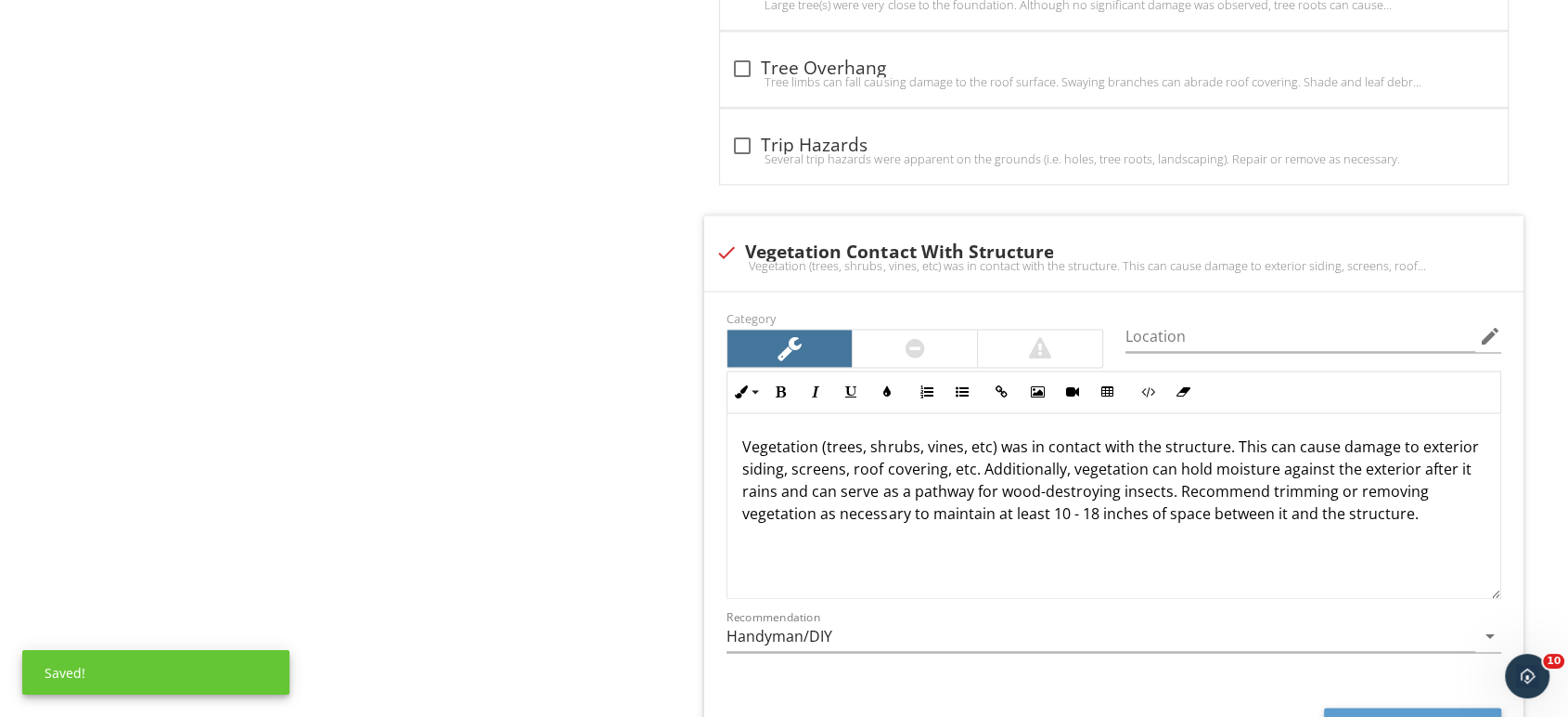
scroll to position [2613, 0]
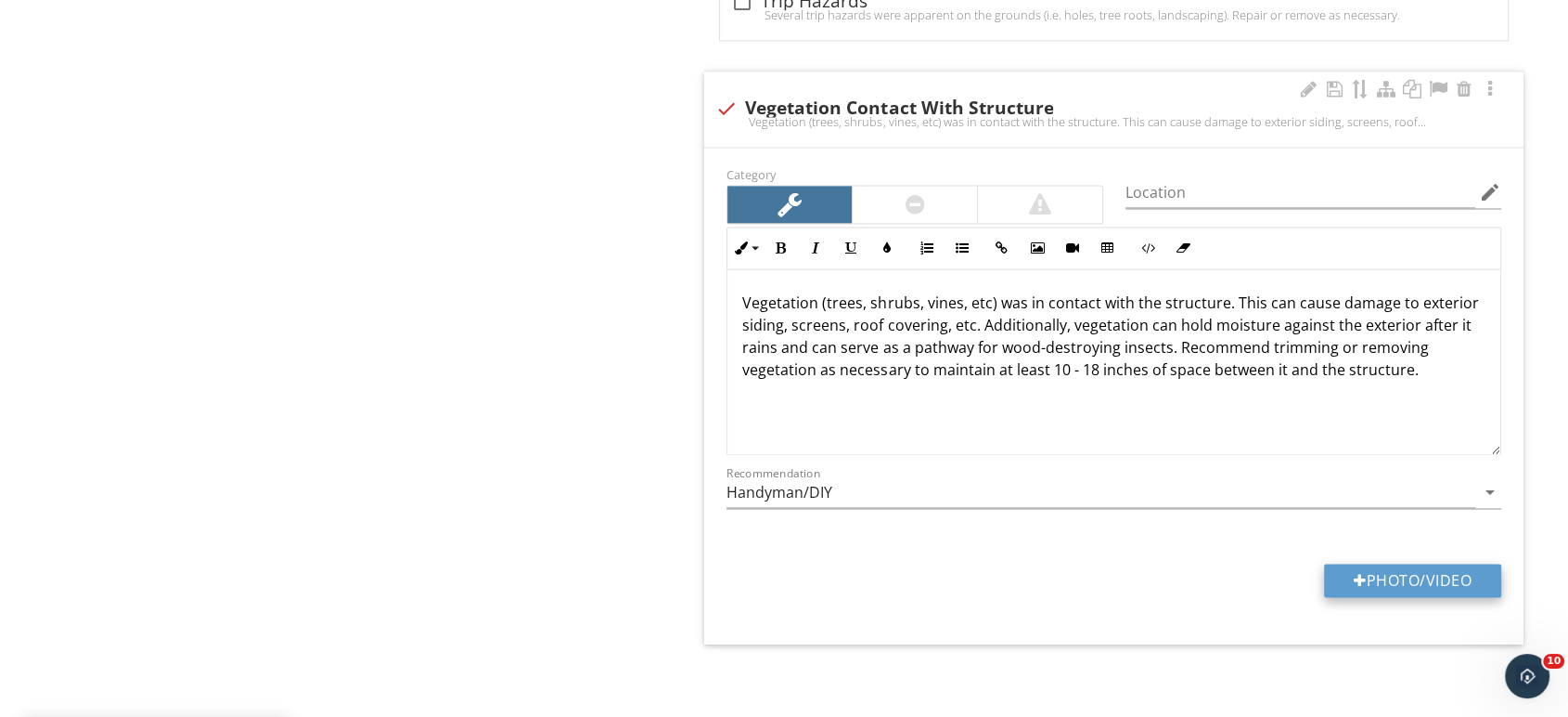
click at [1456, 584] on button "Photo/Video" at bounding box center [1412, 580] width 177 height 34
type input "C:\fakepath\IMG_6608.JPG"
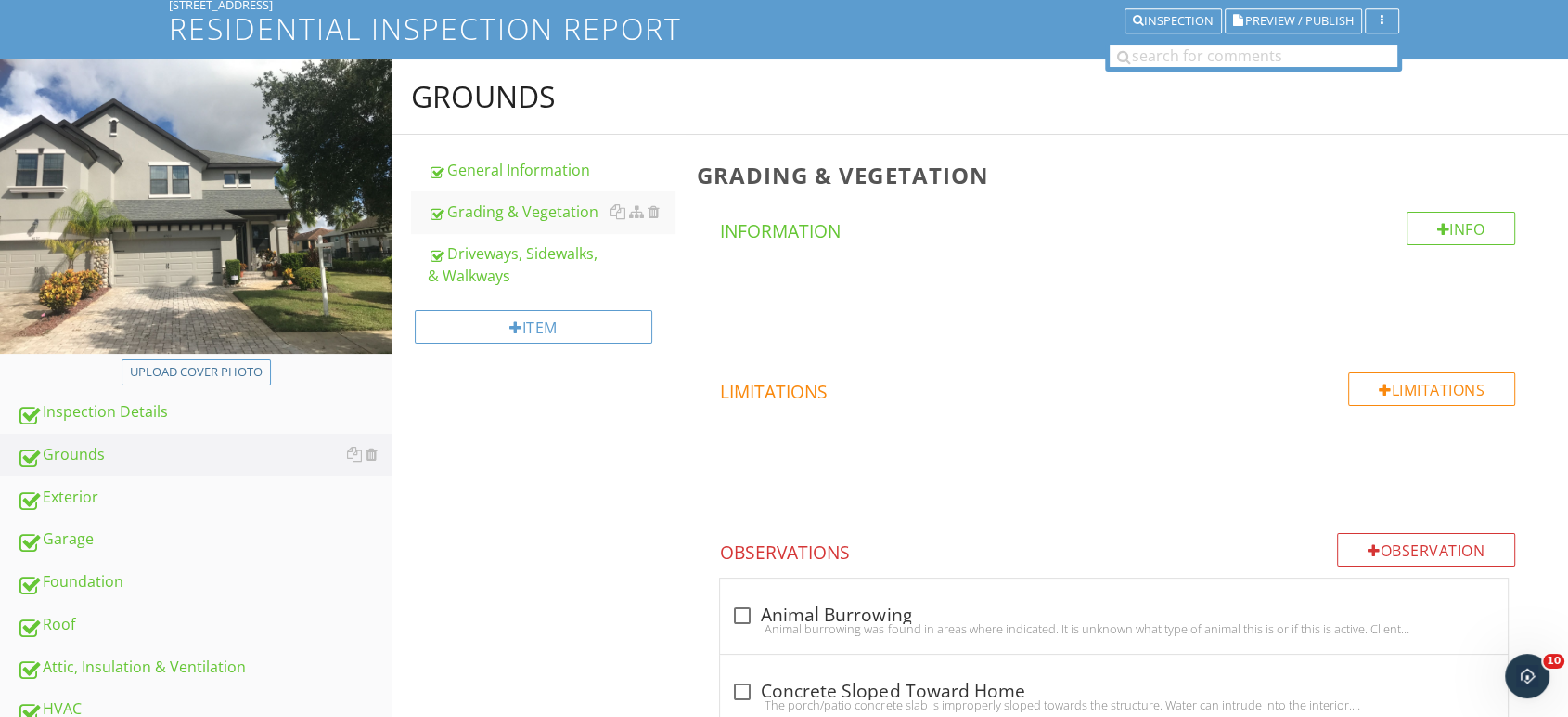
scroll to position [412, 0]
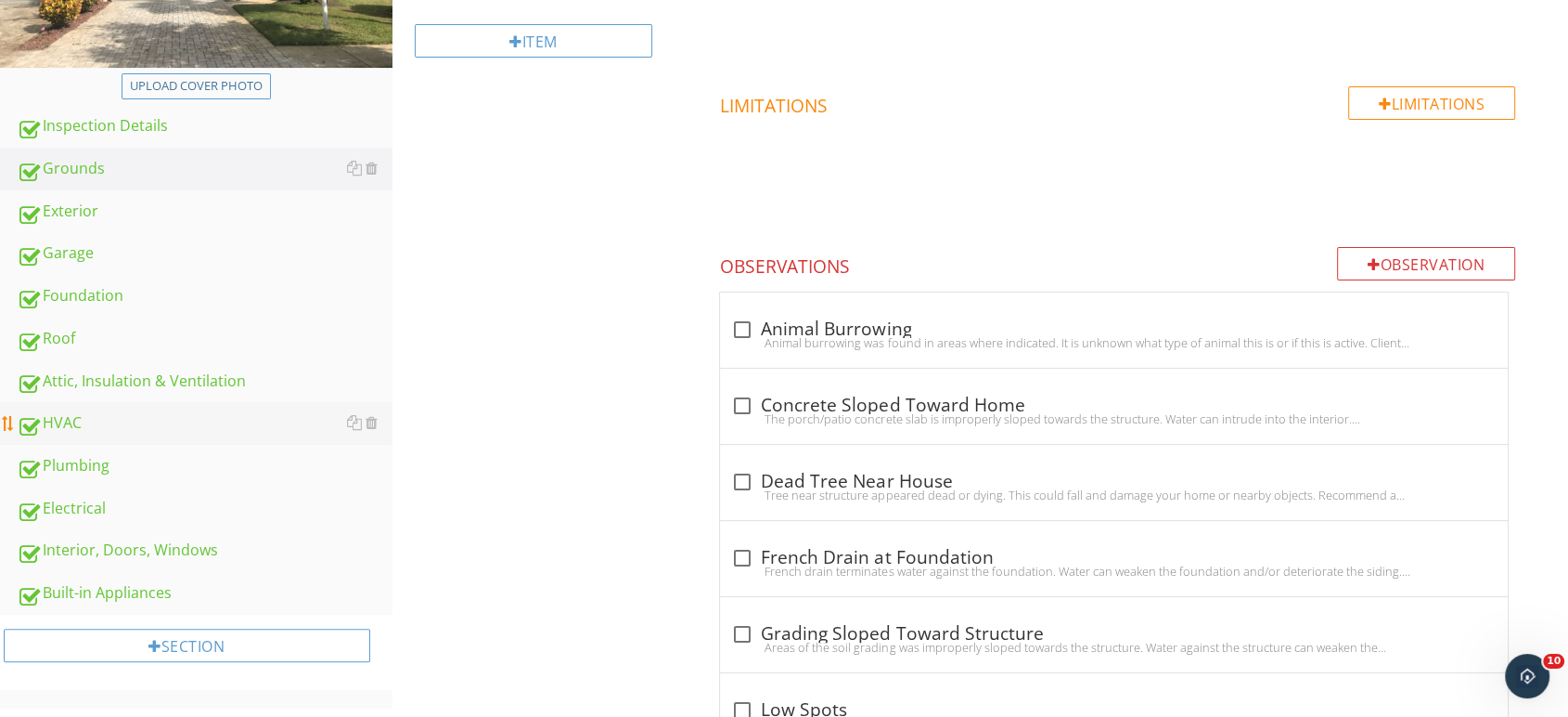
click at [67, 415] on div "HVAC" at bounding box center [205, 423] width 376 height 24
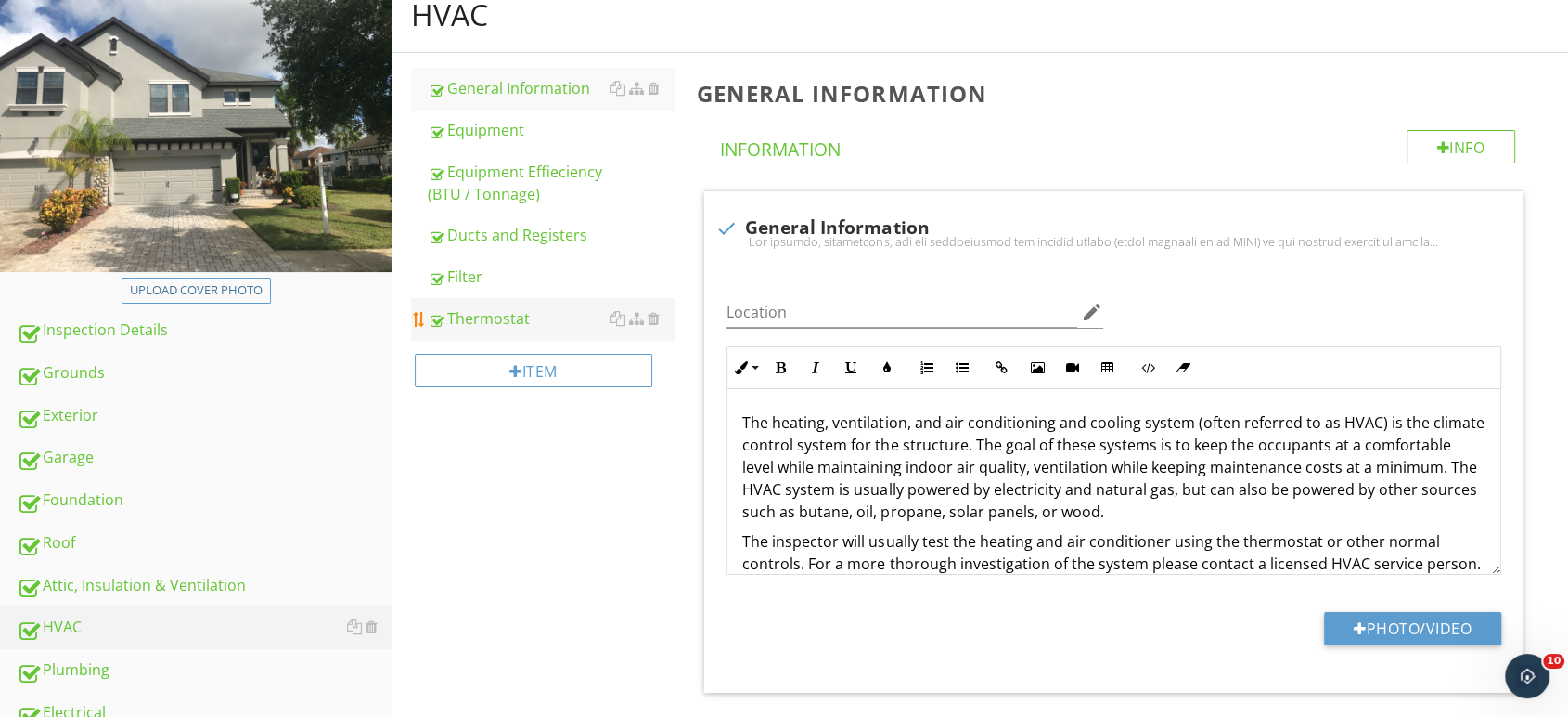
scroll to position [206, 0]
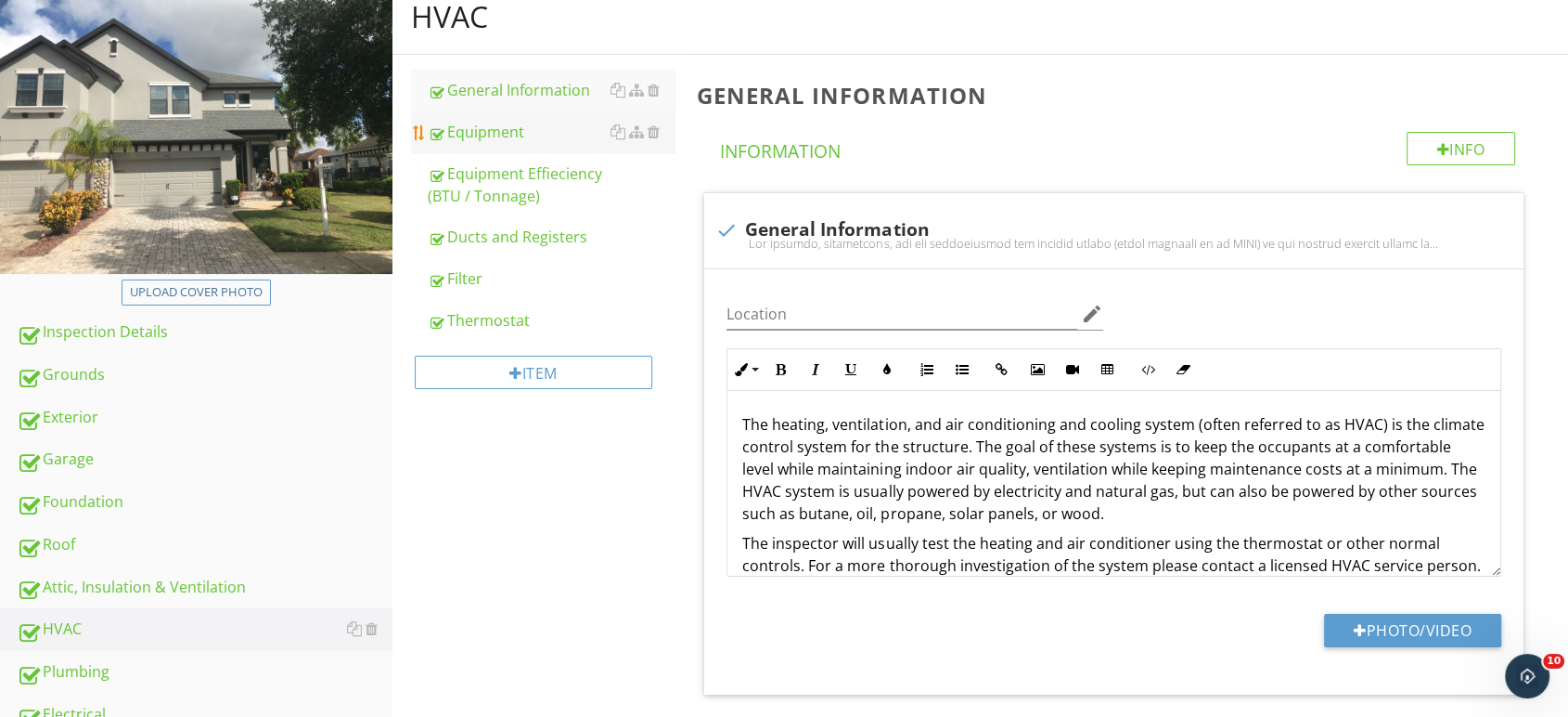
click at [497, 132] on div "Equipment" at bounding box center [551, 132] width 248 height 22
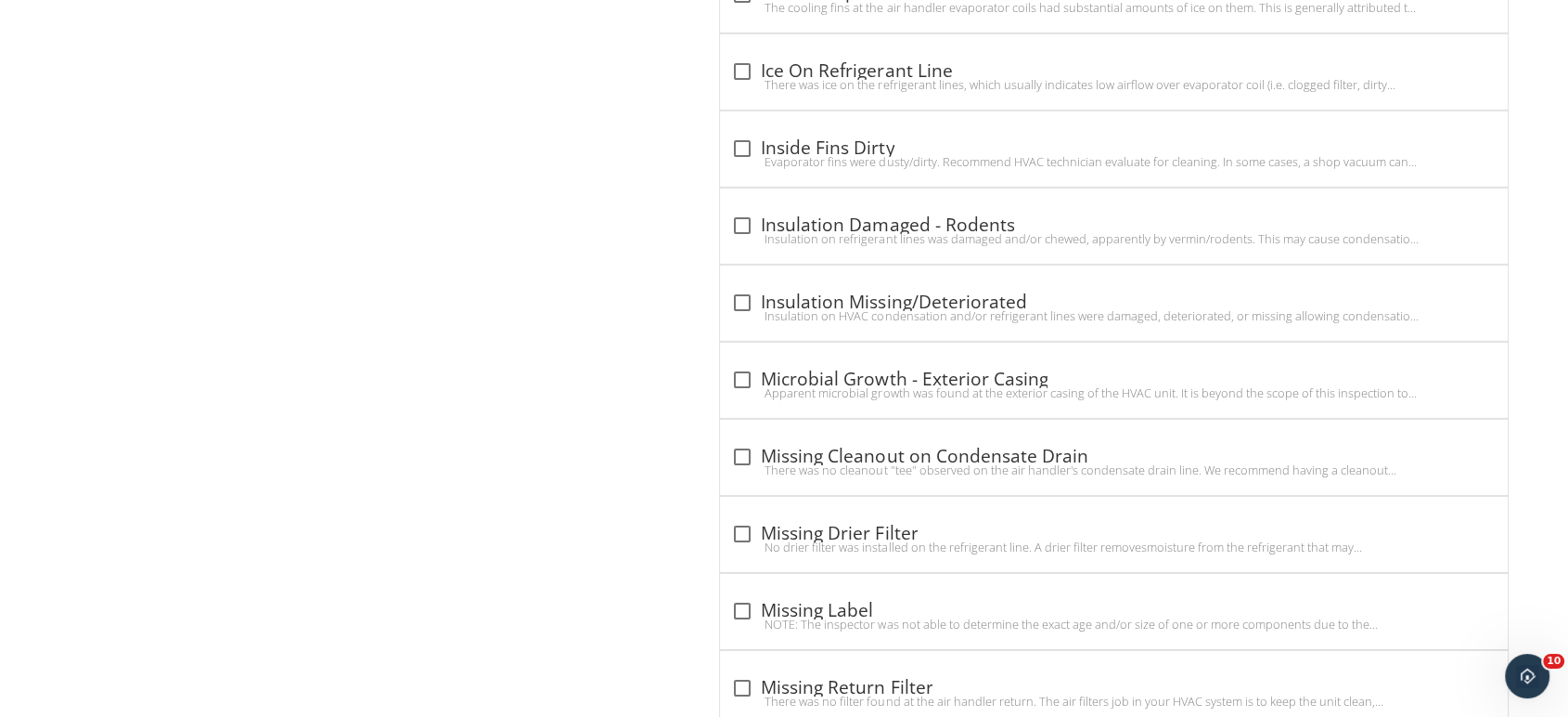
scroll to position [5775, 0]
click at [868, 390] on div "check_box_outline_blank Microbial Growth - Exterior Casing Apparent microbial g…" at bounding box center [1113, 383] width 765 height 41
checkbox input "true"
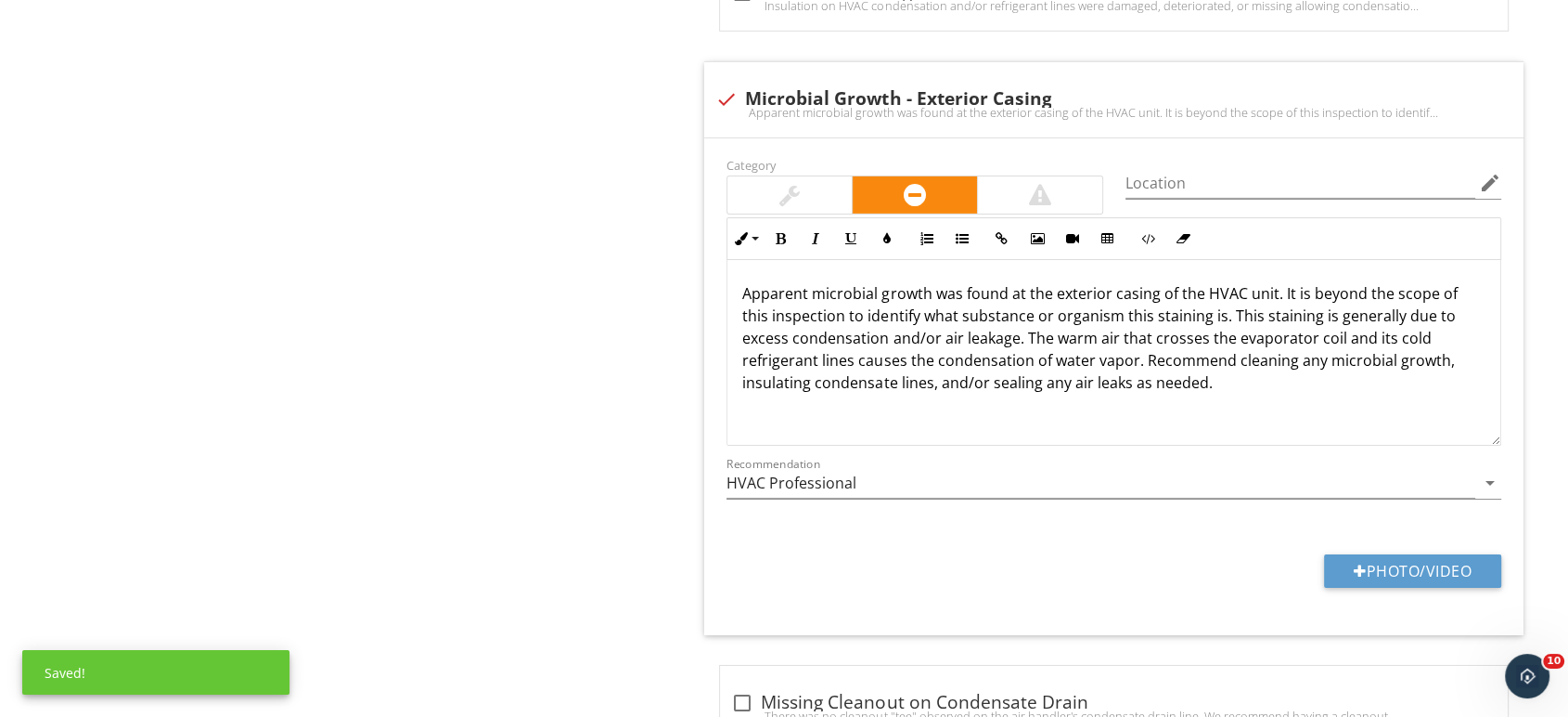
scroll to position [6084, 0]
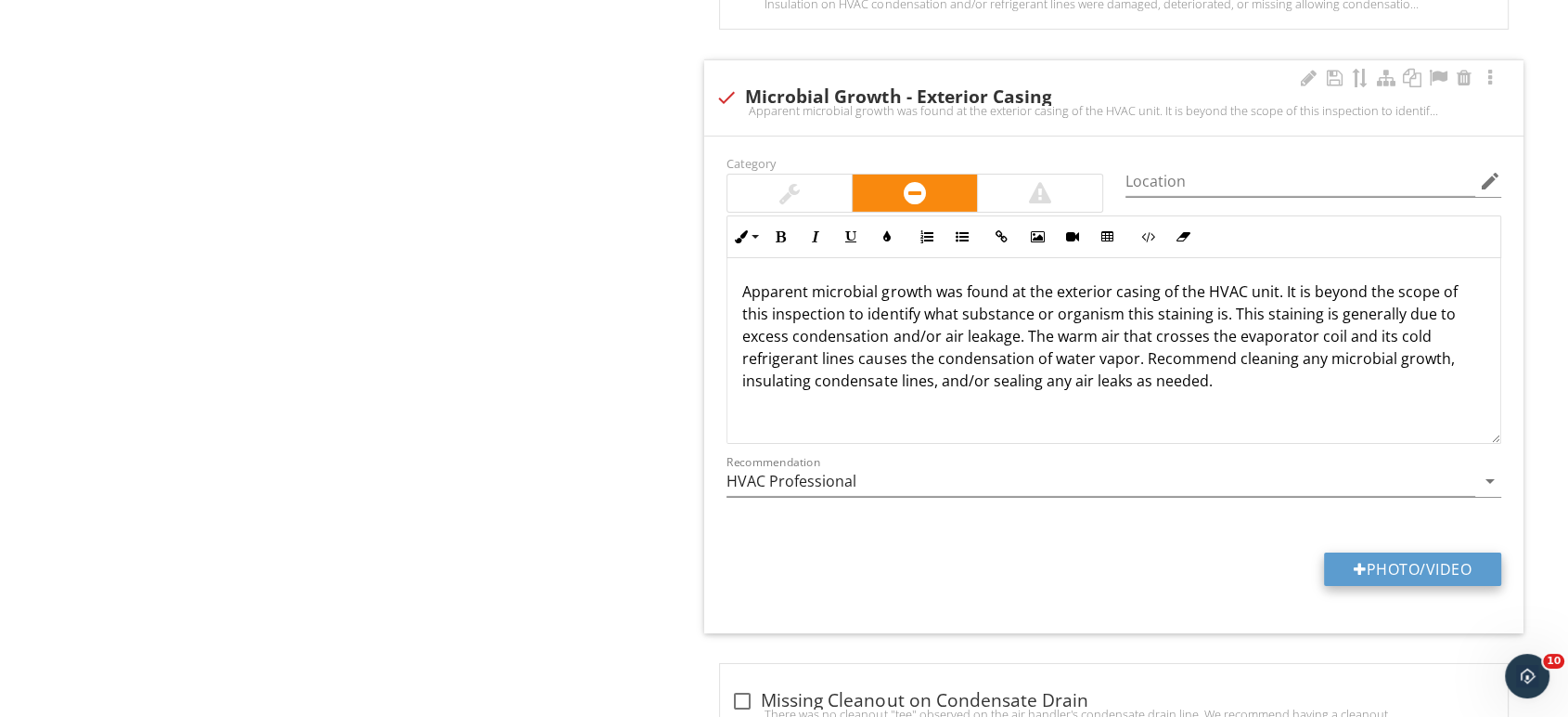
click at [1384, 554] on button "Photo/Video" at bounding box center [1412, 569] width 177 height 34
type input "C:\fakepath\IMG_6718.JPG"
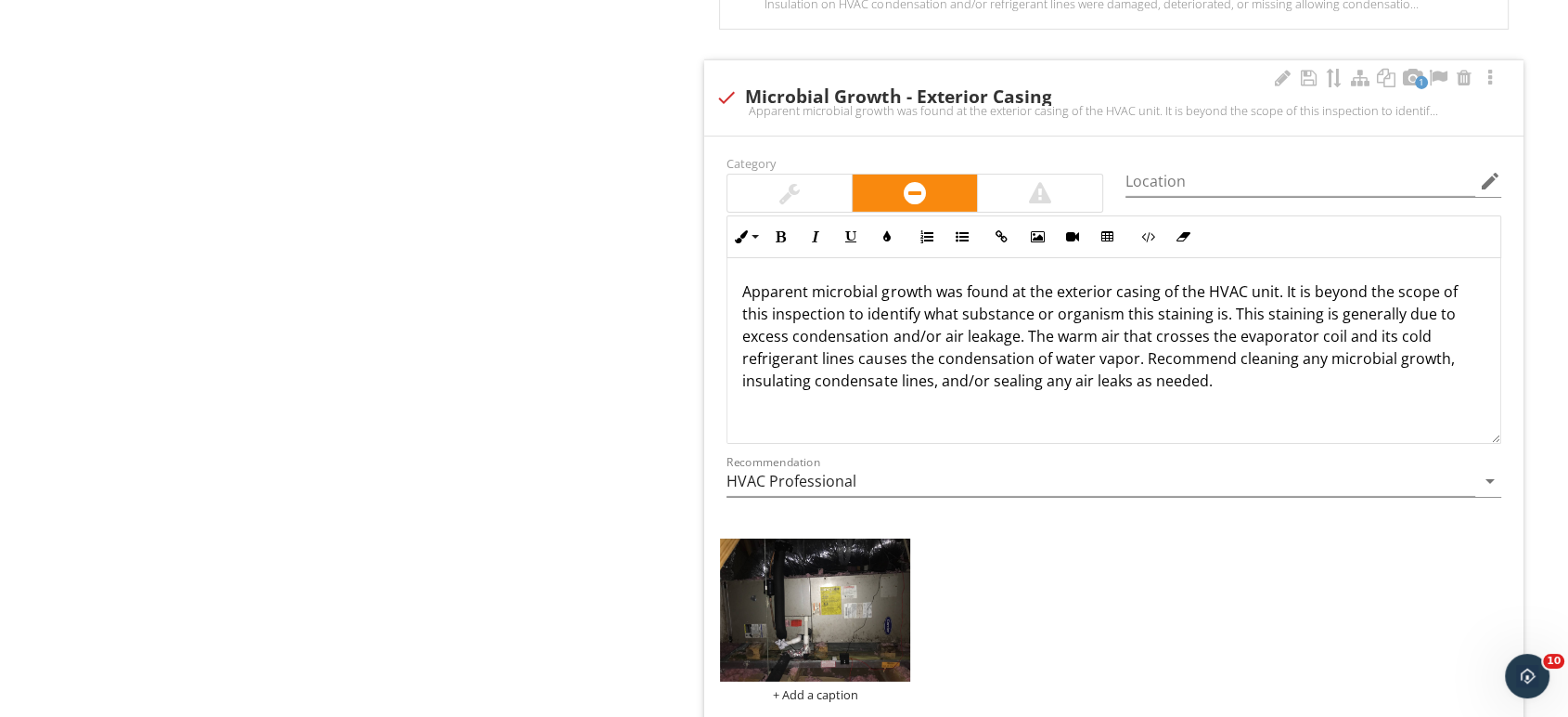
click at [848, 604] on img at bounding box center [814, 609] width 190 height 142
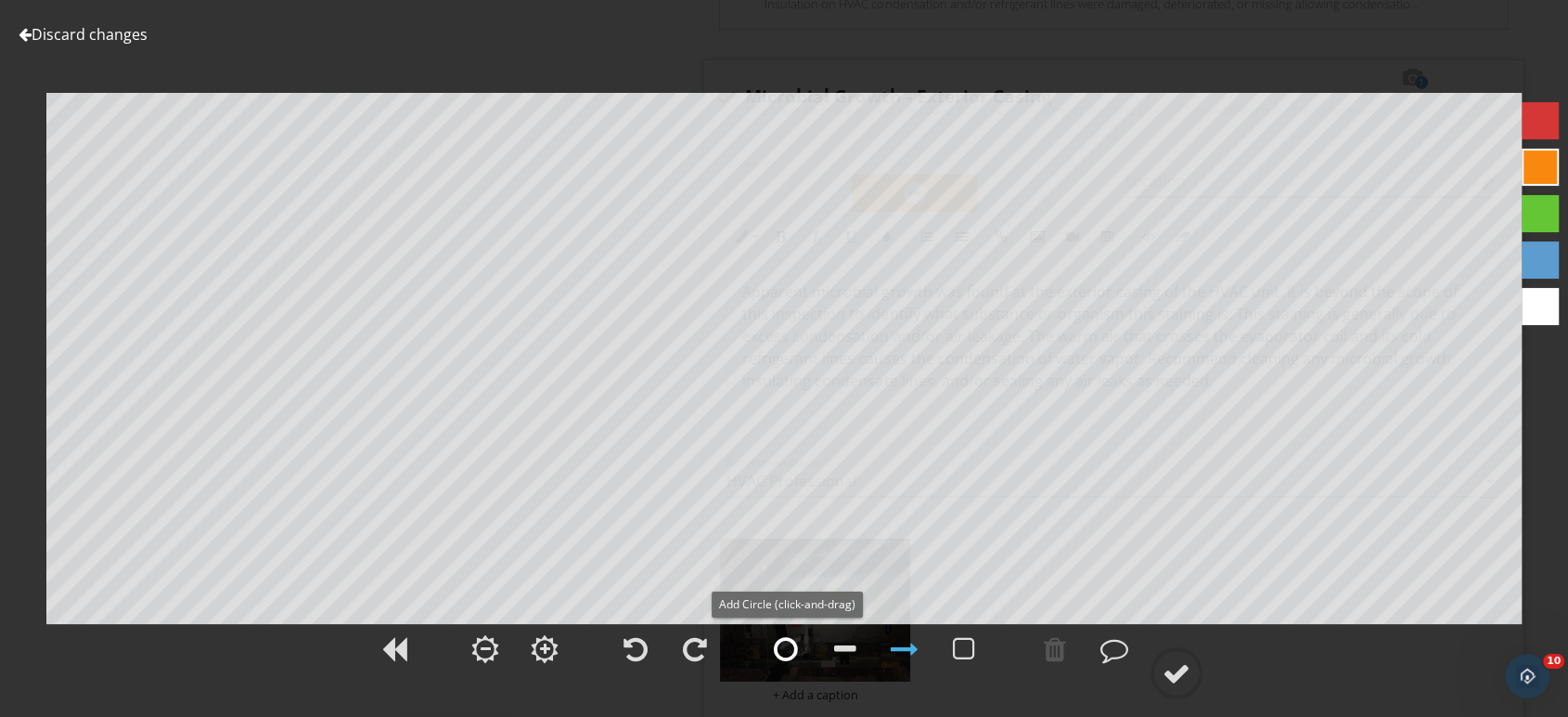
click at [784, 651] on div at bounding box center [786, 649] width 24 height 28
click at [1180, 673] on div at bounding box center [1176, 673] width 28 height 28
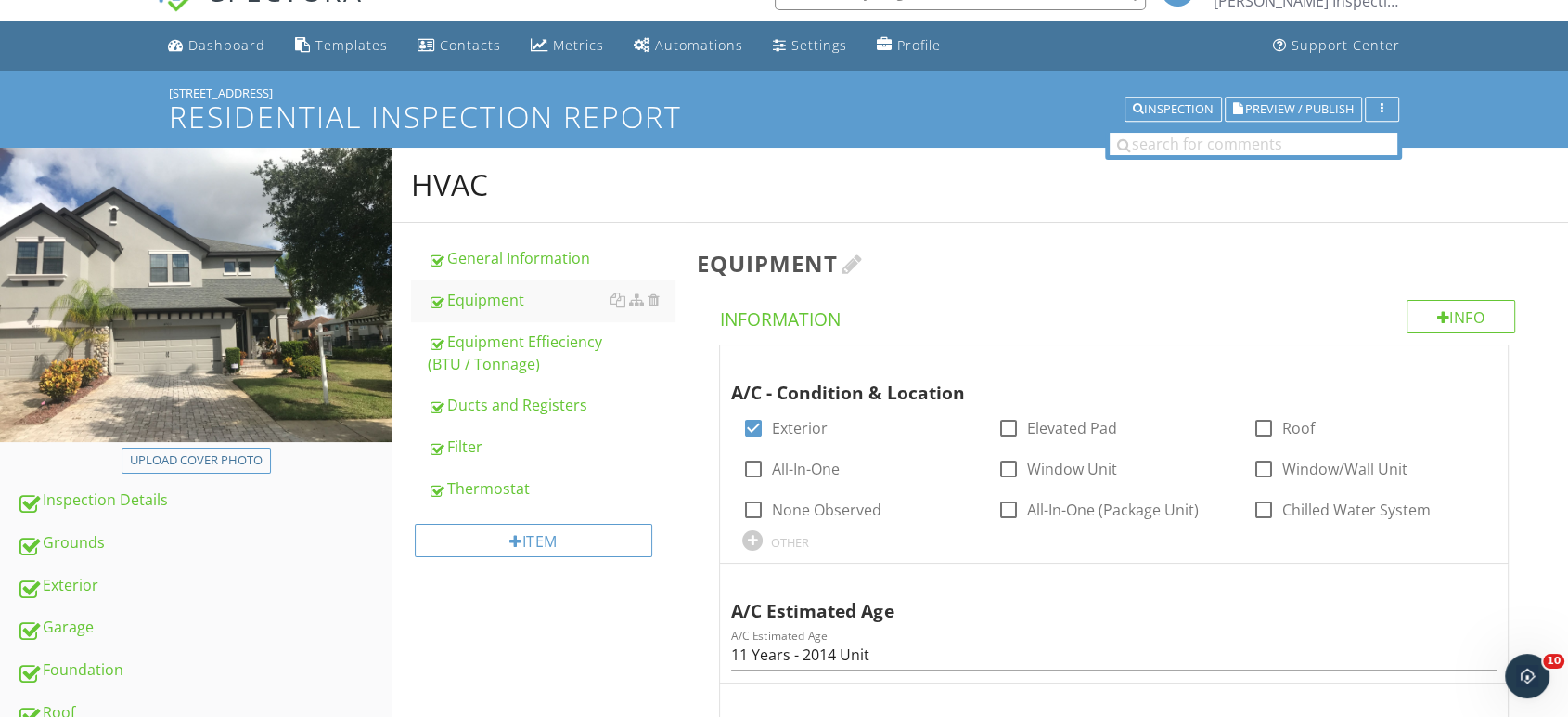
scroll to position [0, 0]
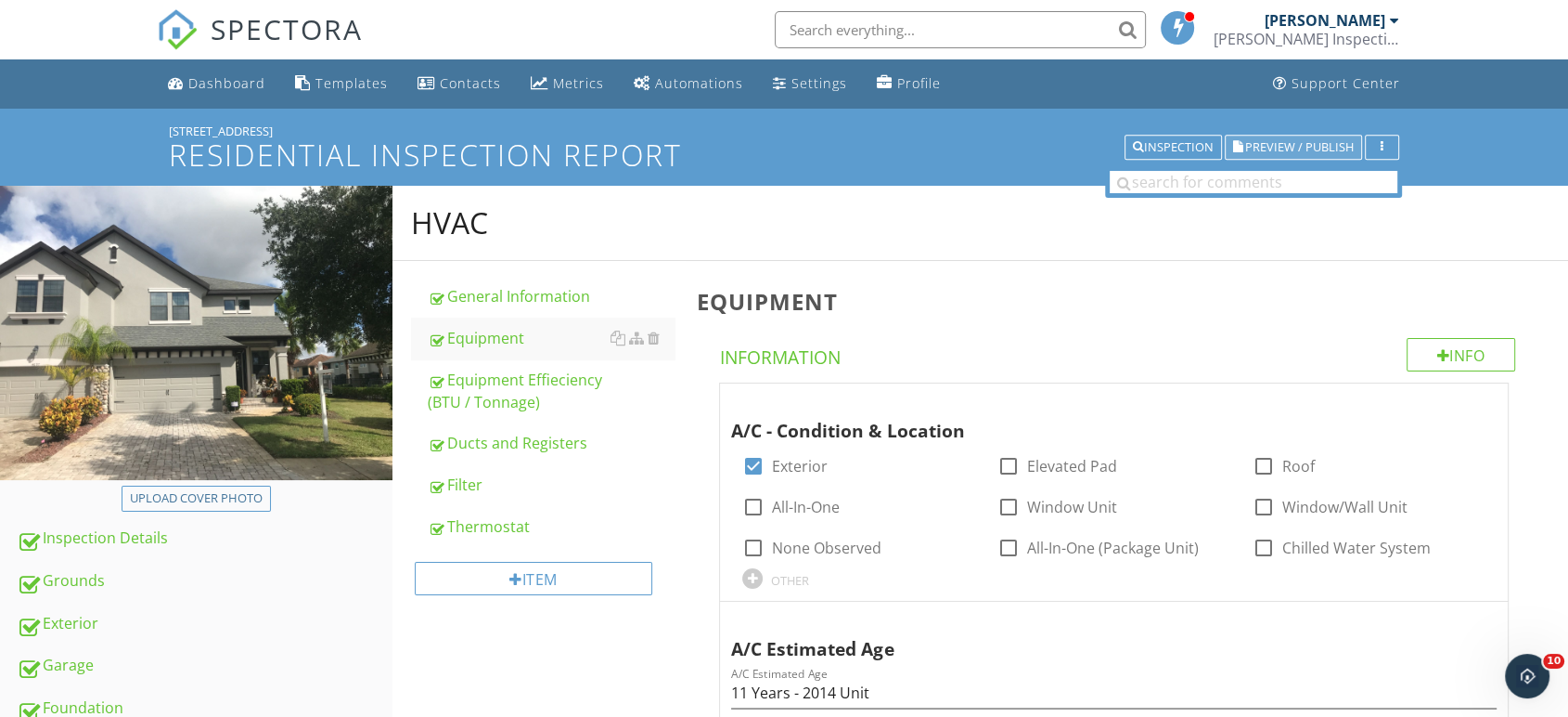
click at [1313, 147] on span "Preview / Publish" at bounding box center [1299, 147] width 109 height 12
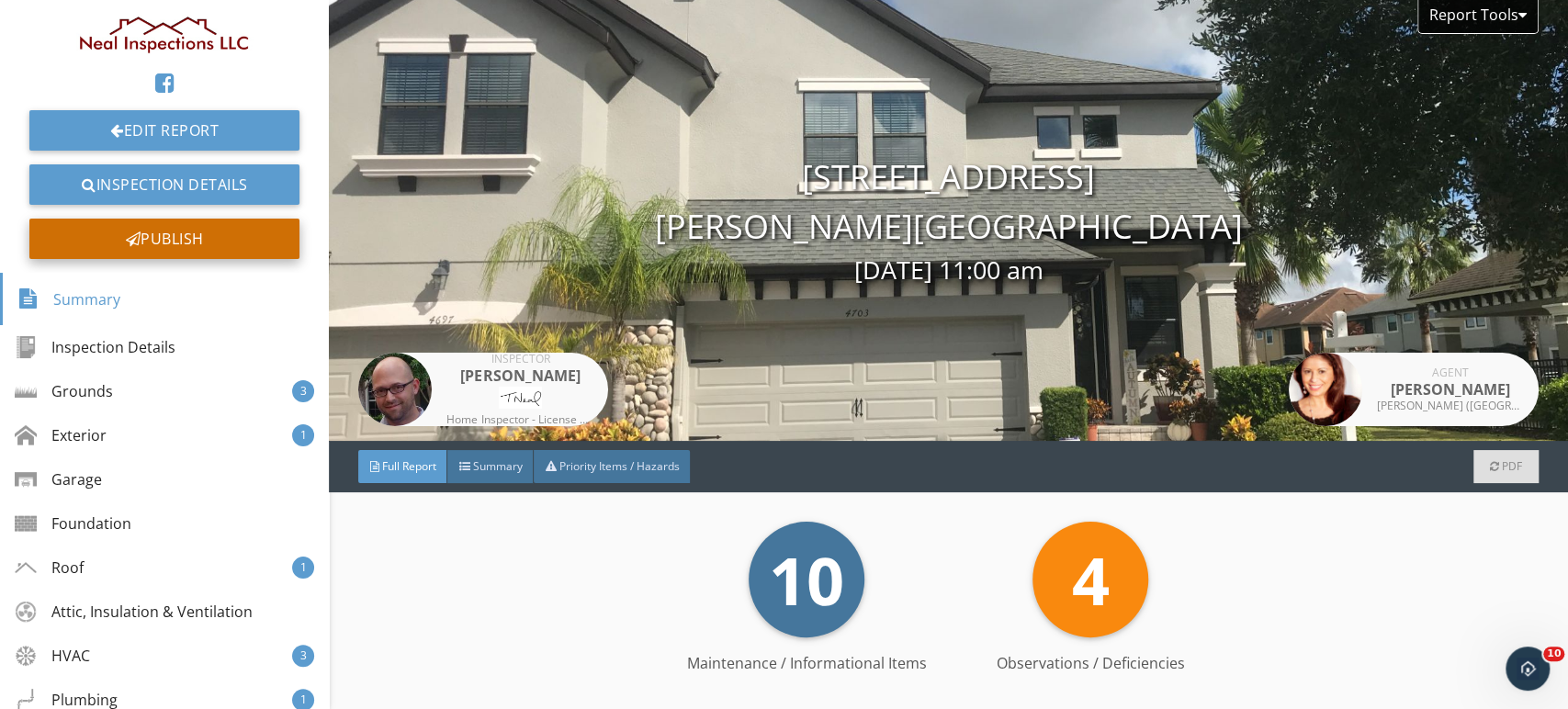
click at [180, 236] on div "Publish" at bounding box center [165, 239] width 270 height 41
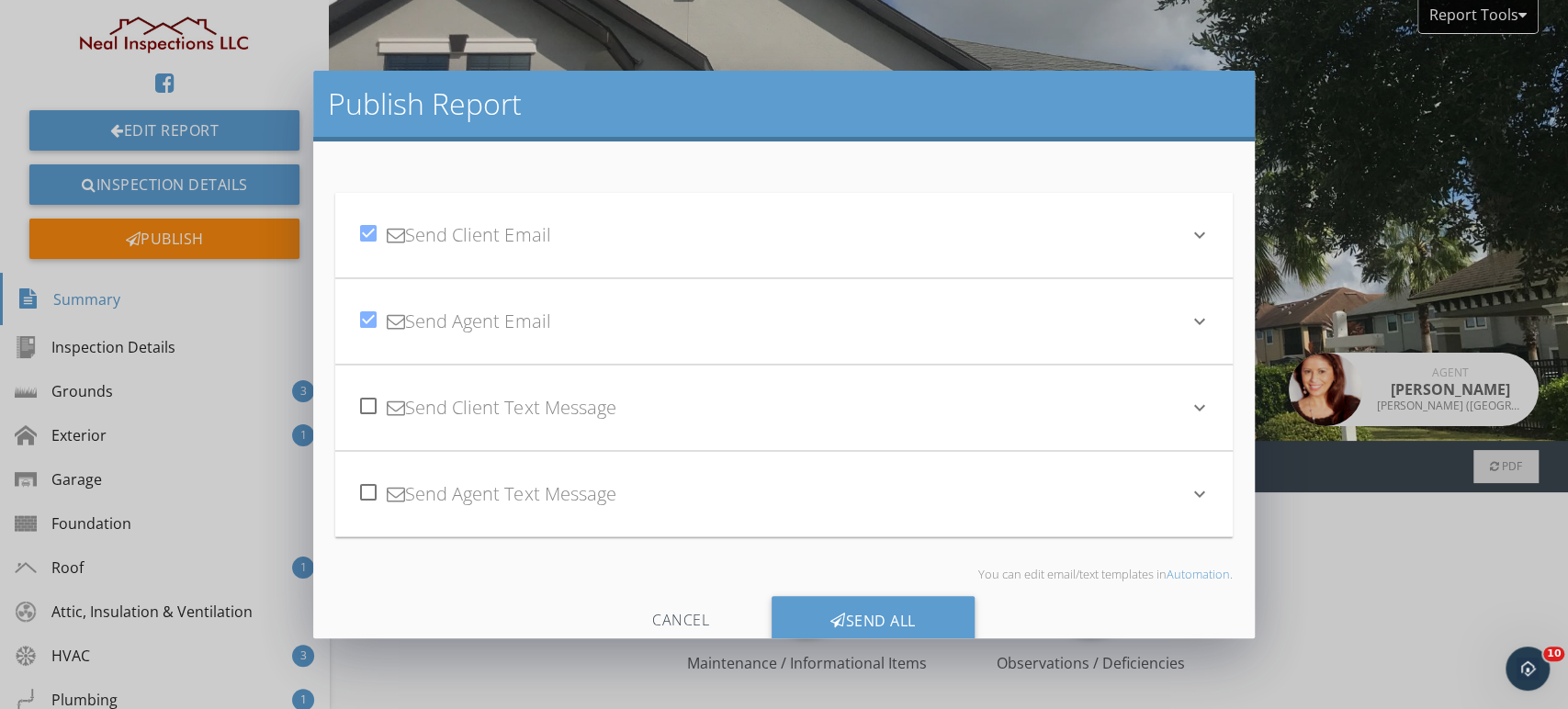
click at [374, 317] on div at bounding box center [369, 319] width 31 height 31
checkbox input "false"
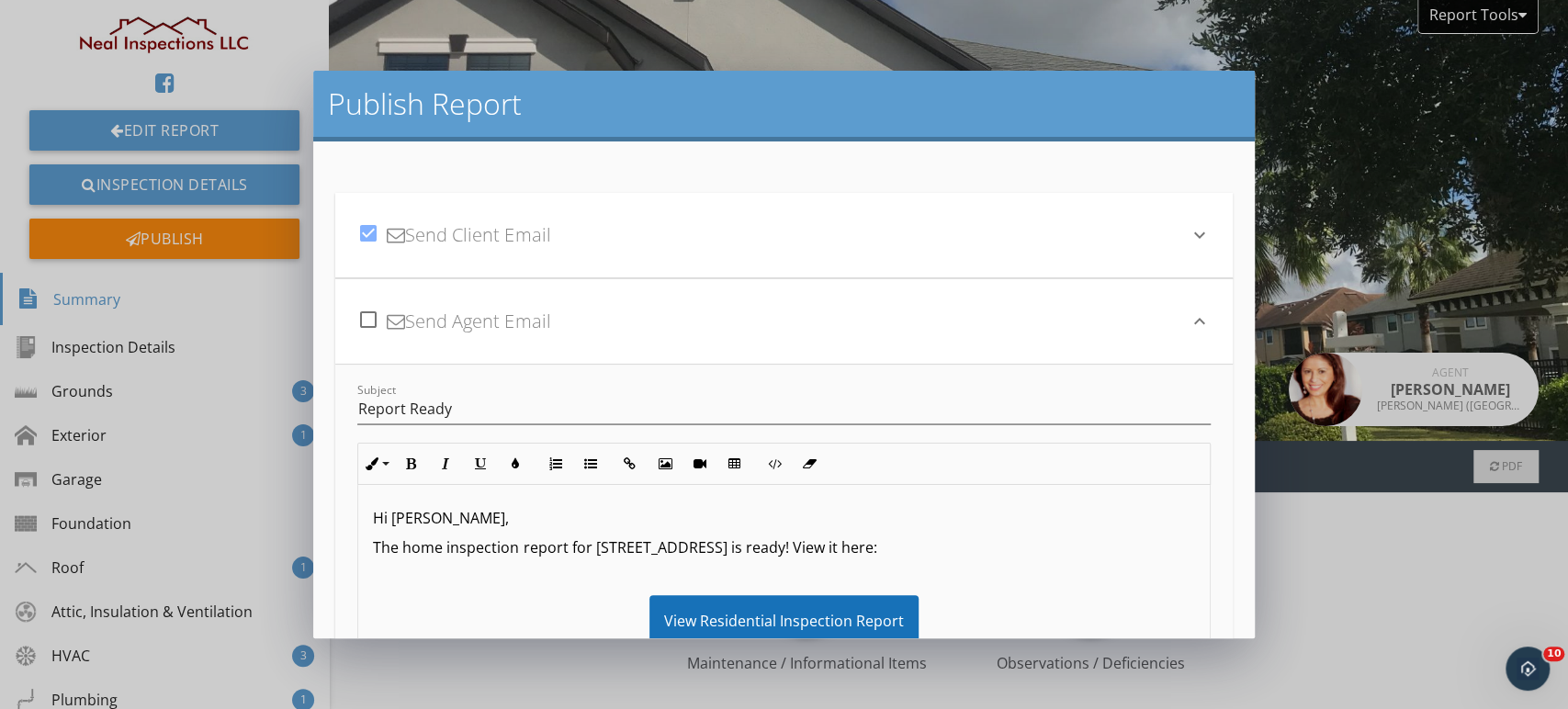
click at [363, 229] on div at bounding box center [369, 233] width 31 height 31
checkbox input "false"
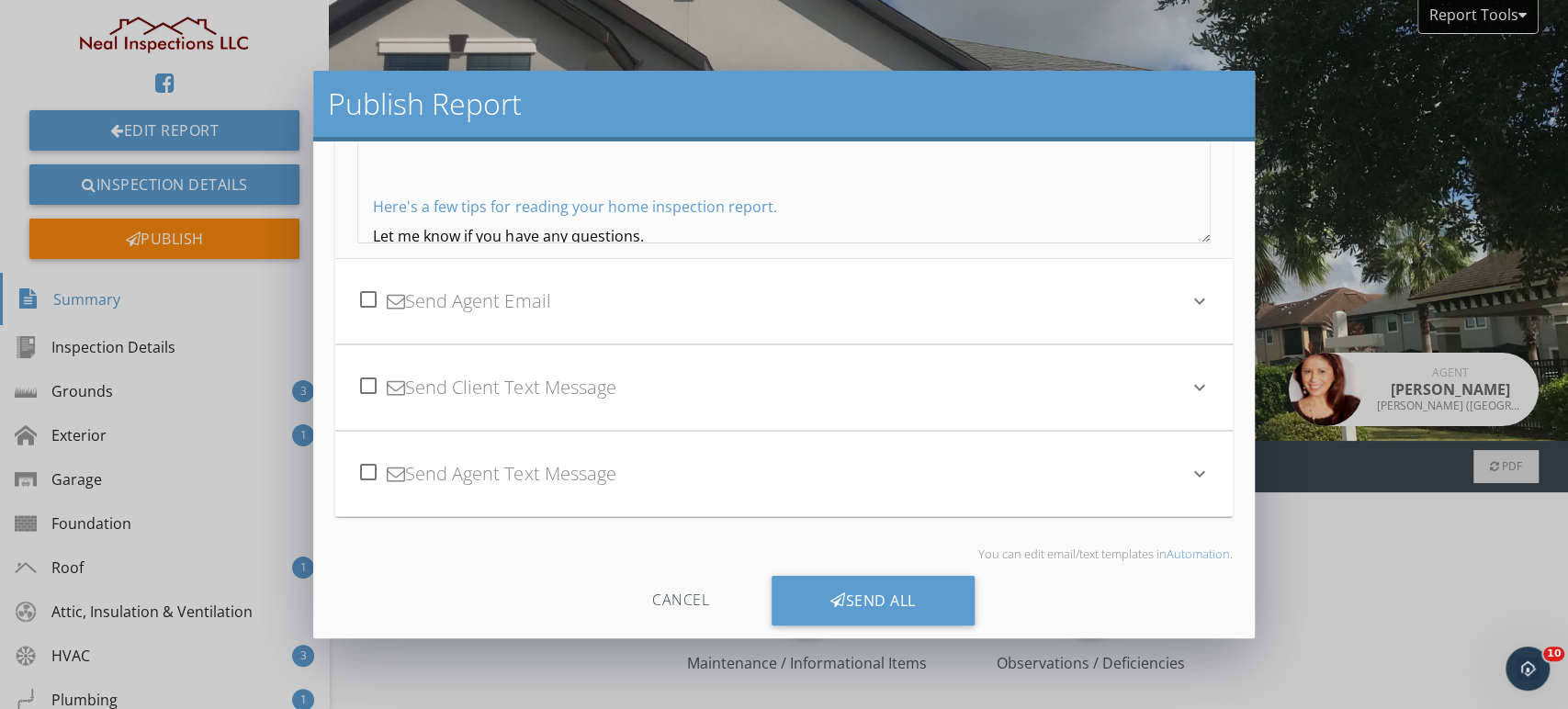
scroll to position [453, 0]
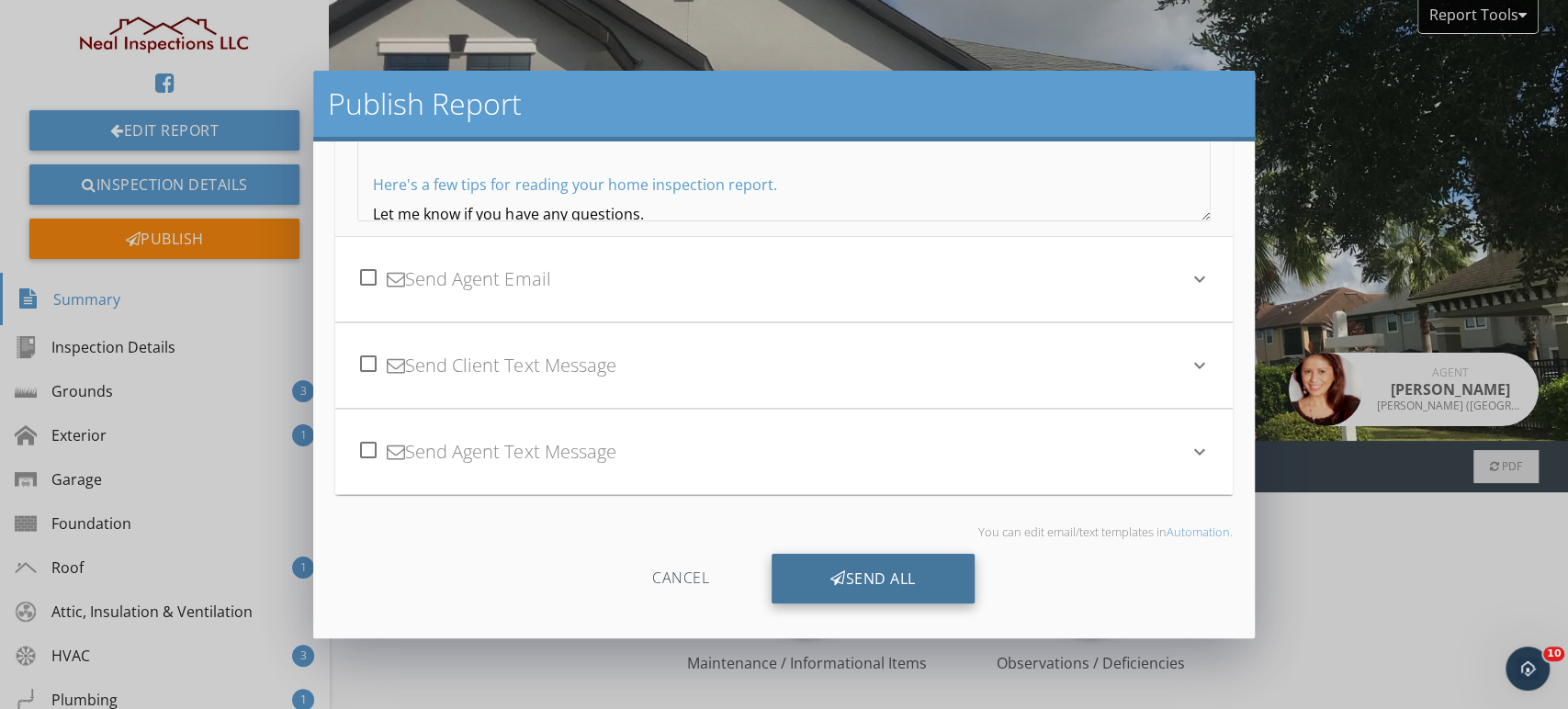
click at [877, 577] on div "Send All" at bounding box center [872, 578] width 203 height 50
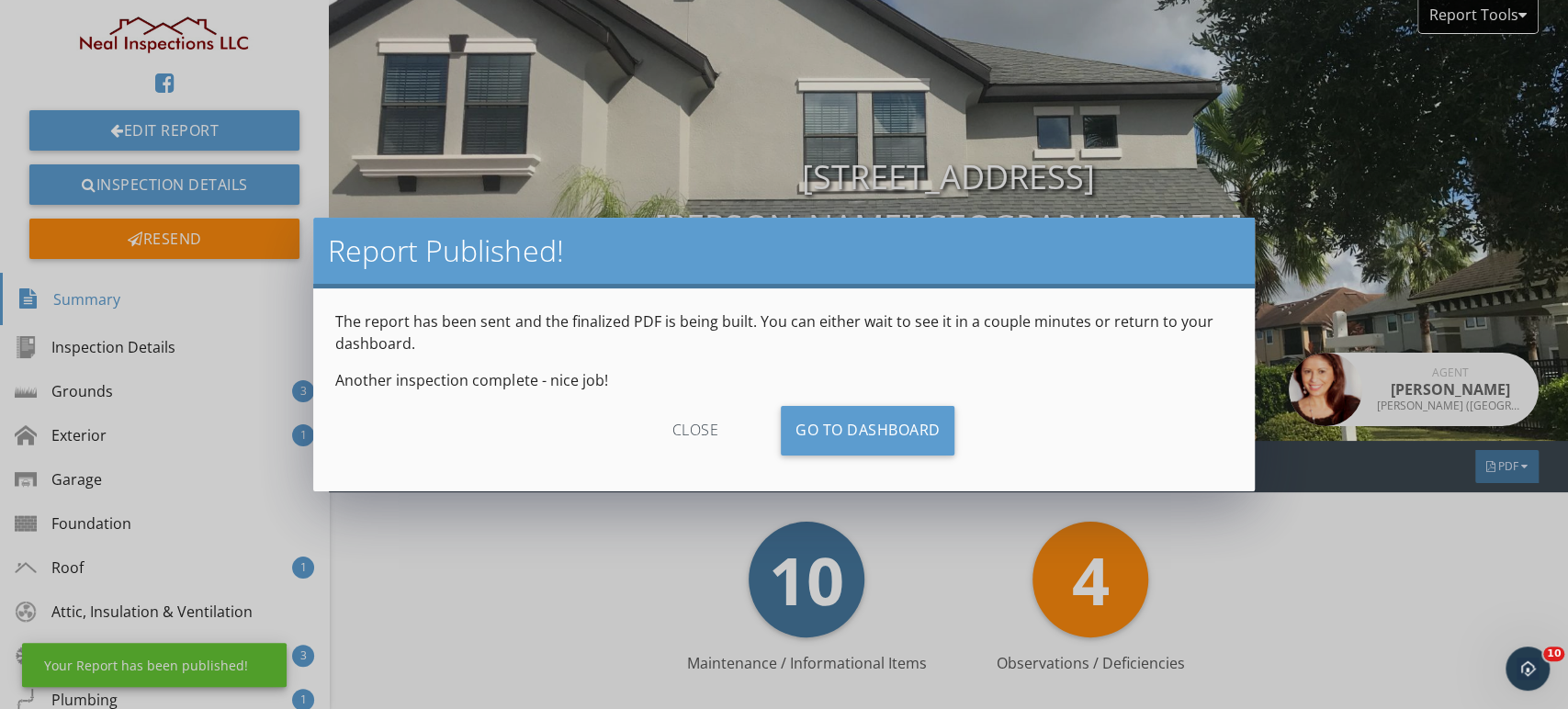
scroll to position [251, 0]
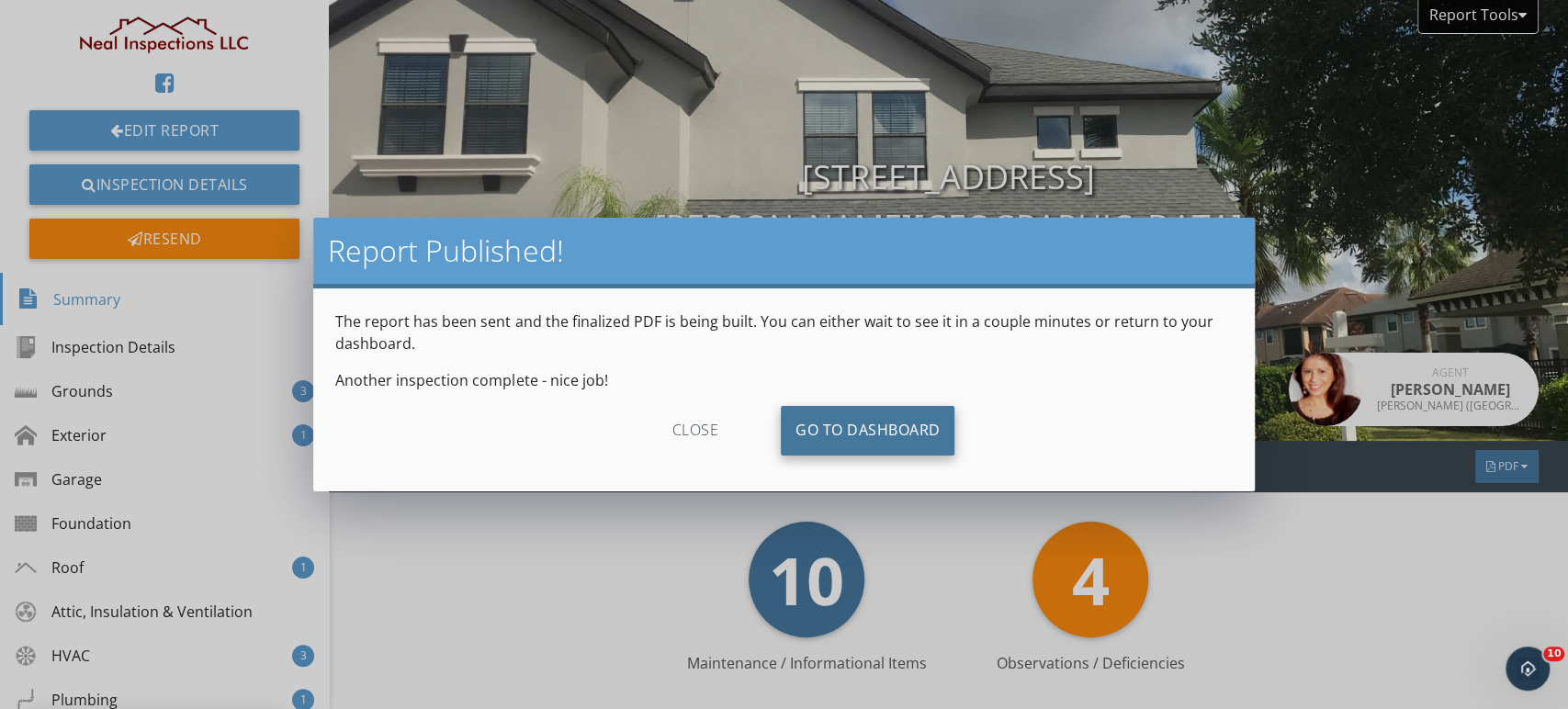
click at [859, 434] on link "Go To Dashboard" at bounding box center [868, 430] width 174 height 50
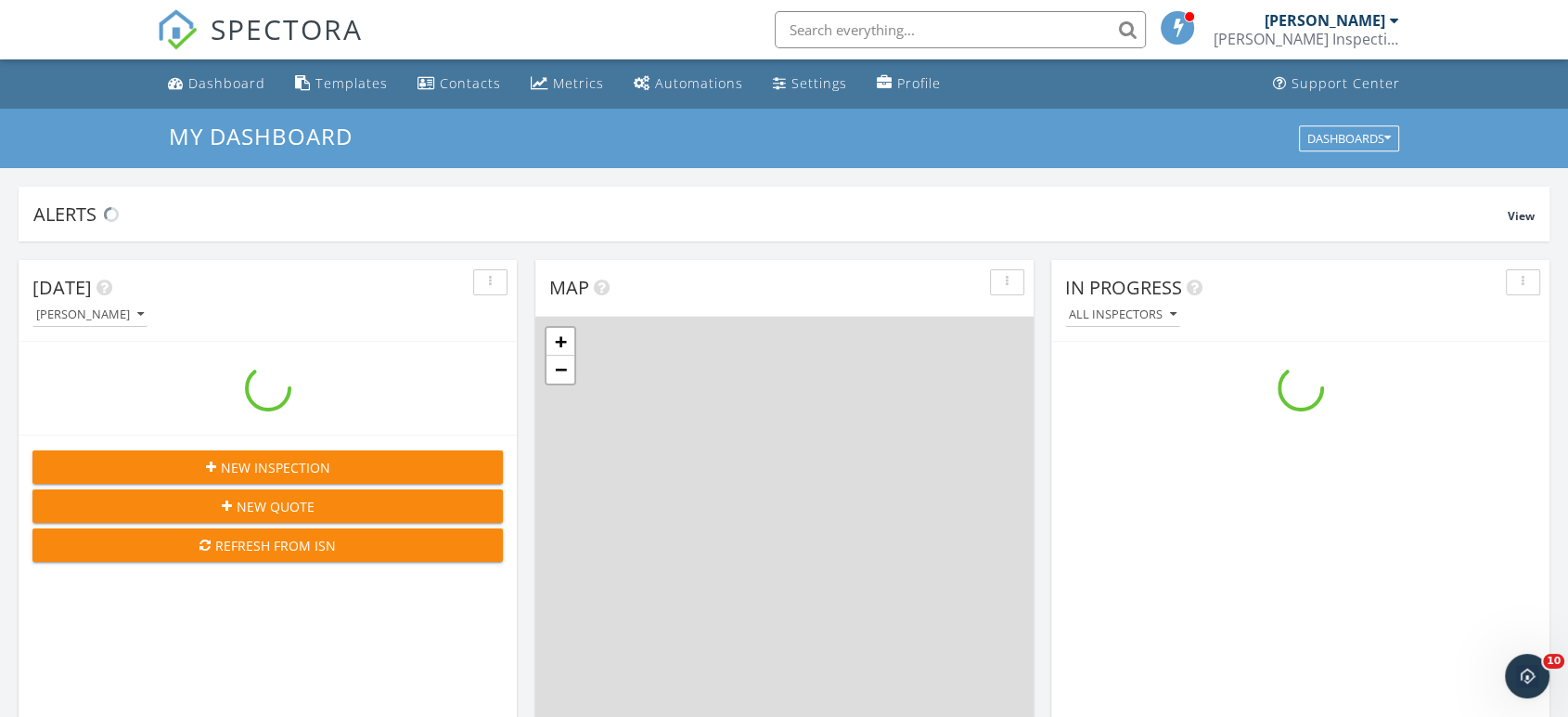
scroll to position [1721, 1600]
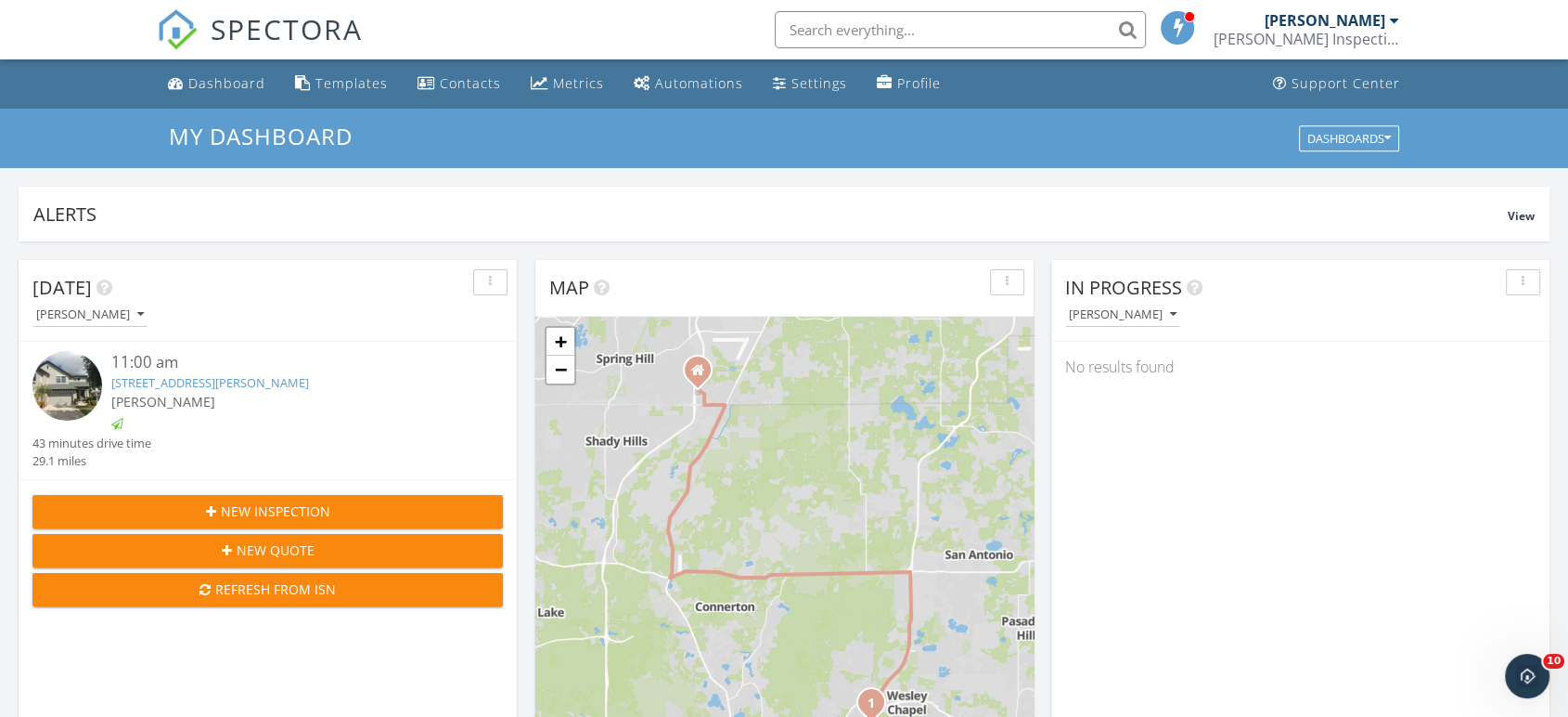
click at [254, 377] on link "[STREET_ADDRESS][PERSON_NAME]" at bounding box center [210, 383] width 197 height 17
